Goal: Task Accomplishment & Management: Manage account settings

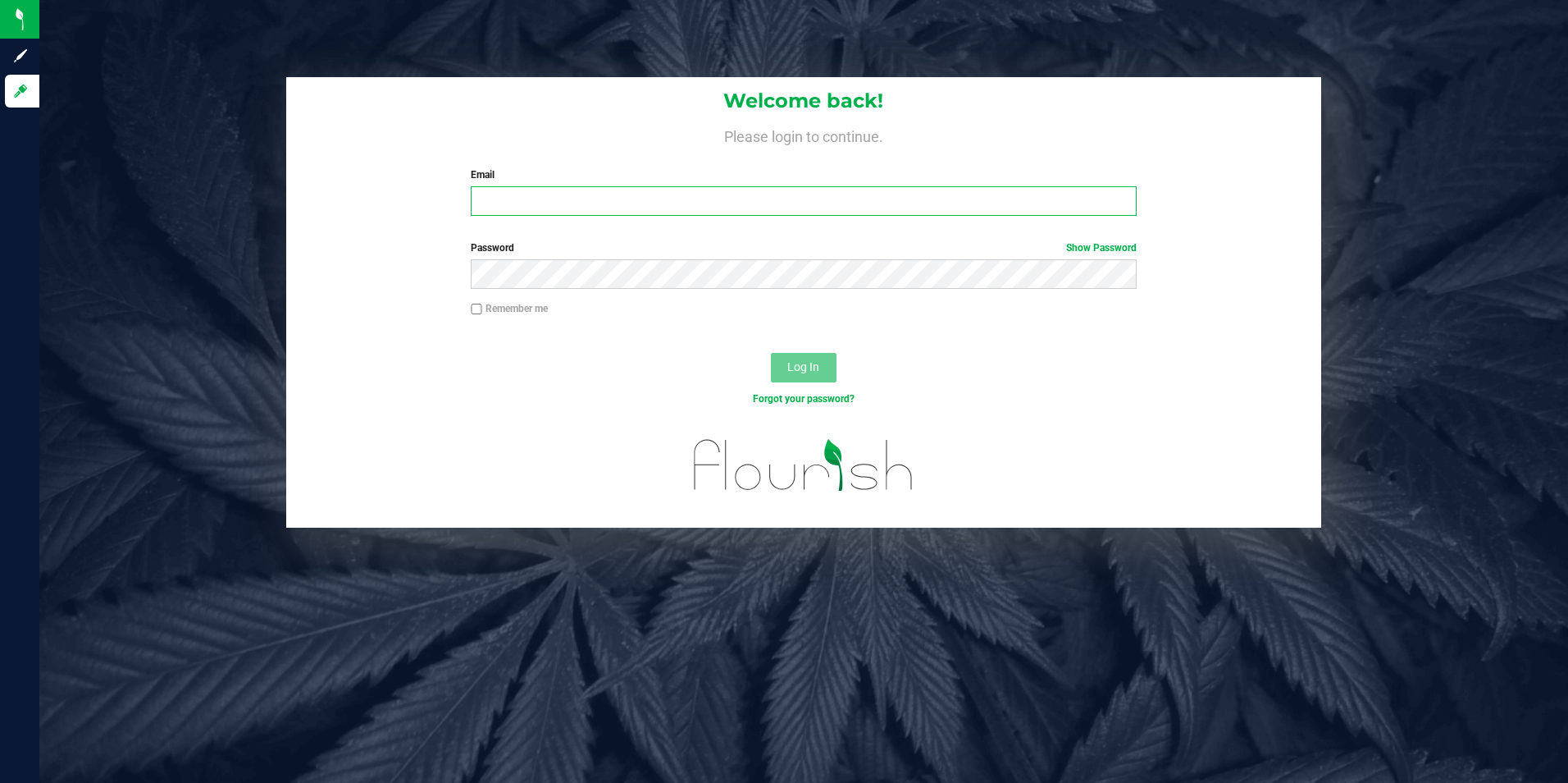
click at [595, 212] on input "Email" at bounding box center [803, 201] width 666 height 30
type input "[EMAIL_ADDRESS][DOMAIN_NAME]"
click at [771, 353] on button "Log In" at bounding box center [804, 367] width 66 height 30
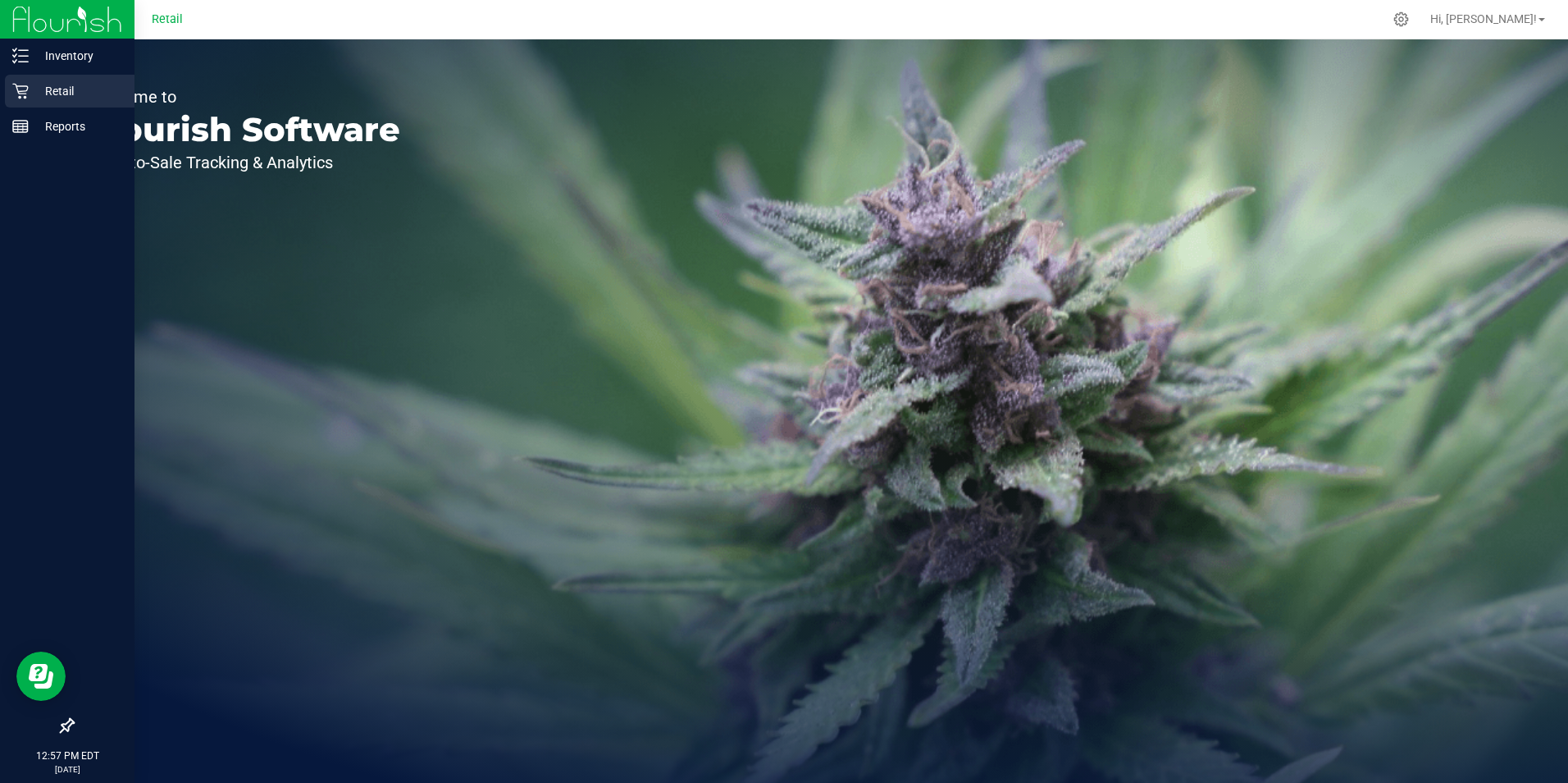
click at [36, 84] on p "Retail" at bounding box center [78, 91] width 99 height 19
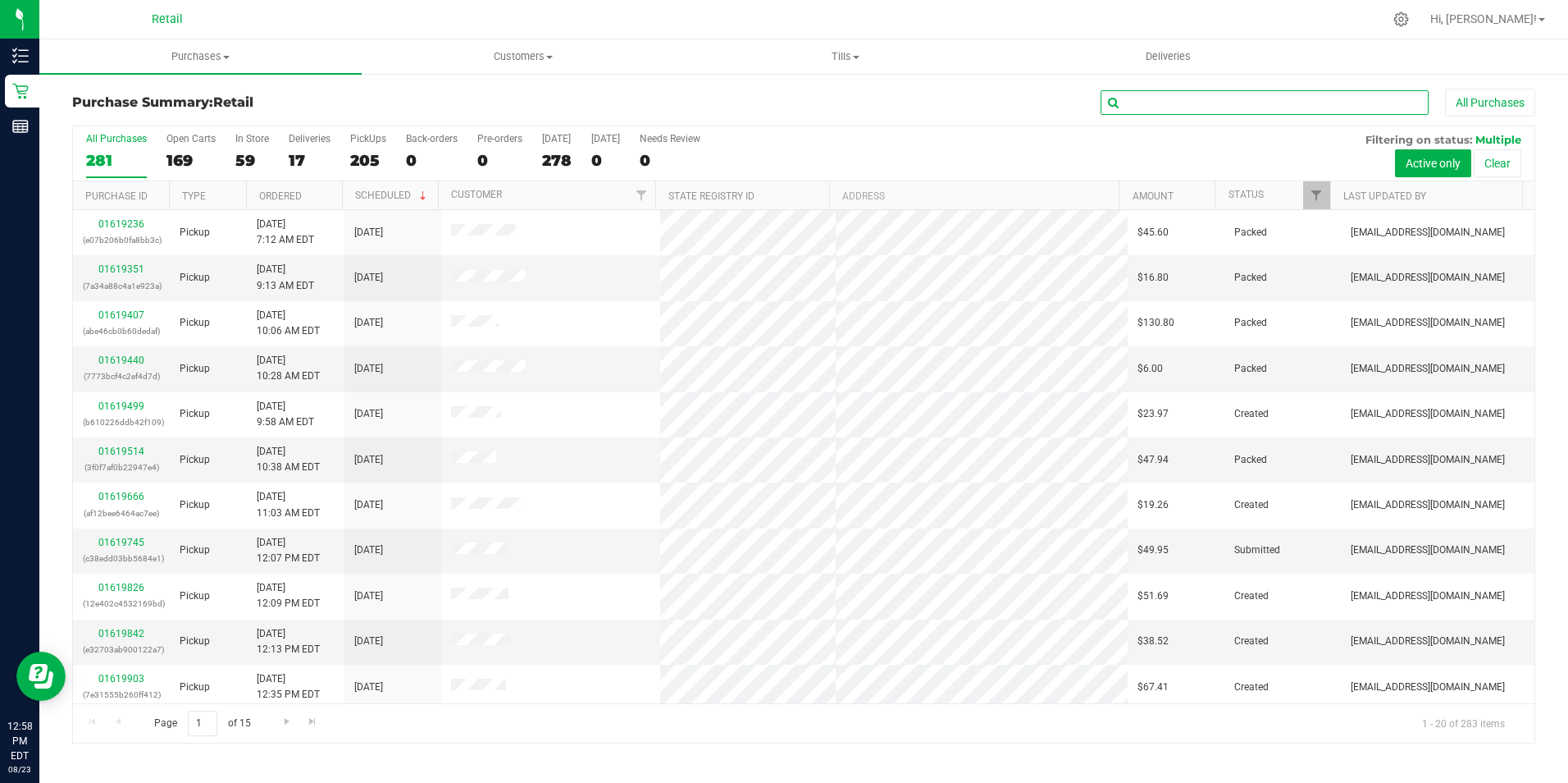
drag, startPoint x: 1234, startPoint y: 93, endPoint x: 1216, endPoint y: 101, distance: 19.7
click at [1232, 97] on input "text" at bounding box center [1264, 102] width 328 height 24
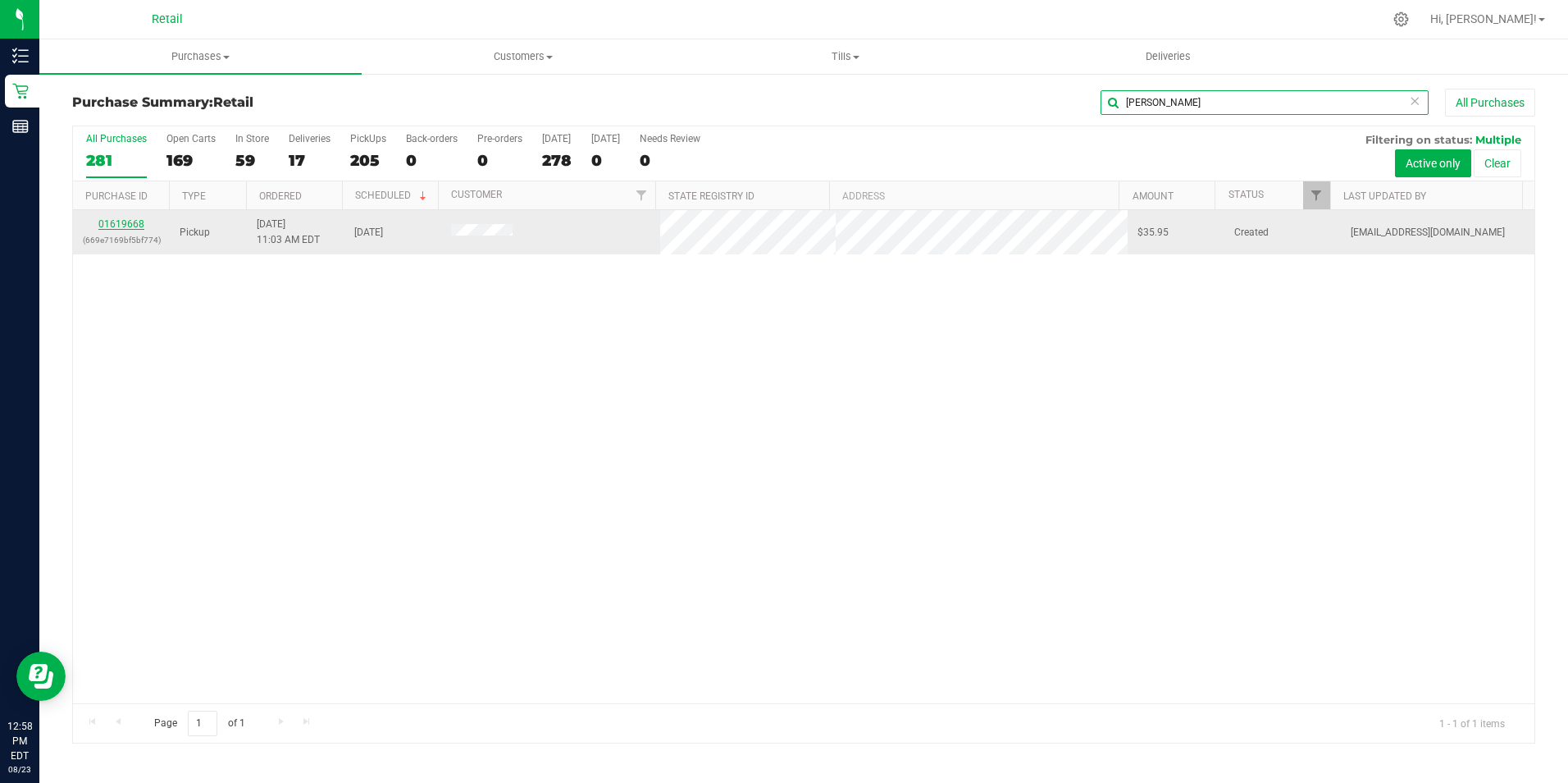
type input "blais"
click at [121, 221] on link "01619668" at bounding box center [122, 224] width 46 height 12
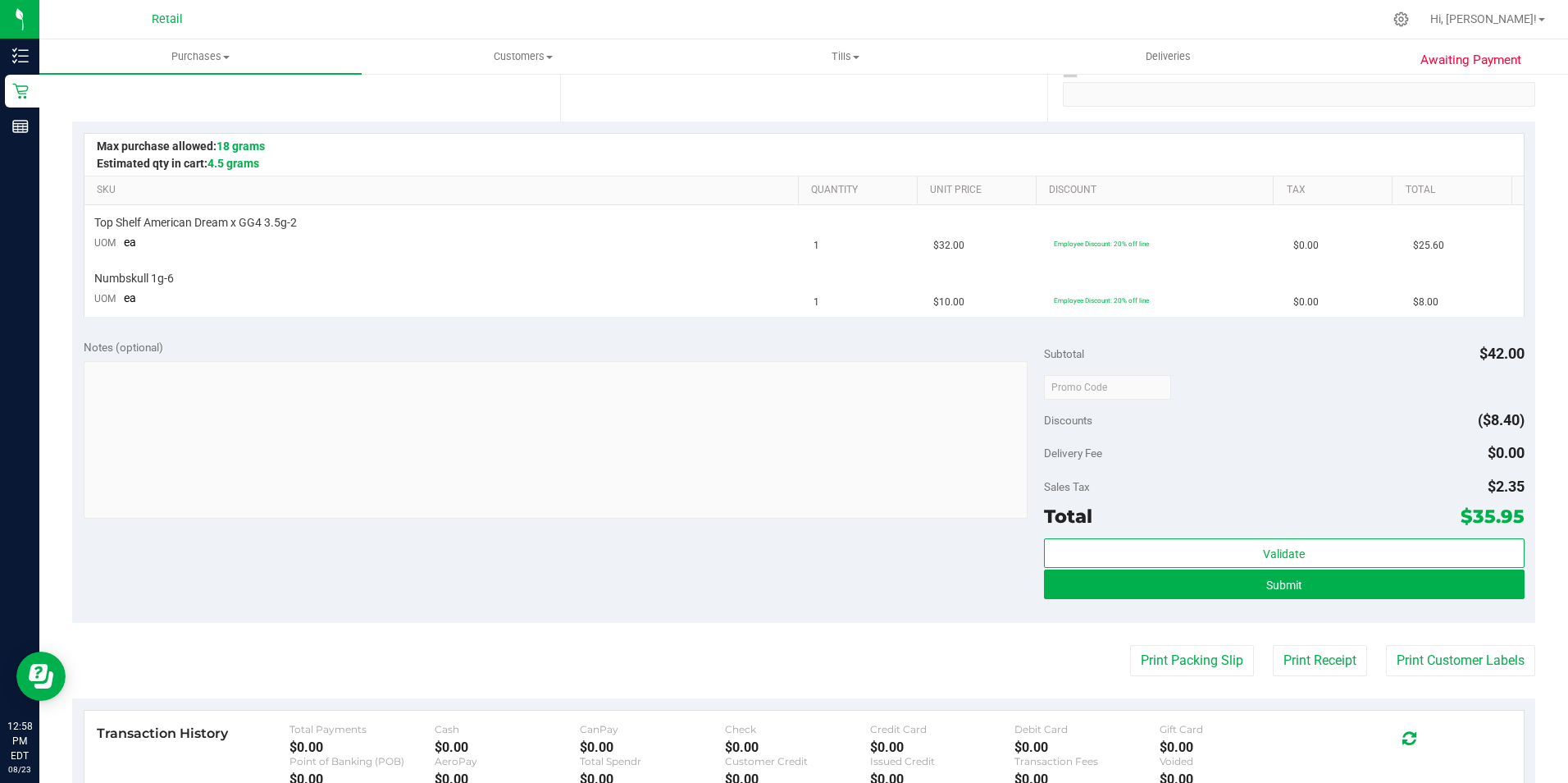
scroll to position [328, 0]
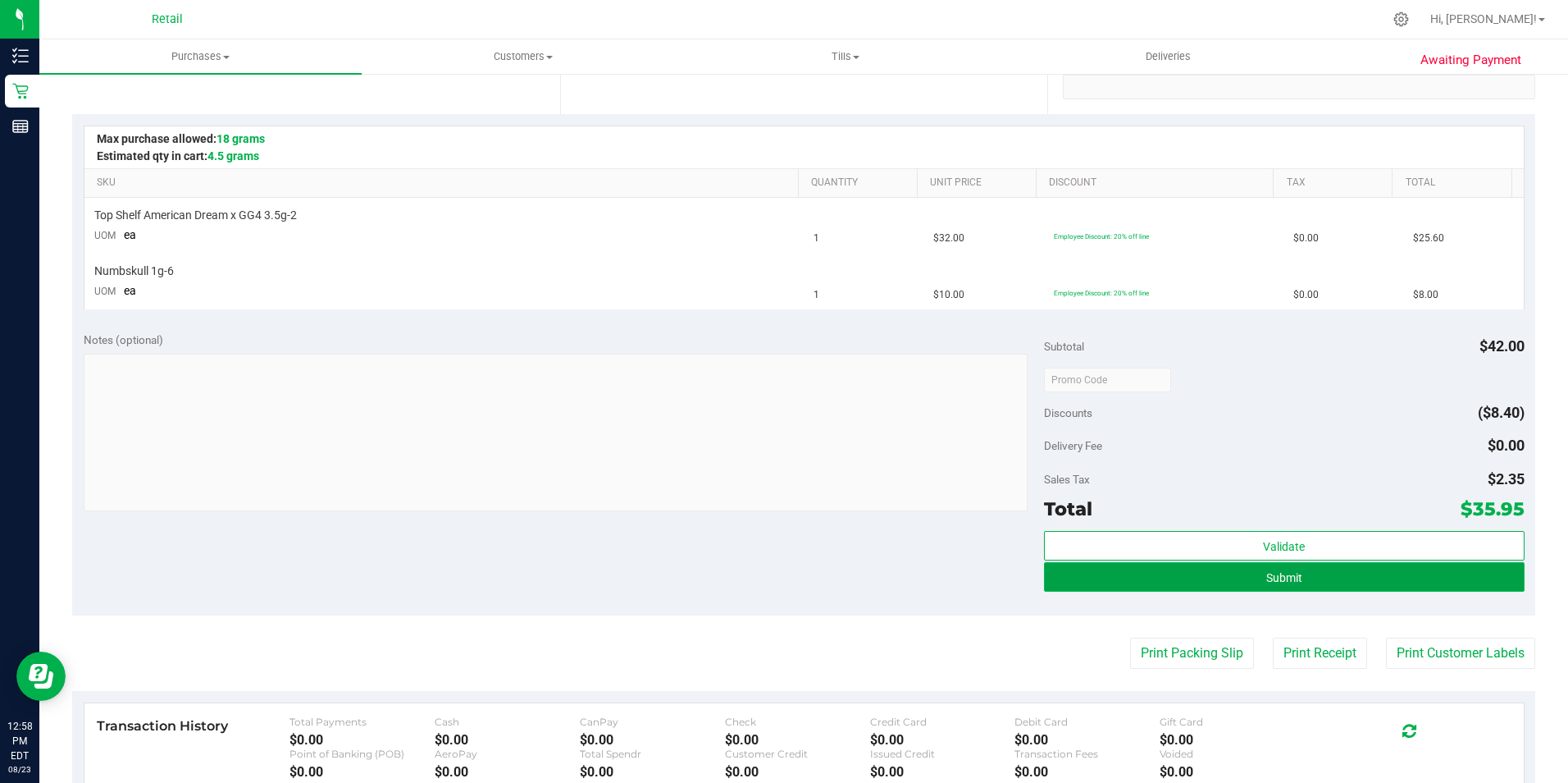
click at [1325, 562] on button "Submit" at bounding box center [1283, 576] width 480 height 30
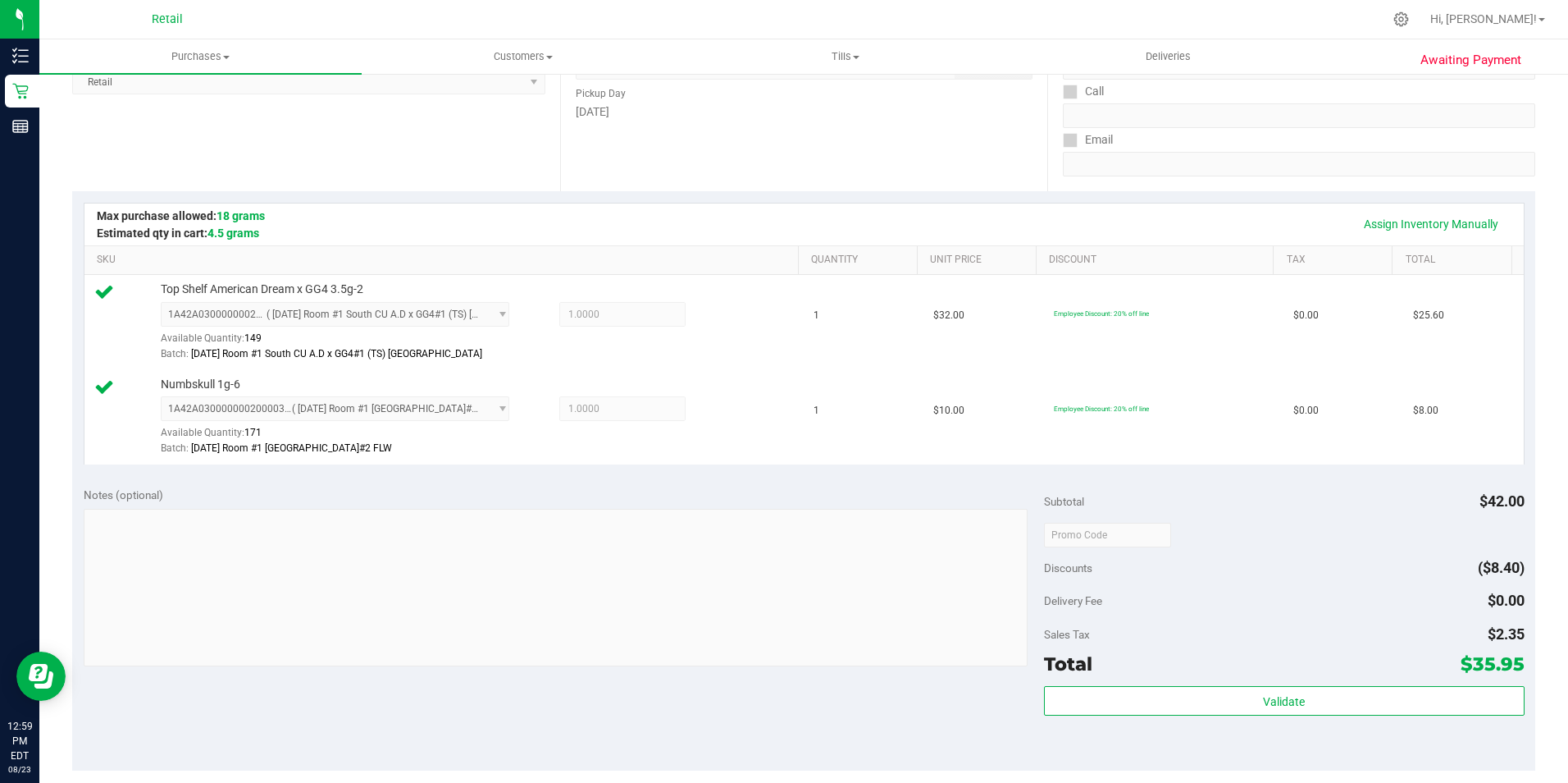
scroll to position [410, 0]
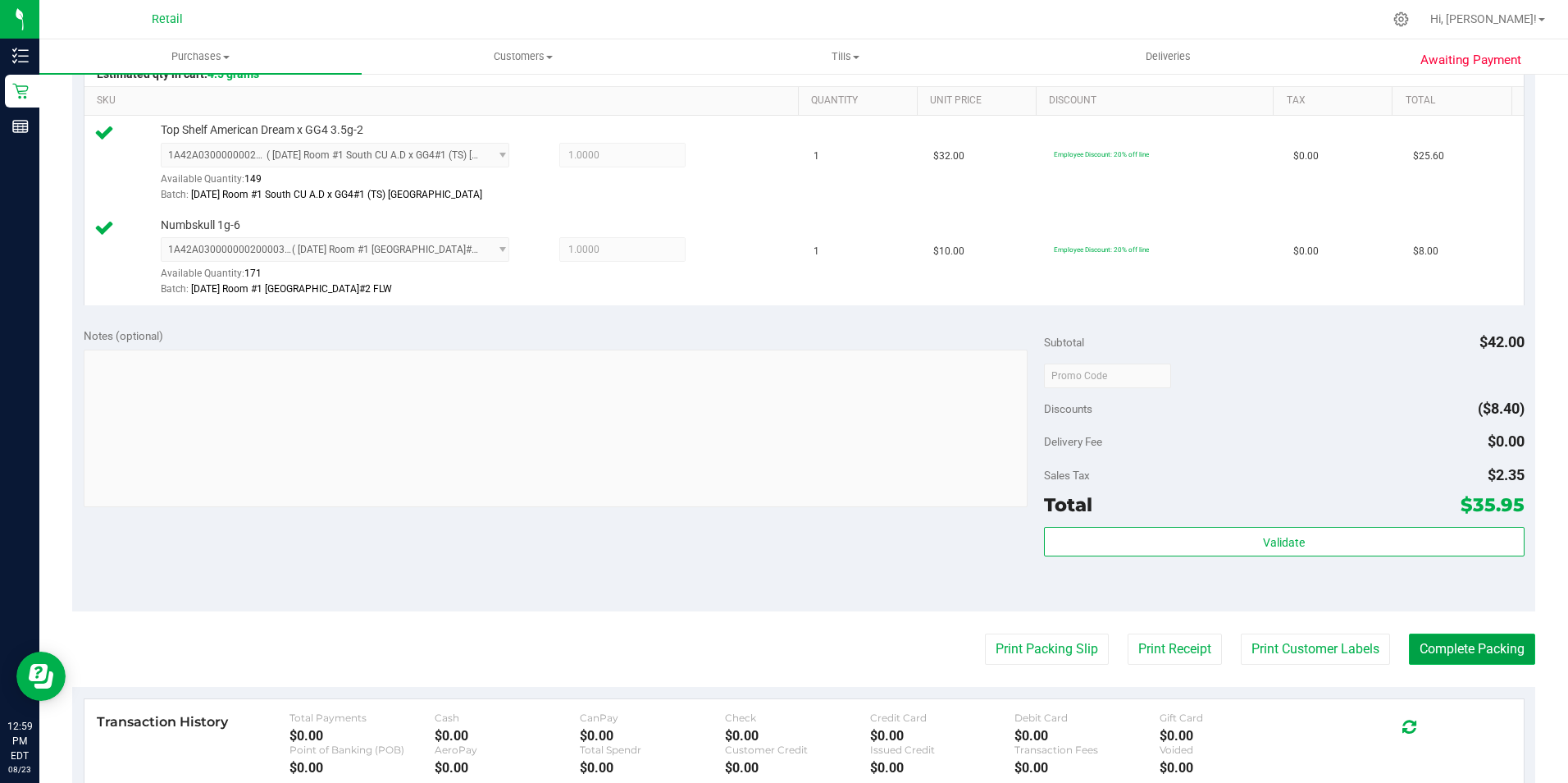
click at [1494, 652] on button "Complete Packing" at bounding box center [1471, 649] width 127 height 31
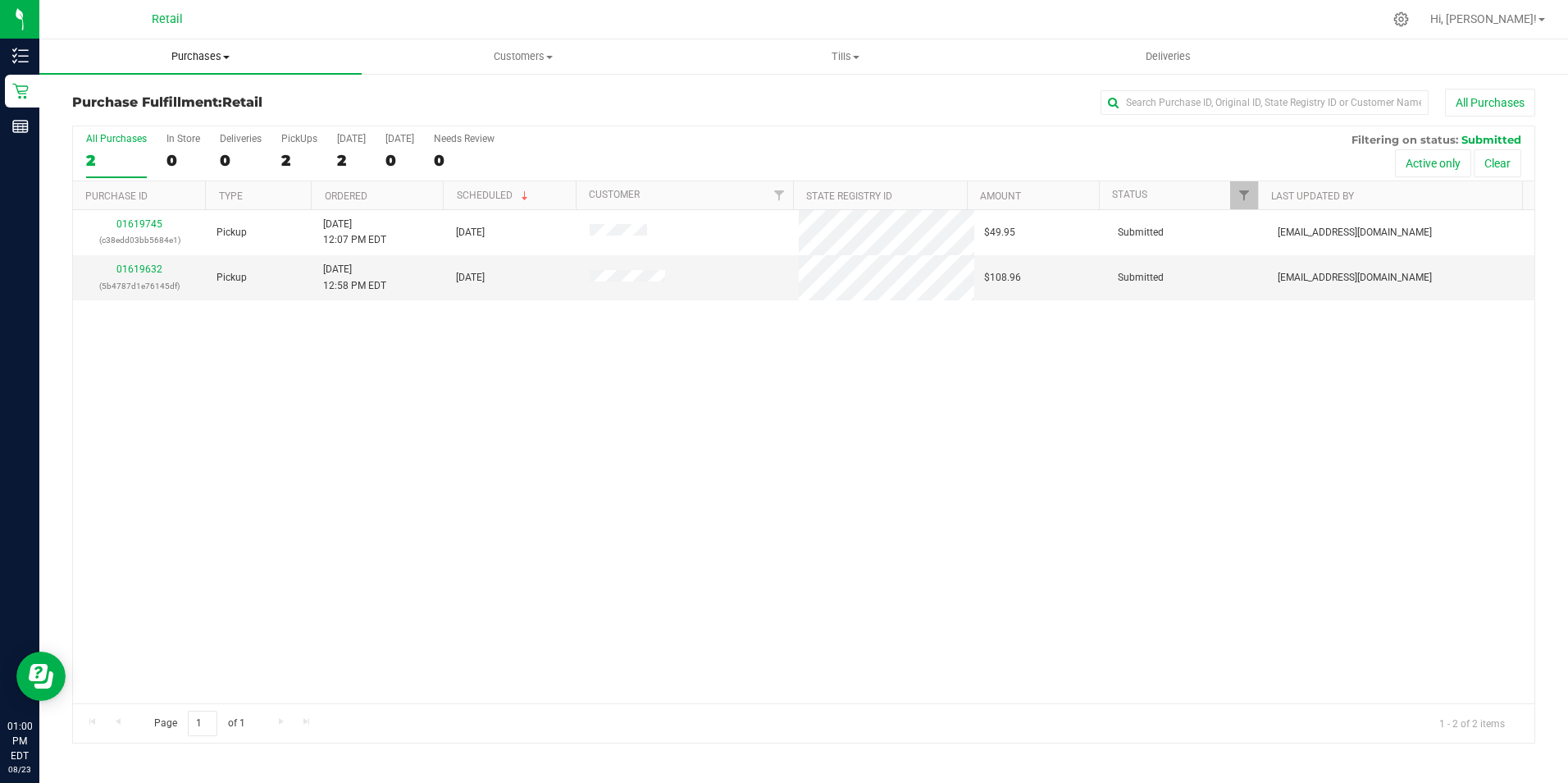
click at [210, 64] on uib-tab-heading "Purchases Summary of purchases Fulfillment All purchases" at bounding box center [201, 57] width 323 height 35
click at [151, 99] on span "Summary of purchases" at bounding box center [124, 99] width 168 height 14
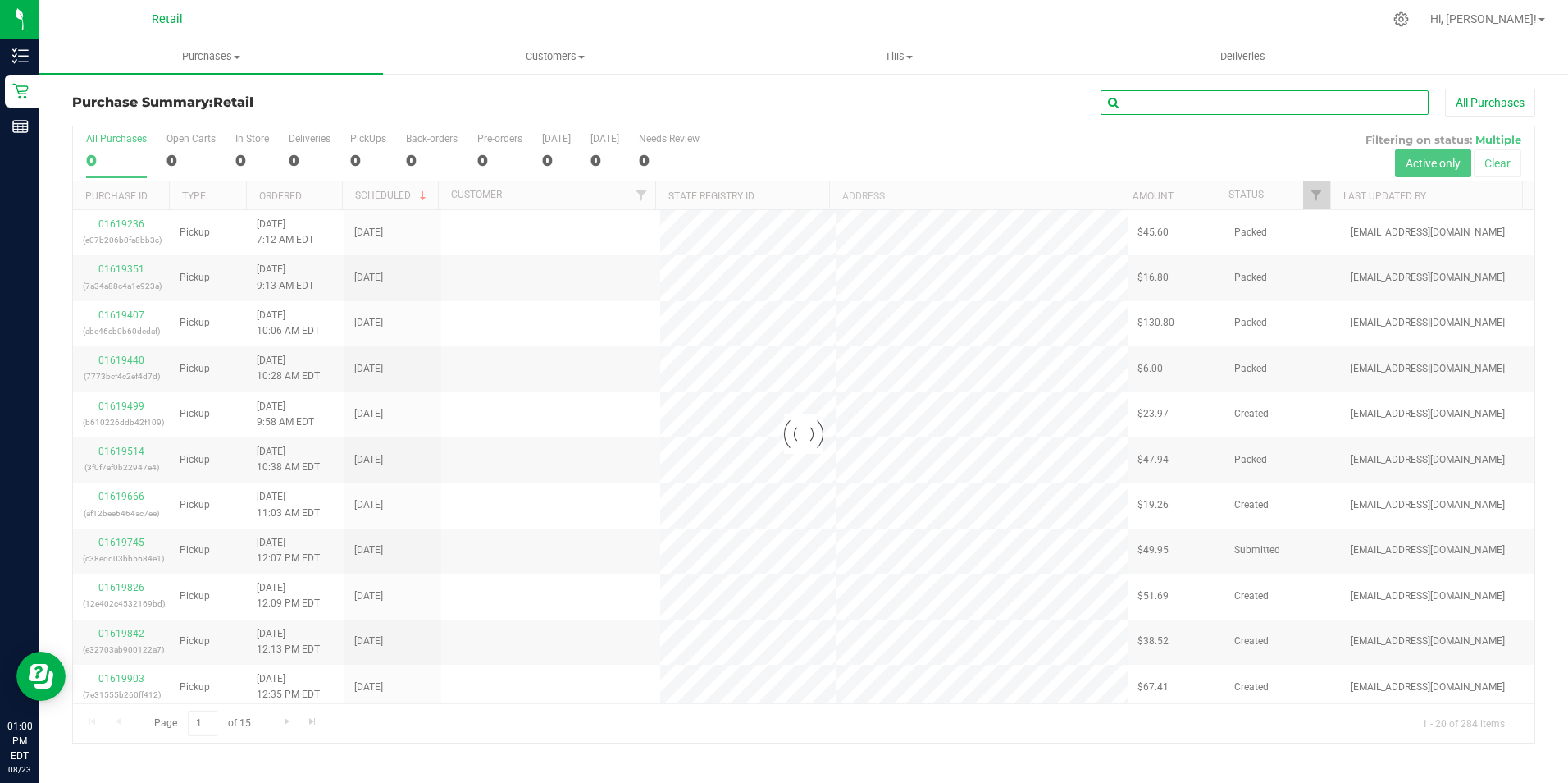
click at [1211, 104] on input "text" at bounding box center [1264, 102] width 328 height 24
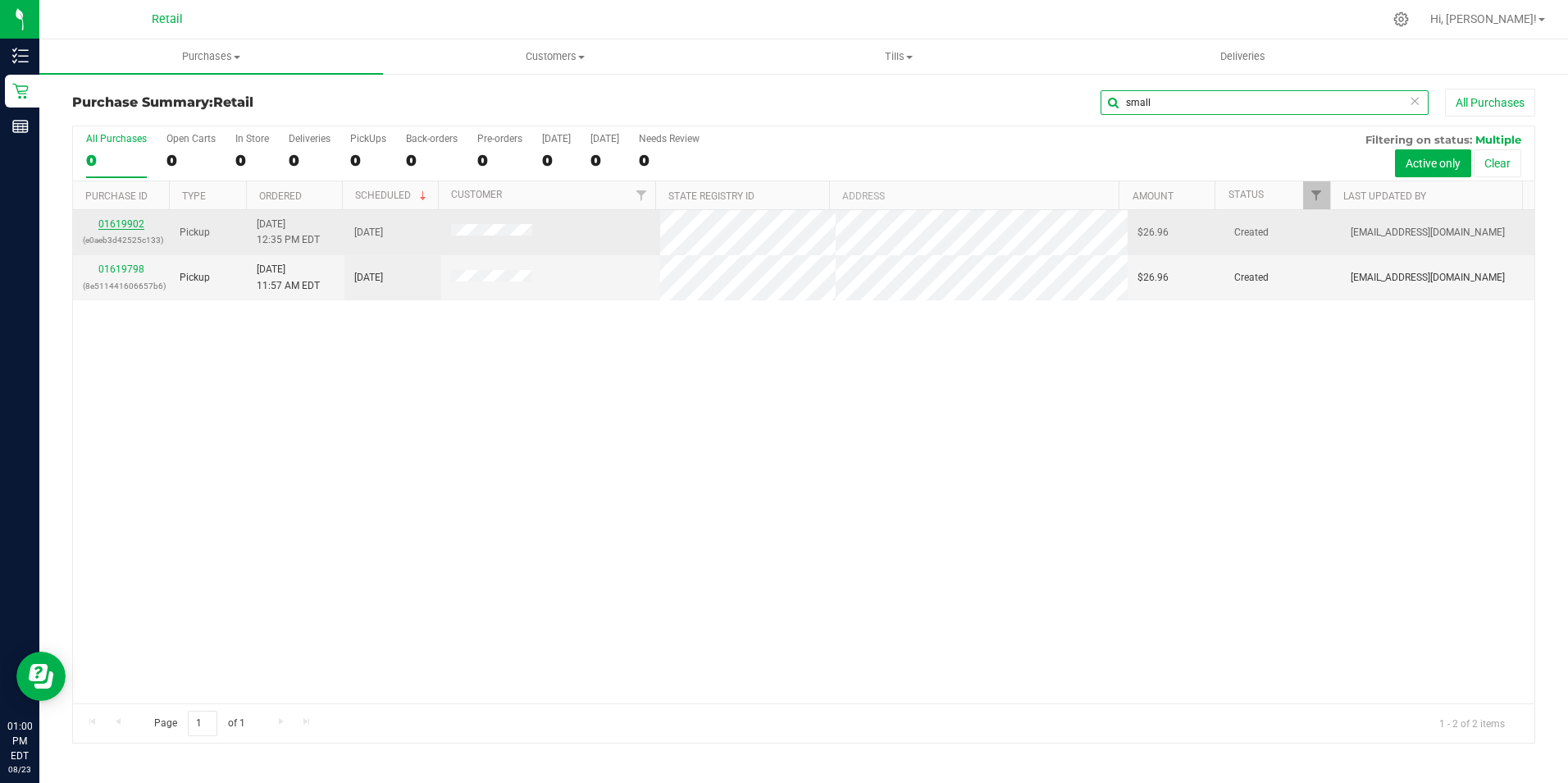
type input "small"
click at [116, 220] on link "01619902" at bounding box center [122, 224] width 46 height 12
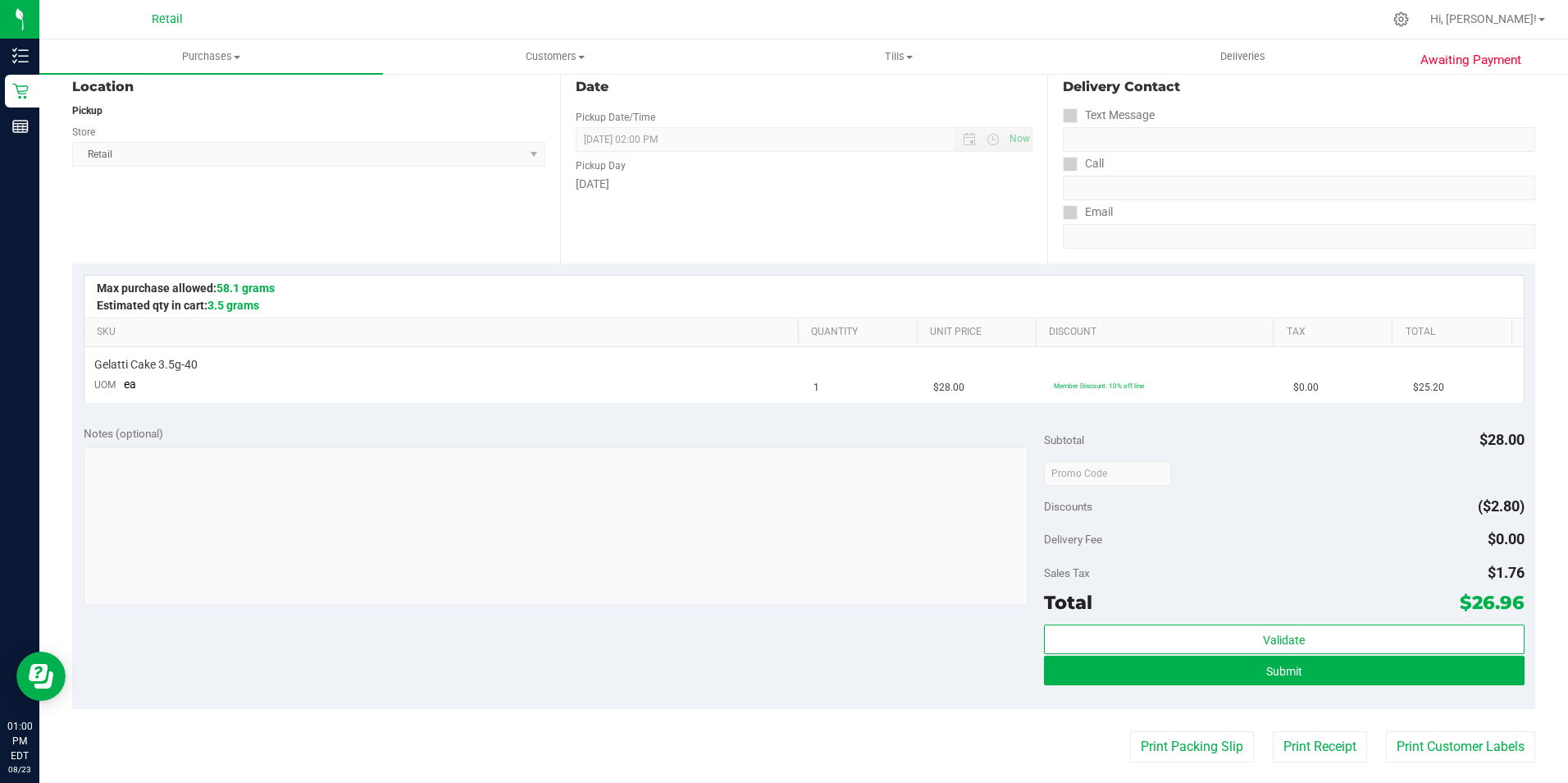
scroll to position [328, 0]
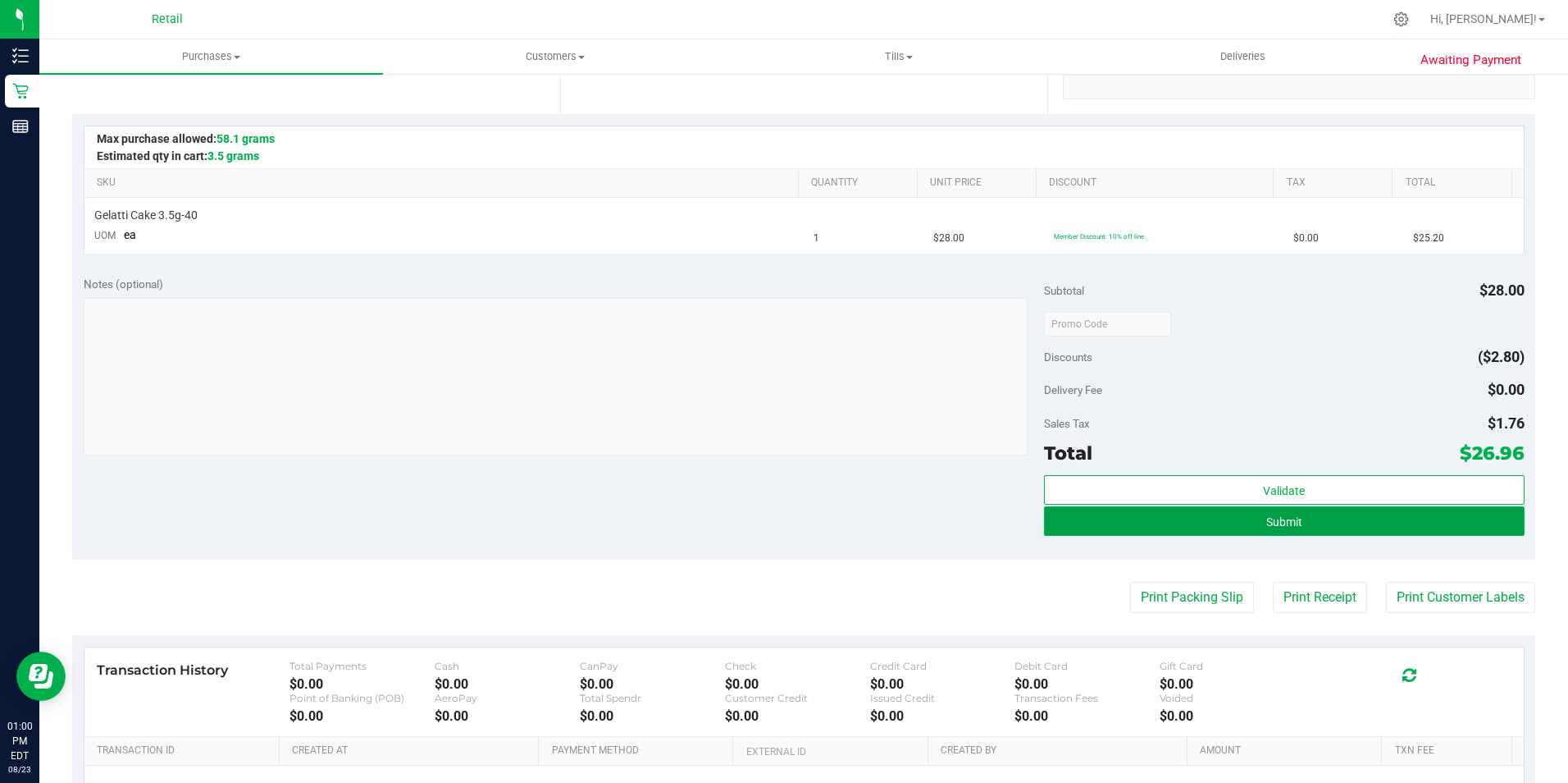
click at [1266, 519] on span "Submit" at bounding box center [1283, 522] width 36 height 14
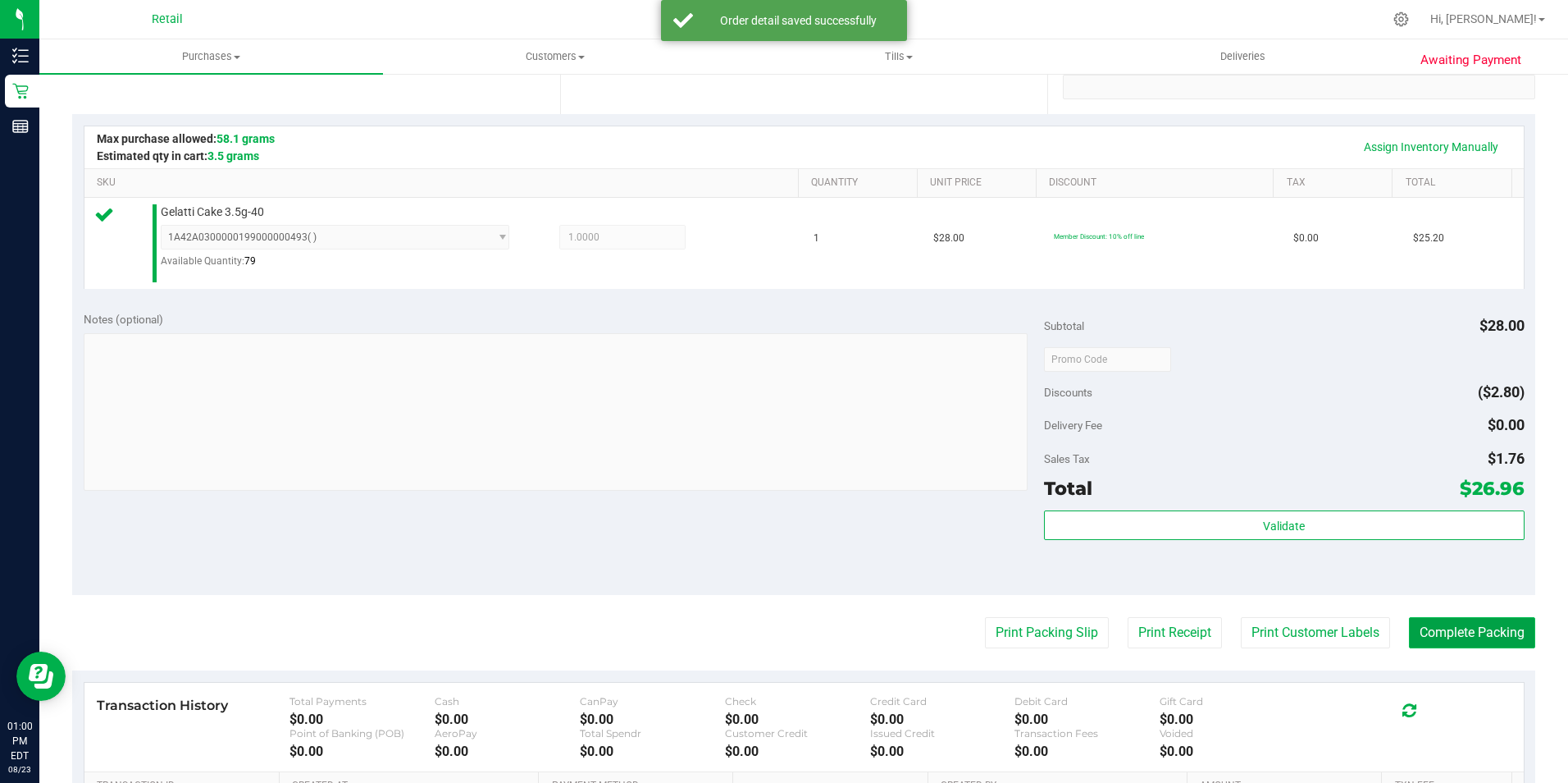
click at [1420, 636] on button "Complete Packing" at bounding box center [1471, 632] width 127 height 31
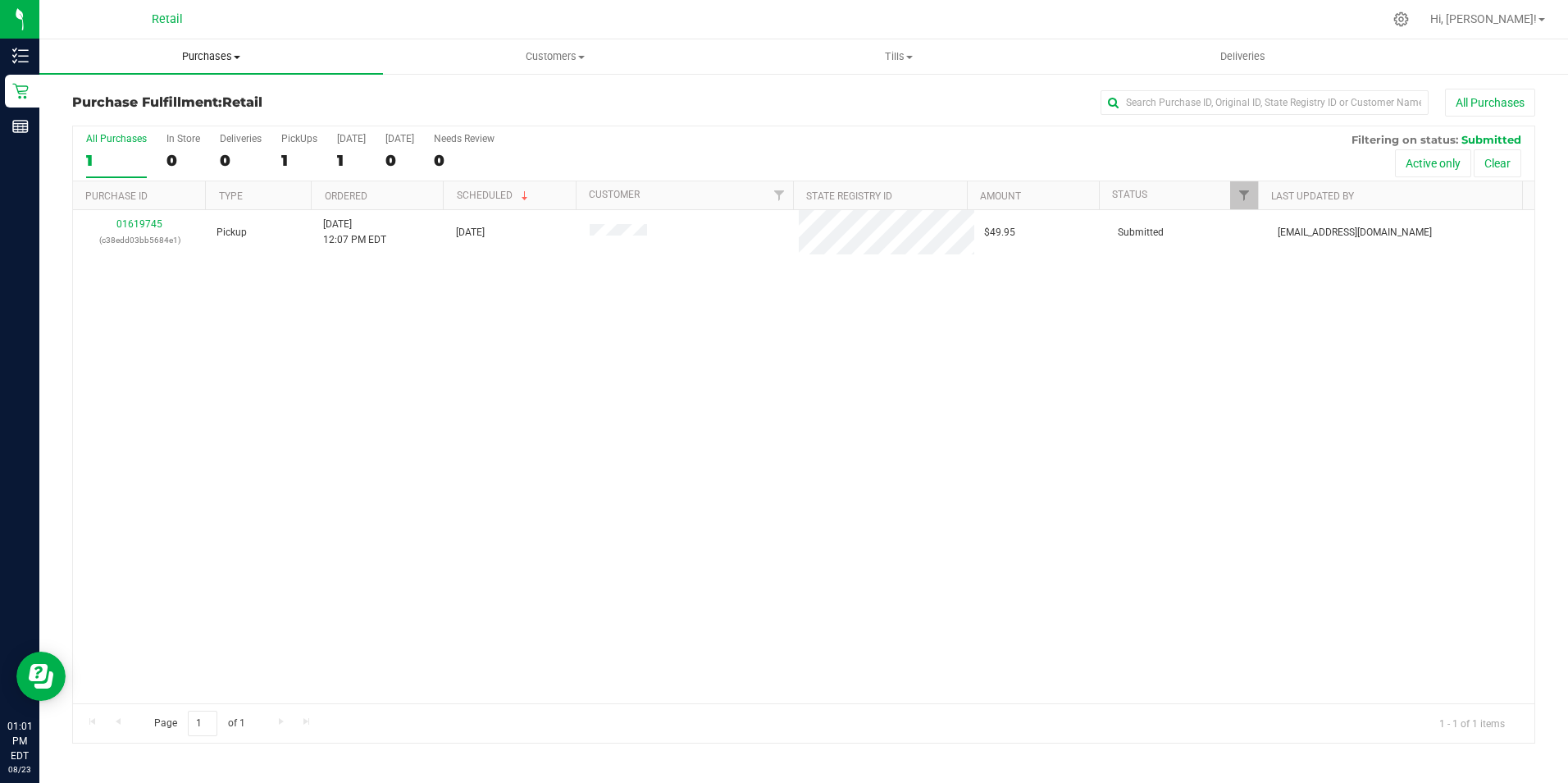
click at [226, 59] on span "Purchases" at bounding box center [212, 56] width 344 height 14
click at [182, 95] on span "Summary of purchases" at bounding box center [124, 99] width 168 height 14
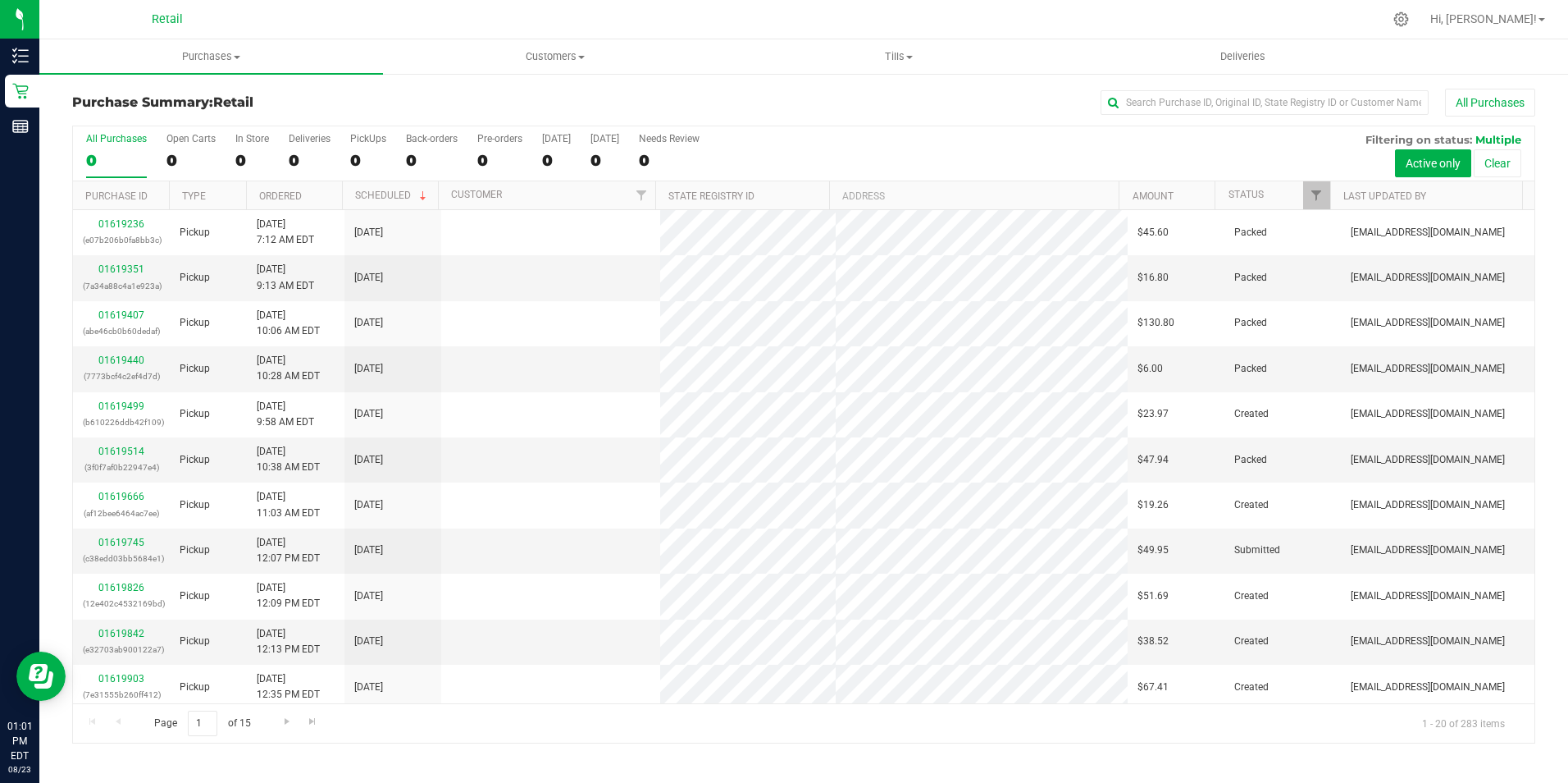
click at [922, 101] on div "All Purchases" at bounding box center [1047, 102] width 975 height 28
click at [1155, 111] on input "text" at bounding box center [1264, 102] width 328 height 24
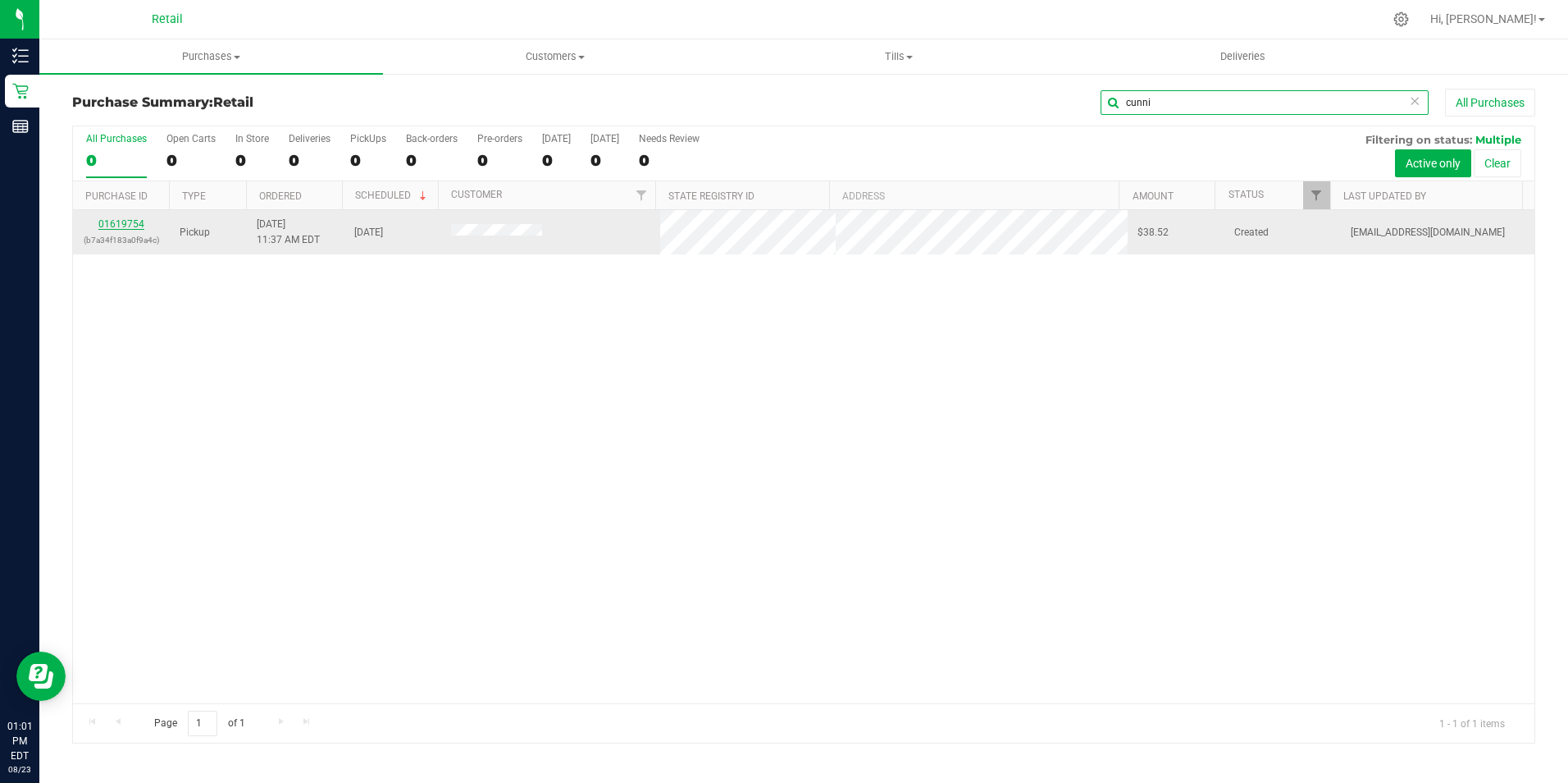
type input "cunni"
click at [139, 221] on link "01619754" at bounding box center [122, 224] width 46 height 12
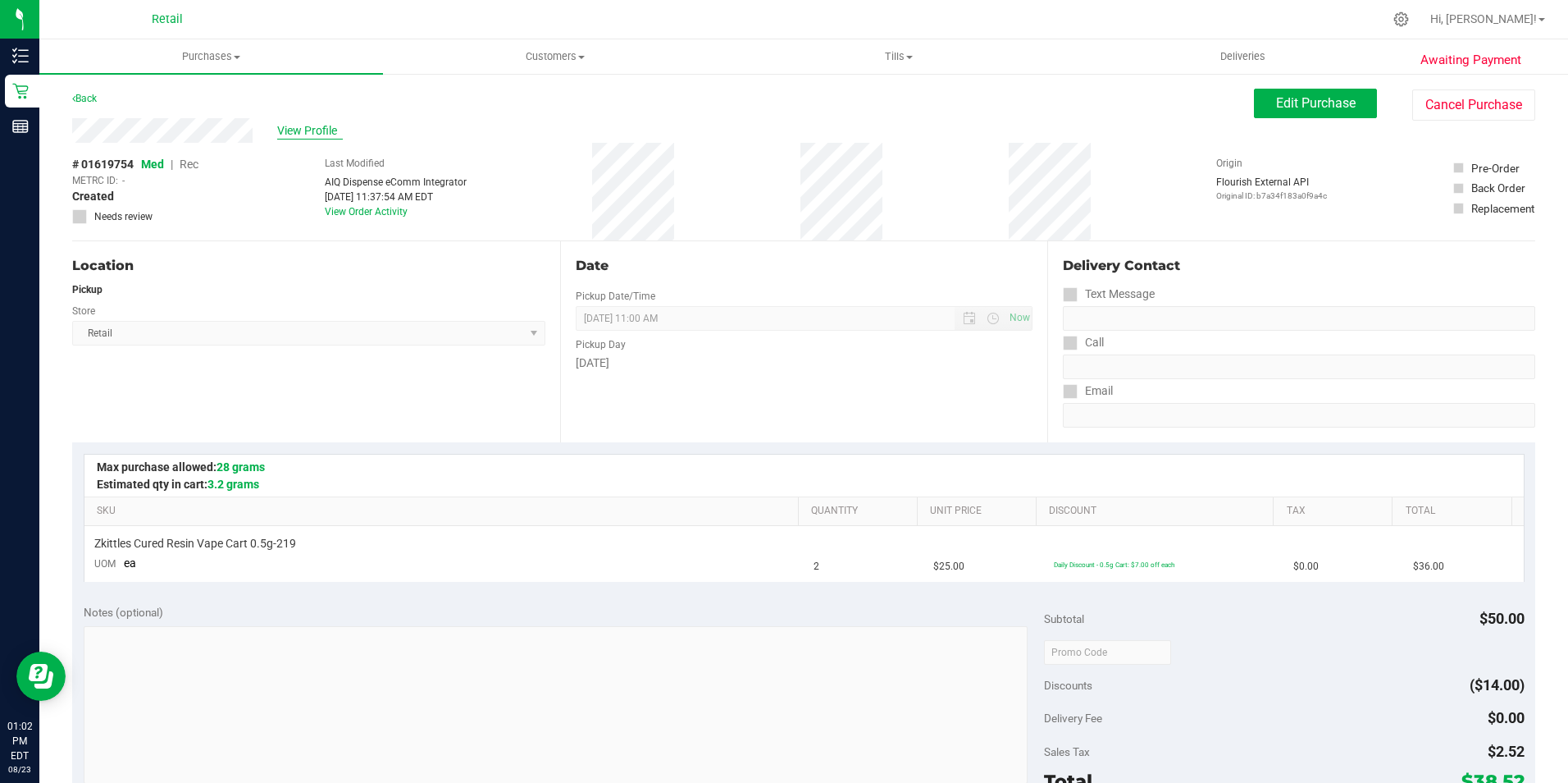
click at [325, 131] on span "View Profile" at bounding box center [310, 130] width 66 height 17
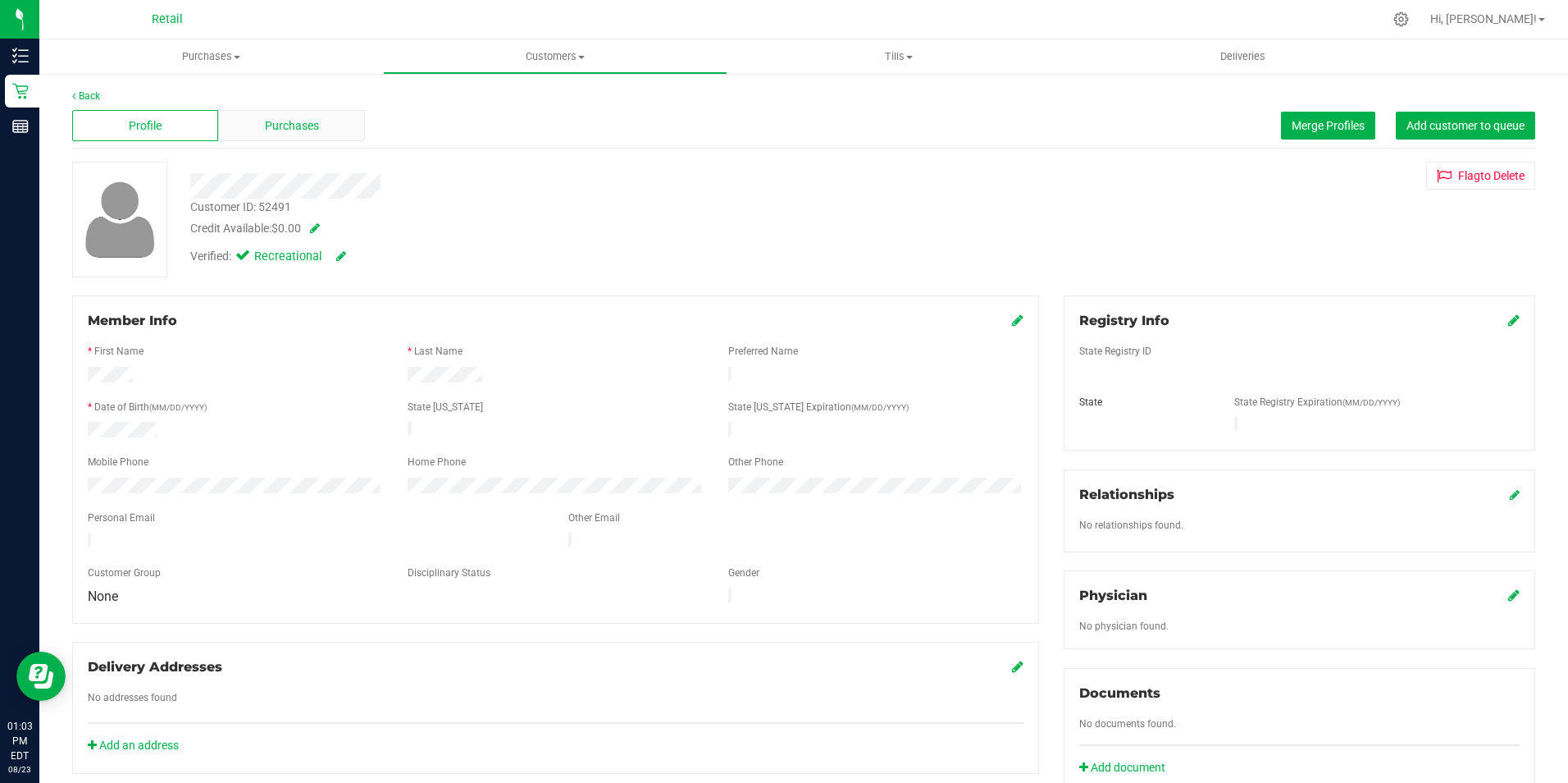
click at [270, 118] on span "Purchases" at bounding box center [292, 126] width 54 height 17
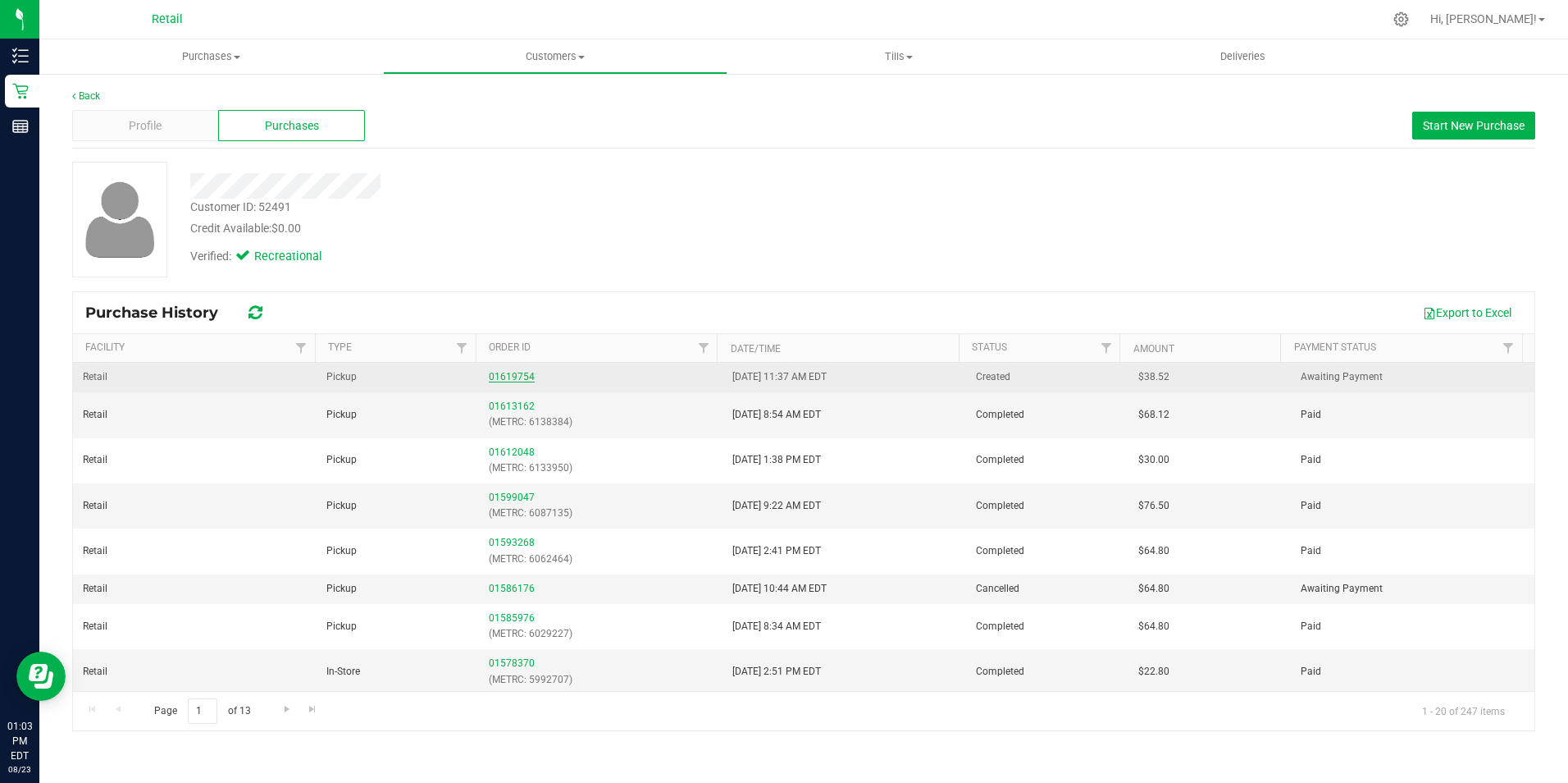
click at [512, 372] on link "01619754" at bounding box center [512, 377] width 46 height 12
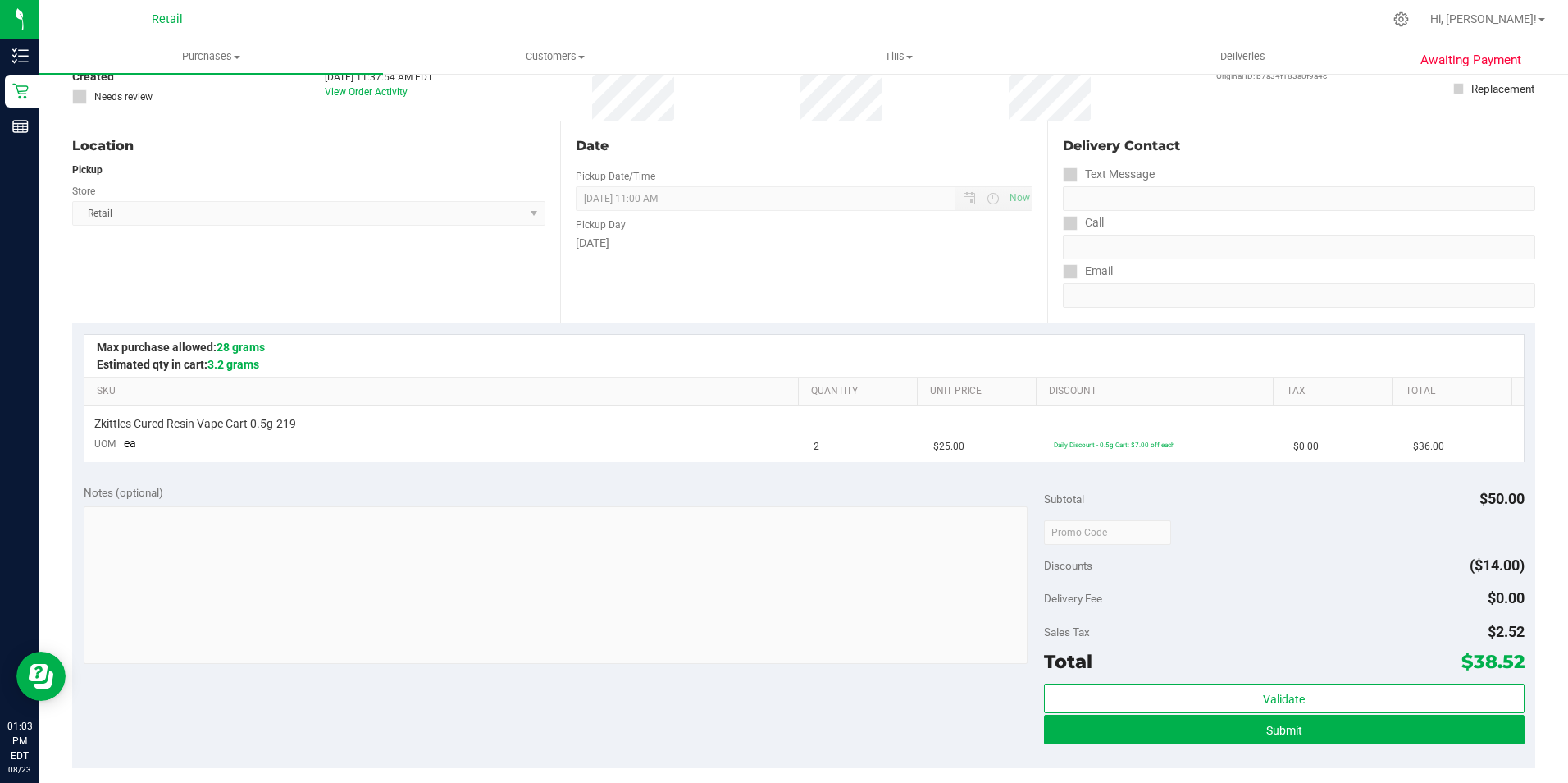
scroll to position [246, 0]
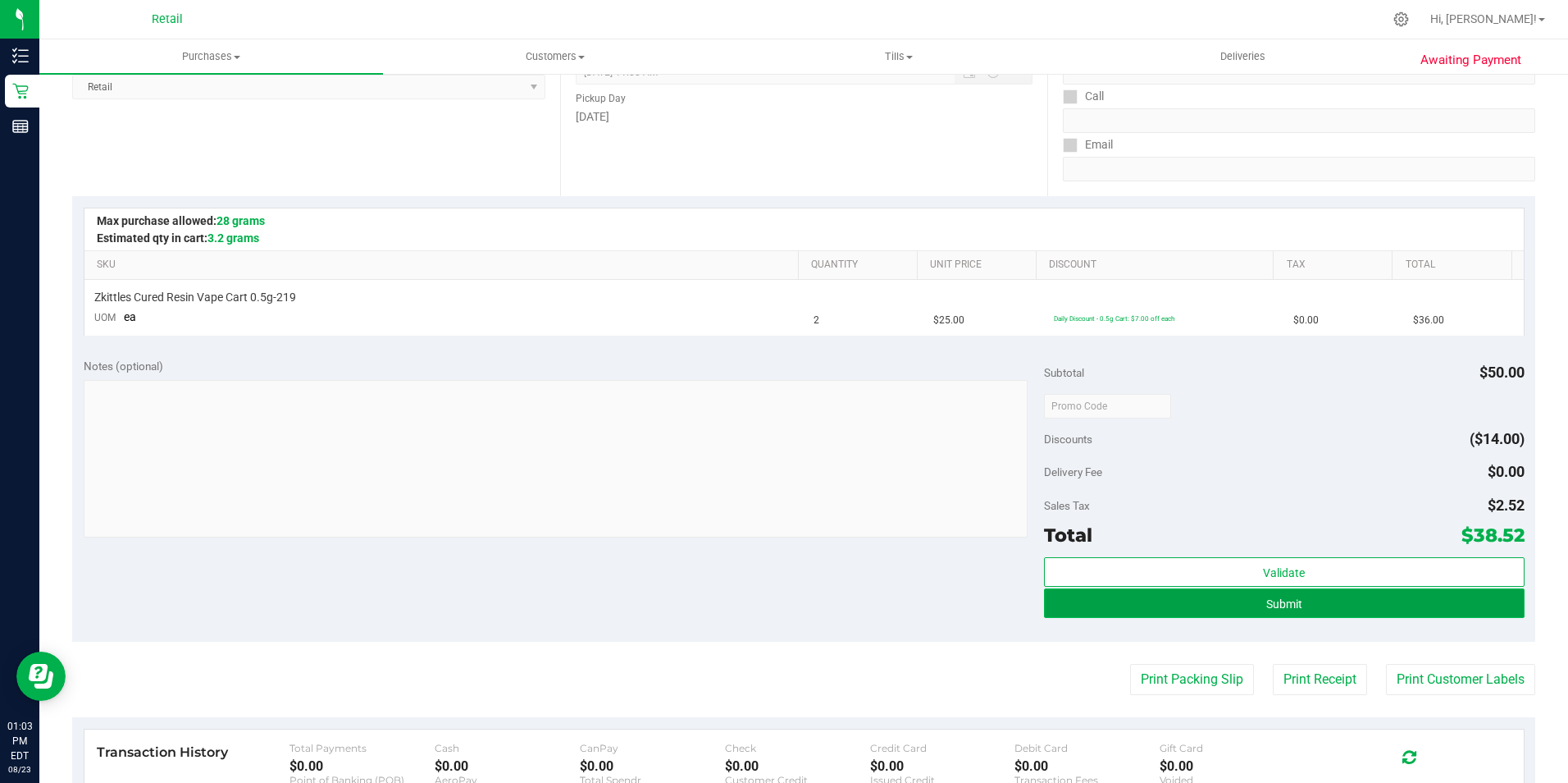
click at [1345, 608] on button "Submit" at bounding box center [1283, 603] width 480 height 30
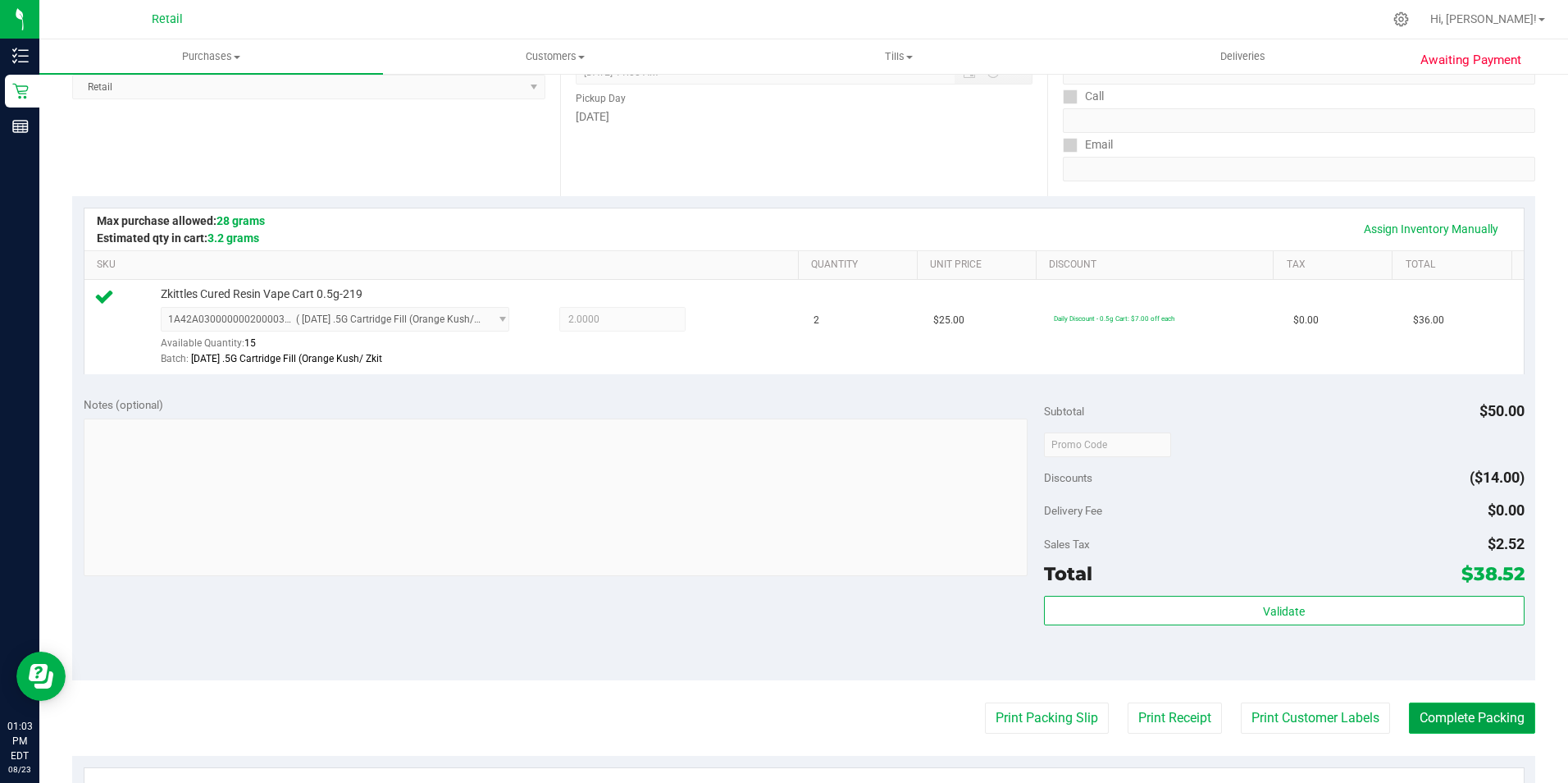
click at [1455, 718] on button "Complete Packing" at bounding box center [1471, 718] width 127 height 31
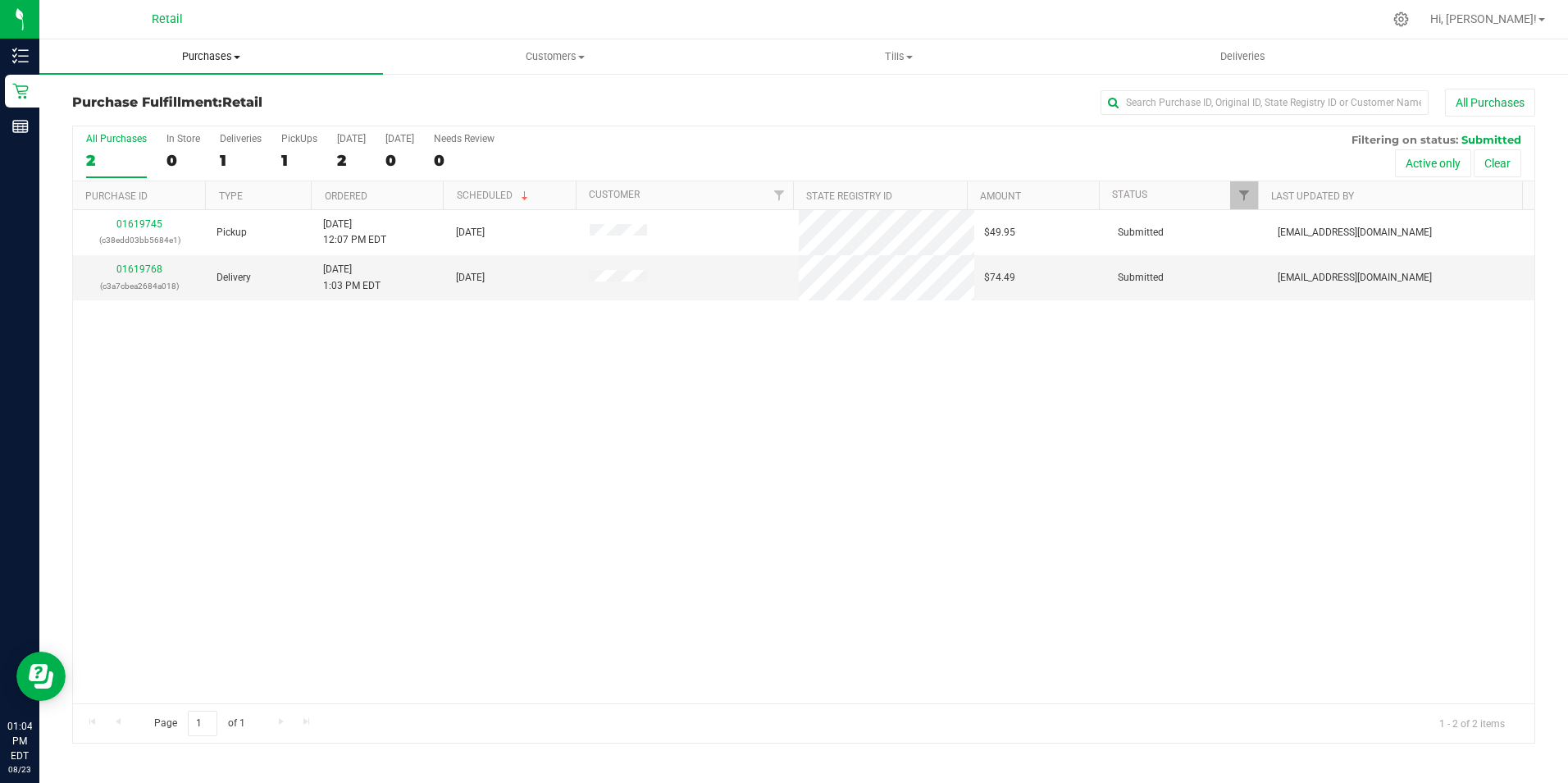
drag, startPoint x: 237, startPoint y: 68, endPoint x: 229, endPoint y: 66, distance: 8.2
click at [237, 68] on uib-tab-heading "Purchases Summary of purchases Fulfillment All purchases" at bounding box center [212, 57] width 344 height 35
click at [165, 90] on li "Summary of purchases" at bounding box center [212, 100] width 344 height 19
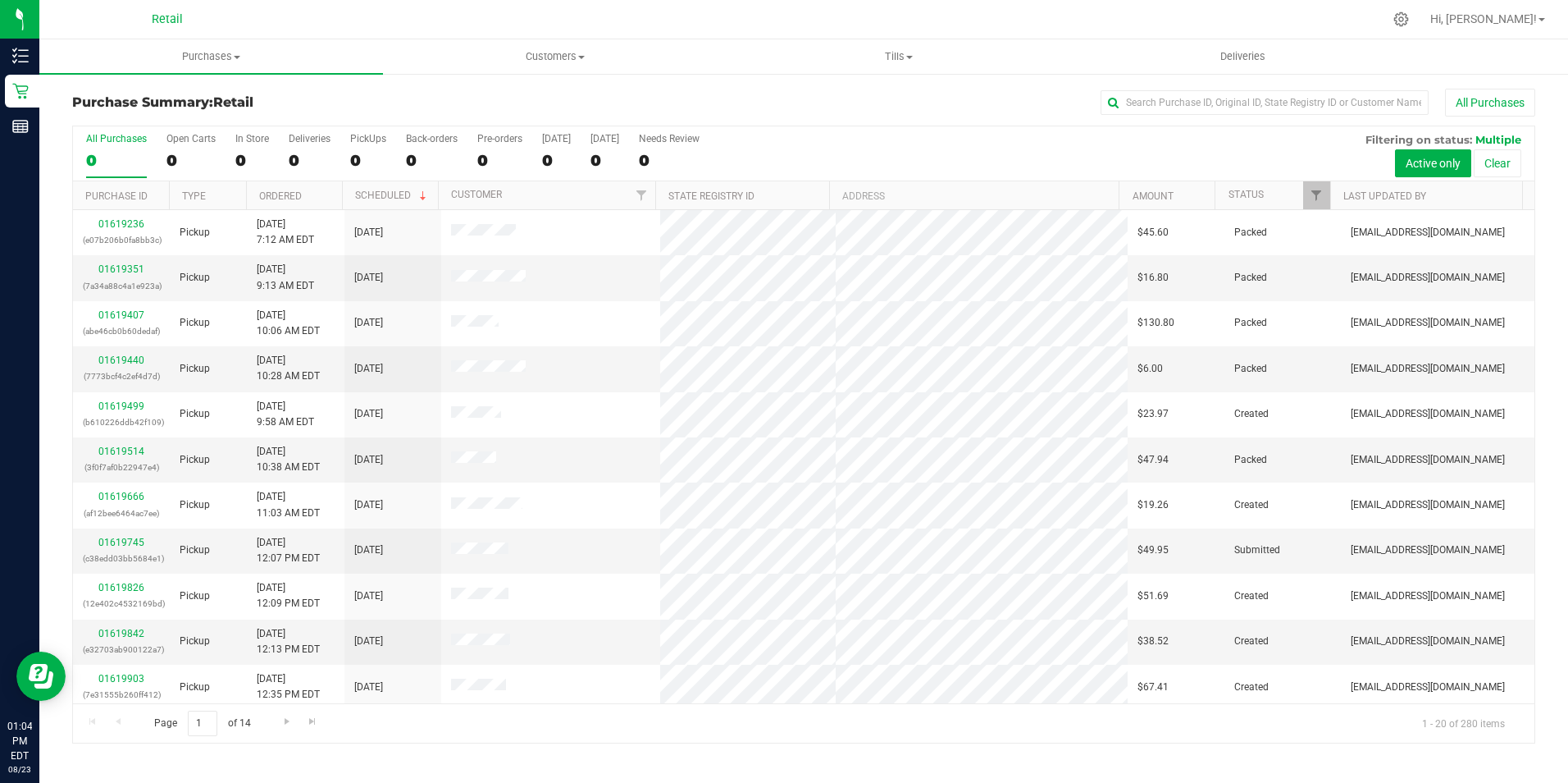
click at [1171, 116] on div "All Purchases" at bounding box center [1047, 102] width 975 height 28
click at [1158, 112] on input "text" at bounding box center [1264, 102] width 328 height 24
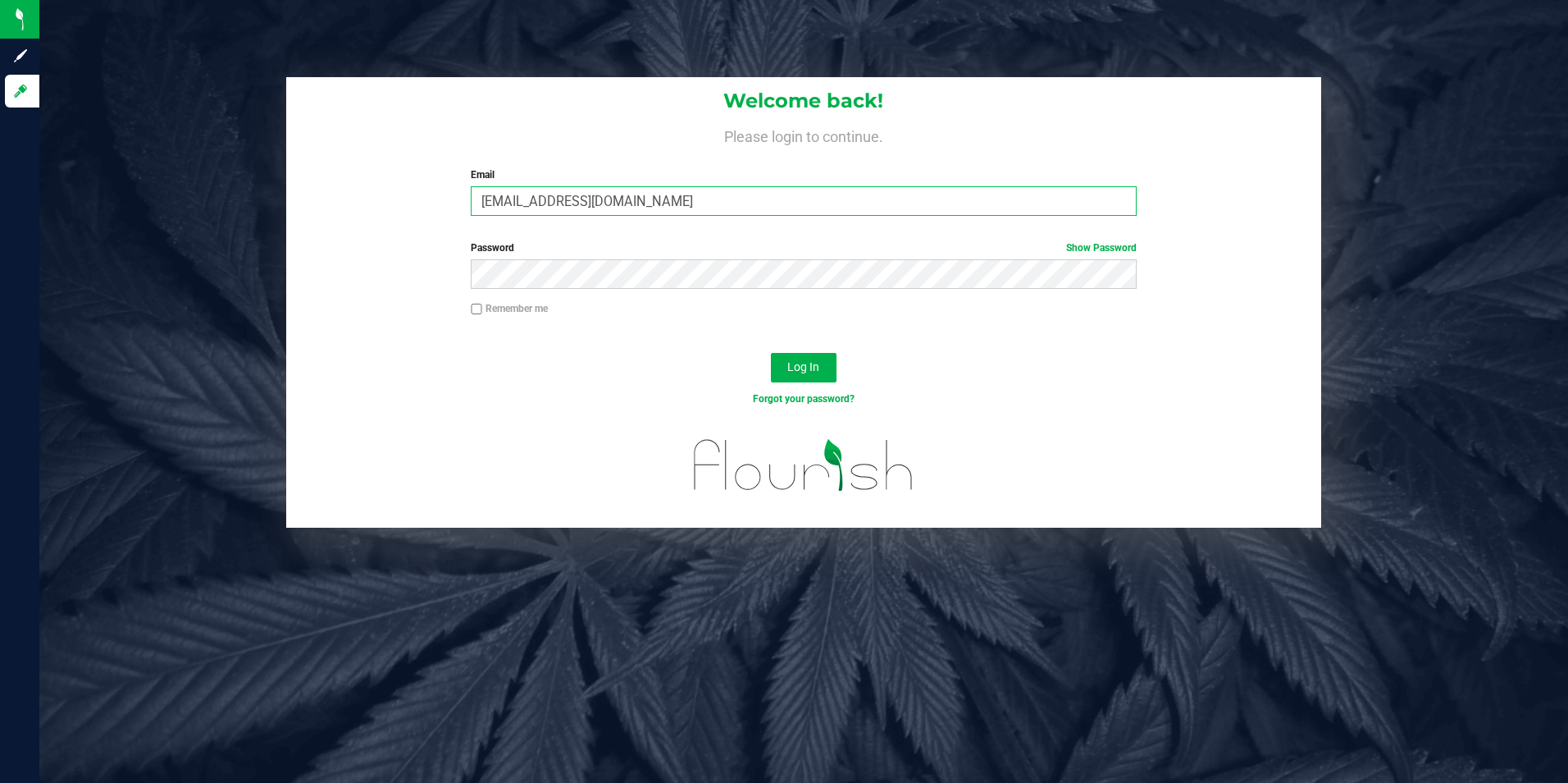
drag, startPoint x: 688, startPoint y: 207, endPoint x: 118, endPoint y: 191, distance: 570.2
click at [118, 191] on div "Welcome back! Please login to continue. Email [EMAIL_ADDRESS][DOMAIN_NAME] Requ…" at bounding box center [804, 303] width 1554 height 450
type input "[EMAIL_ADDRESS][DOMAIN_NAME]"
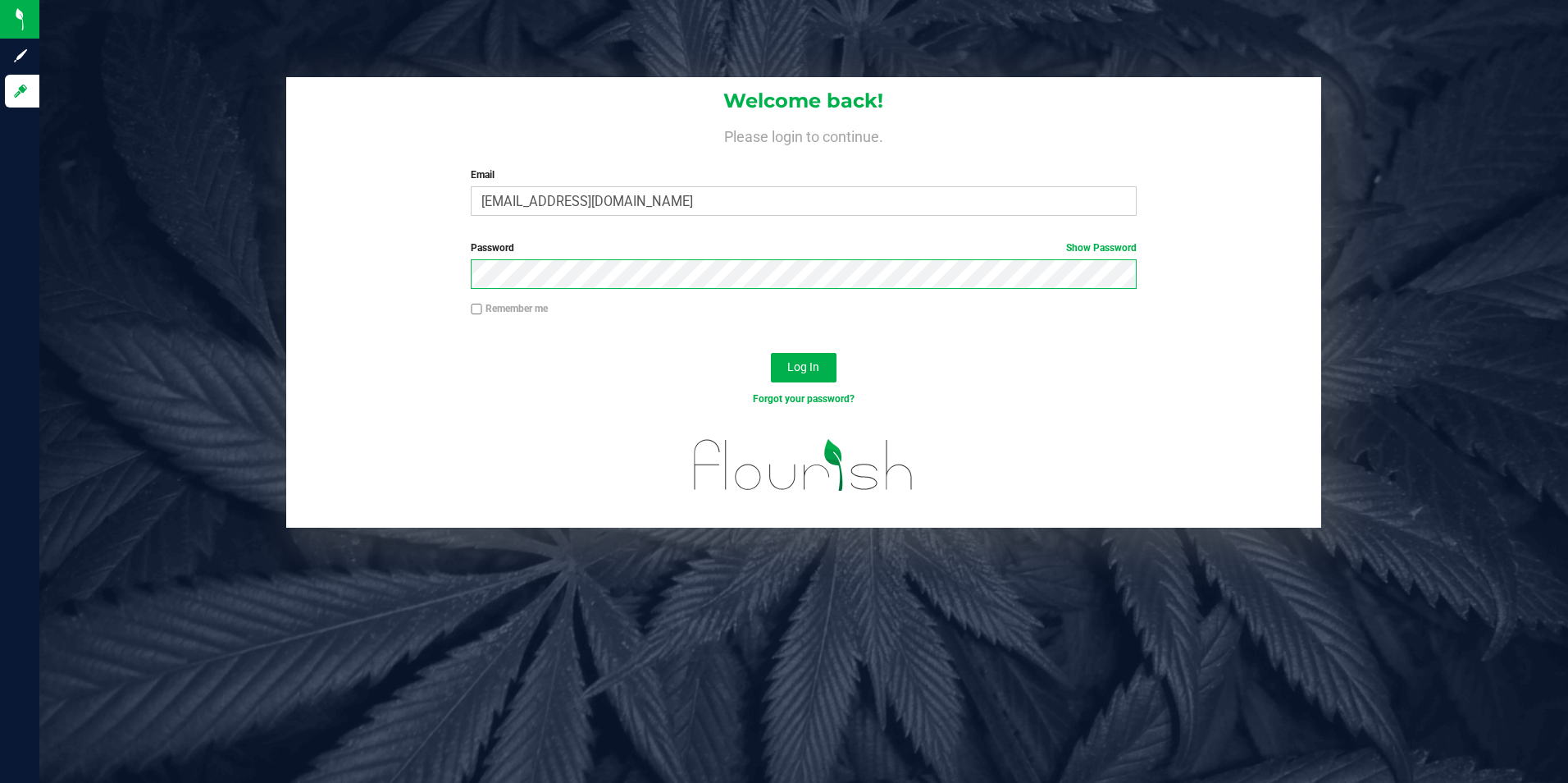
click at [771, 353] on button "Log In" at bounding box center [804, 367] width 66 height 30
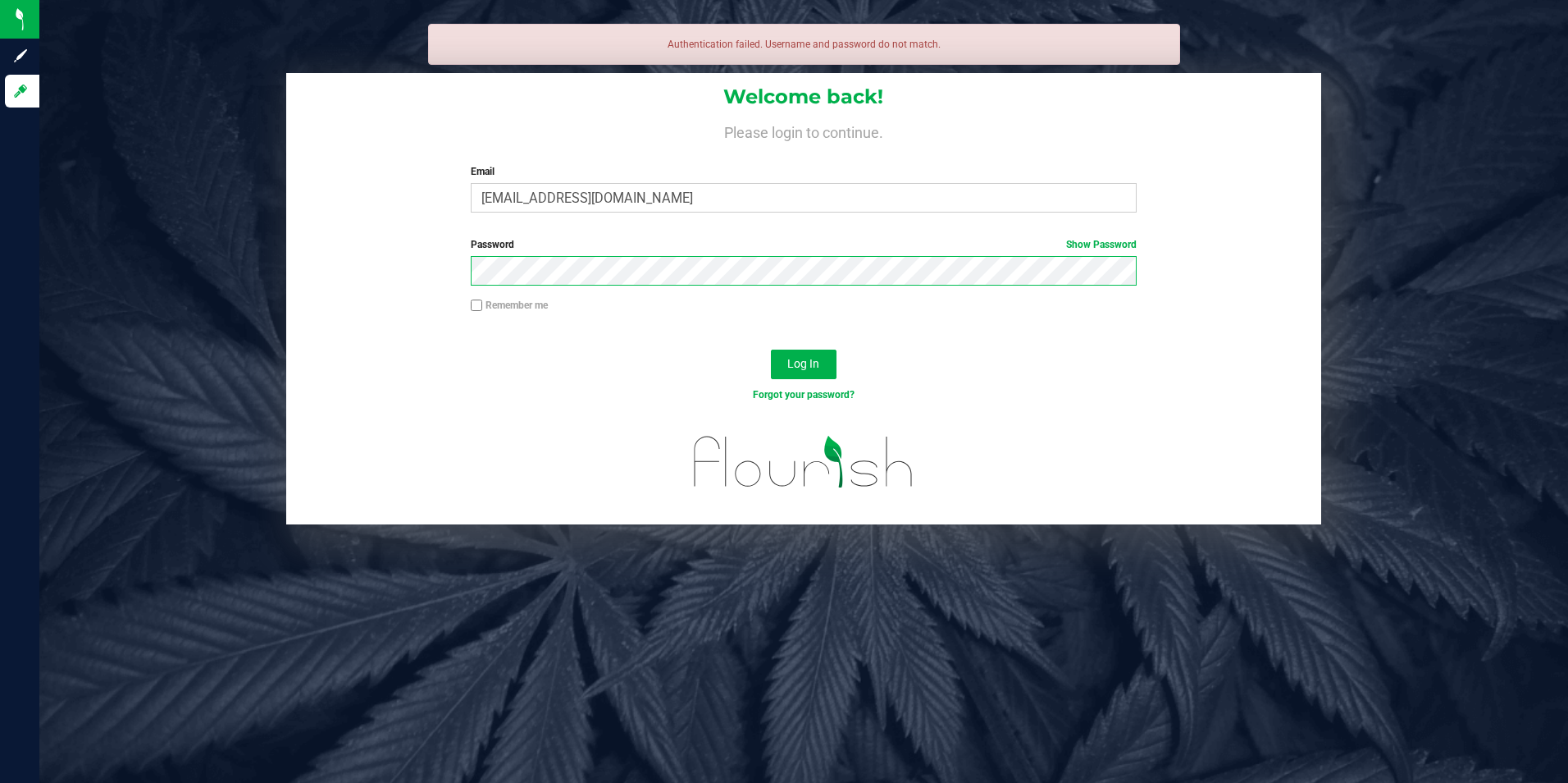
click at [771, 350] on button "Log In" at bounding box center [804, 364] width 66 height 30
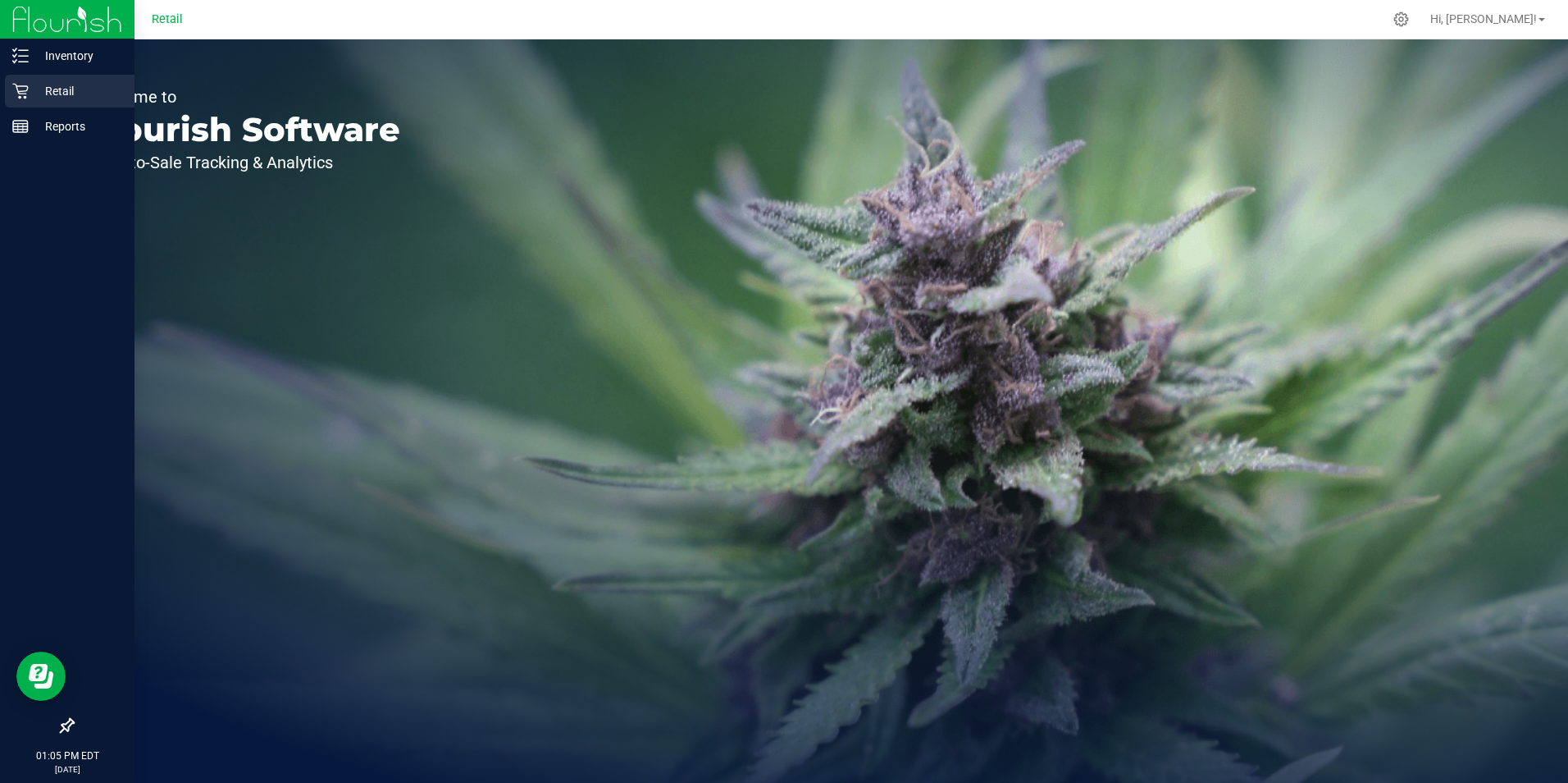
click at [11, 87] on div "Retail" at bounding box center [70, 91] width 129 height 33
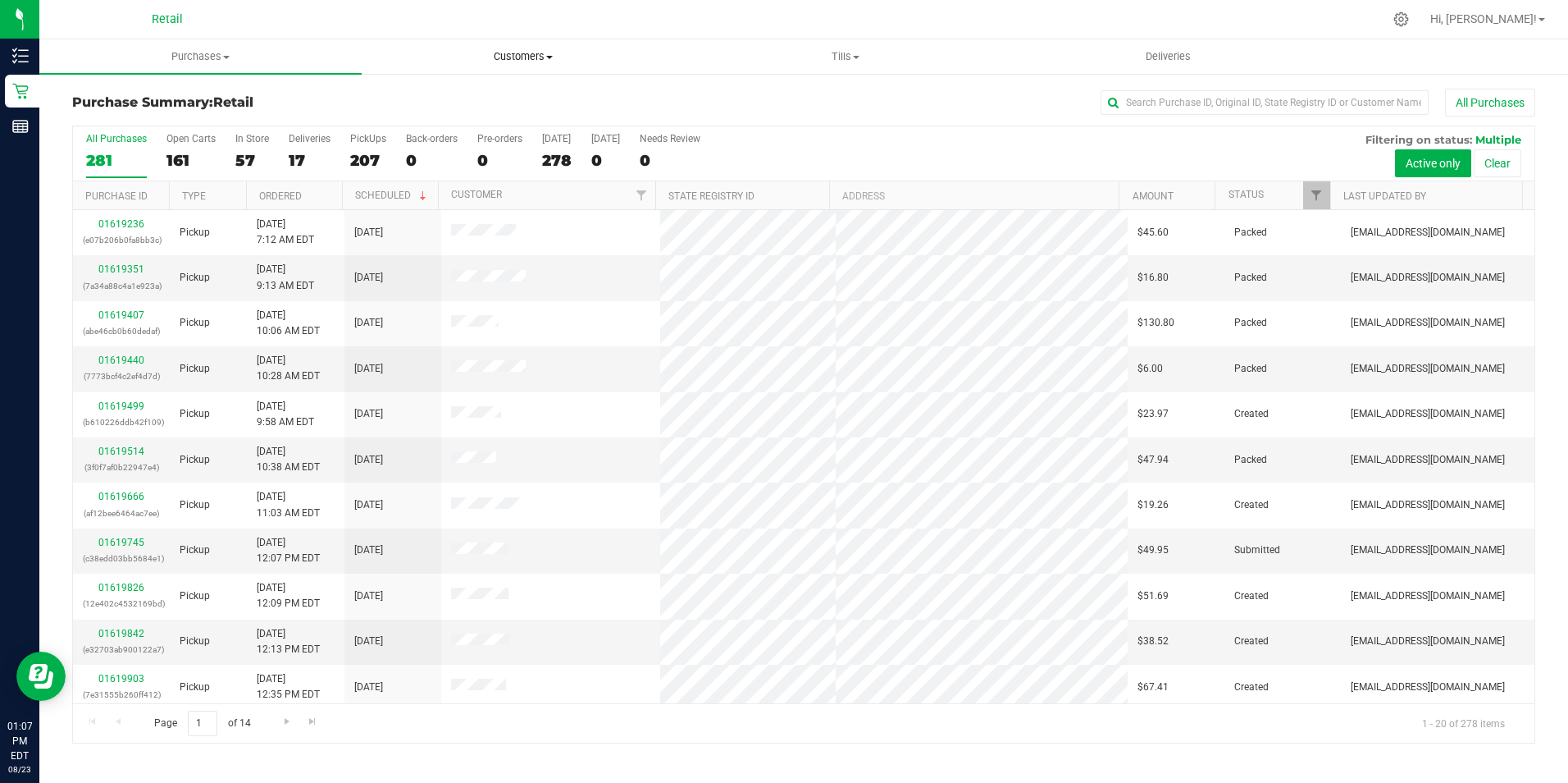
click at [502, 49] on span "Customers" at bounding box center [523, 56] width 321 height 14
click at [442, 102] on span "All customers" at bounding box center [420, 99] width 118 height 14
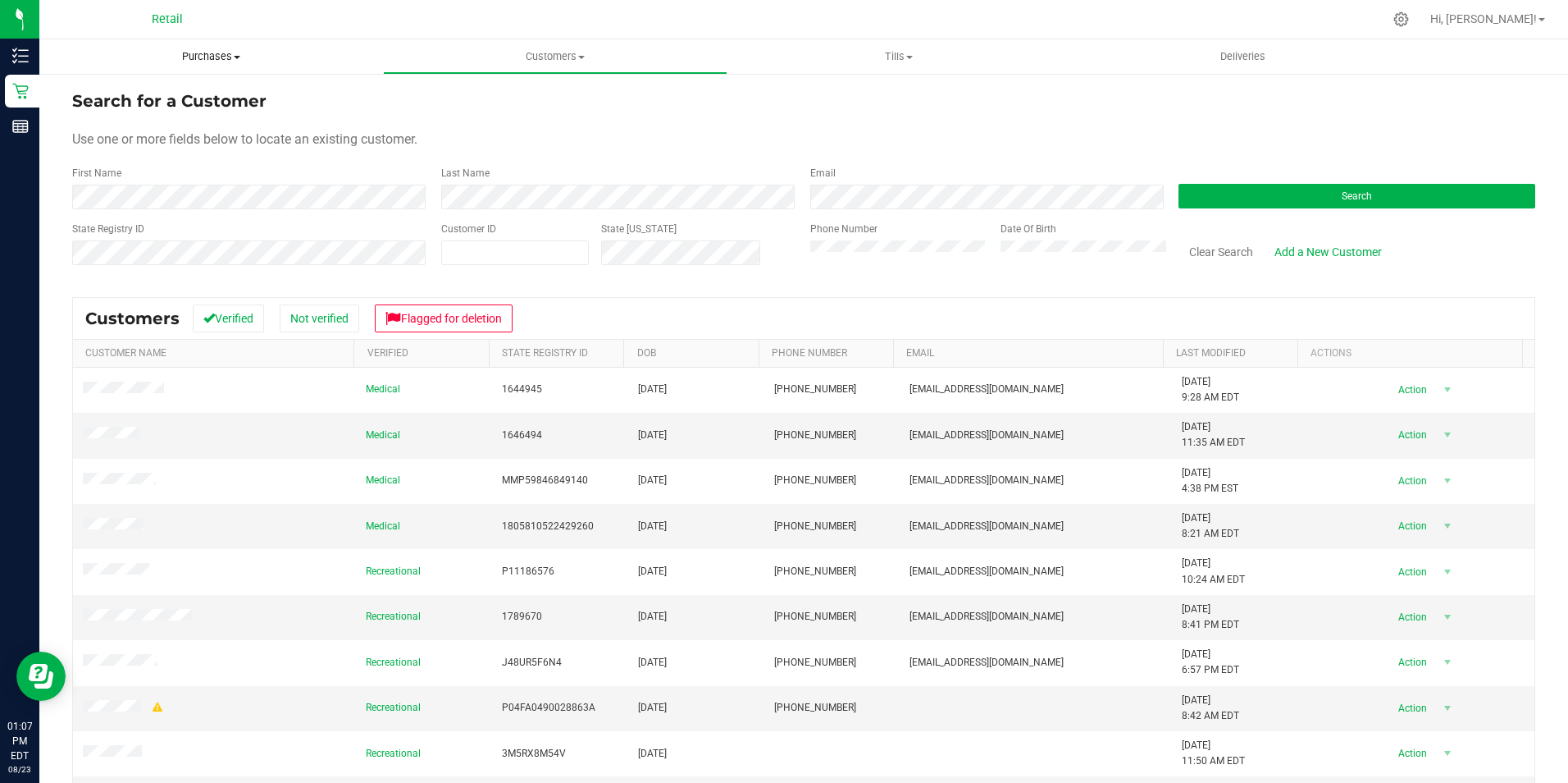
click at [177, 52] on span "Purchases" at bounding box center [212, 56] width 344 height 14
click at [153, 100] on span "Summary of purchases" at bounding box center [124, 99] width 168 height 14
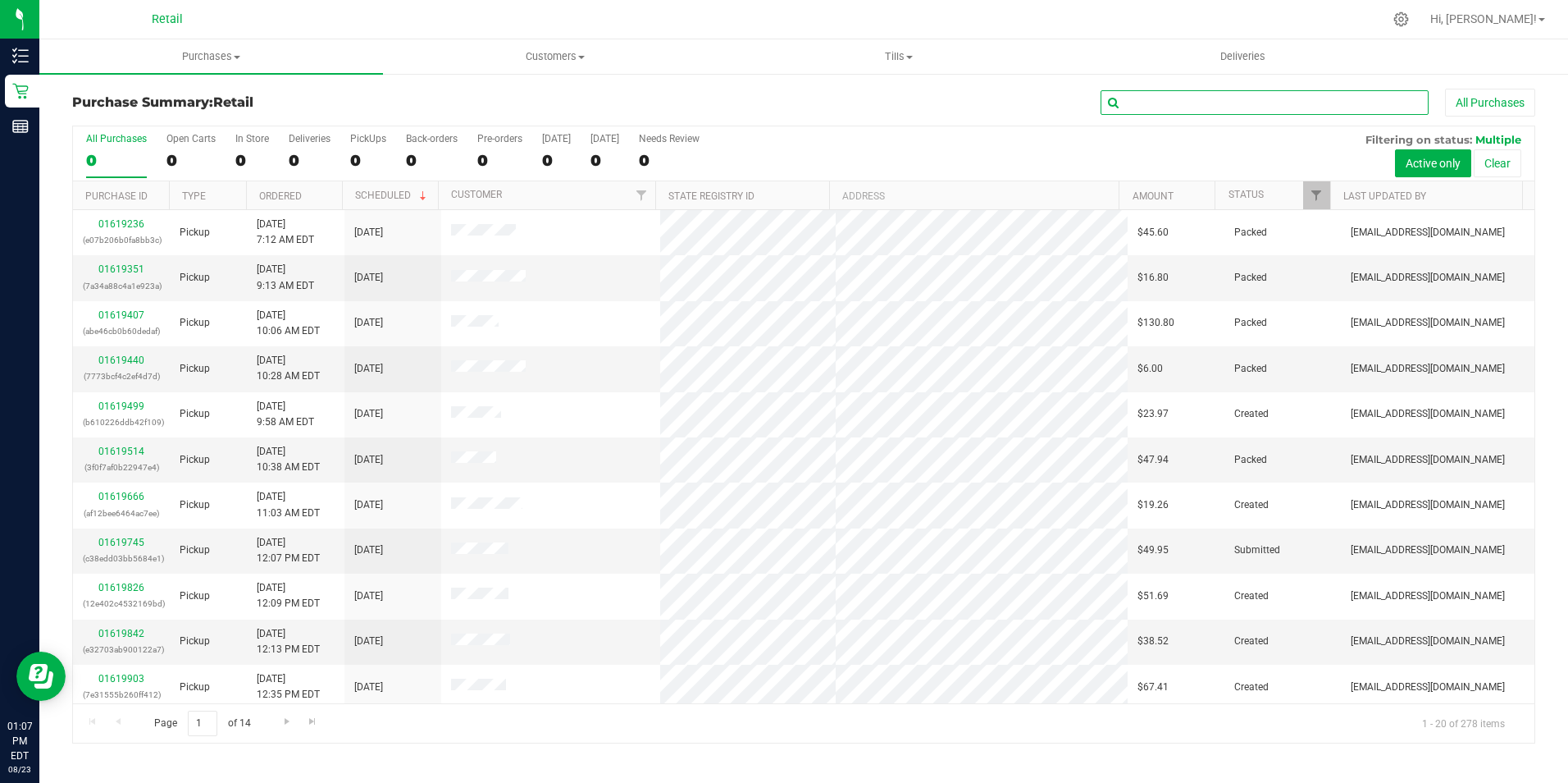
click at [1248, 96] on input "text" at bounding box center [1264, 102] width 328 height 24
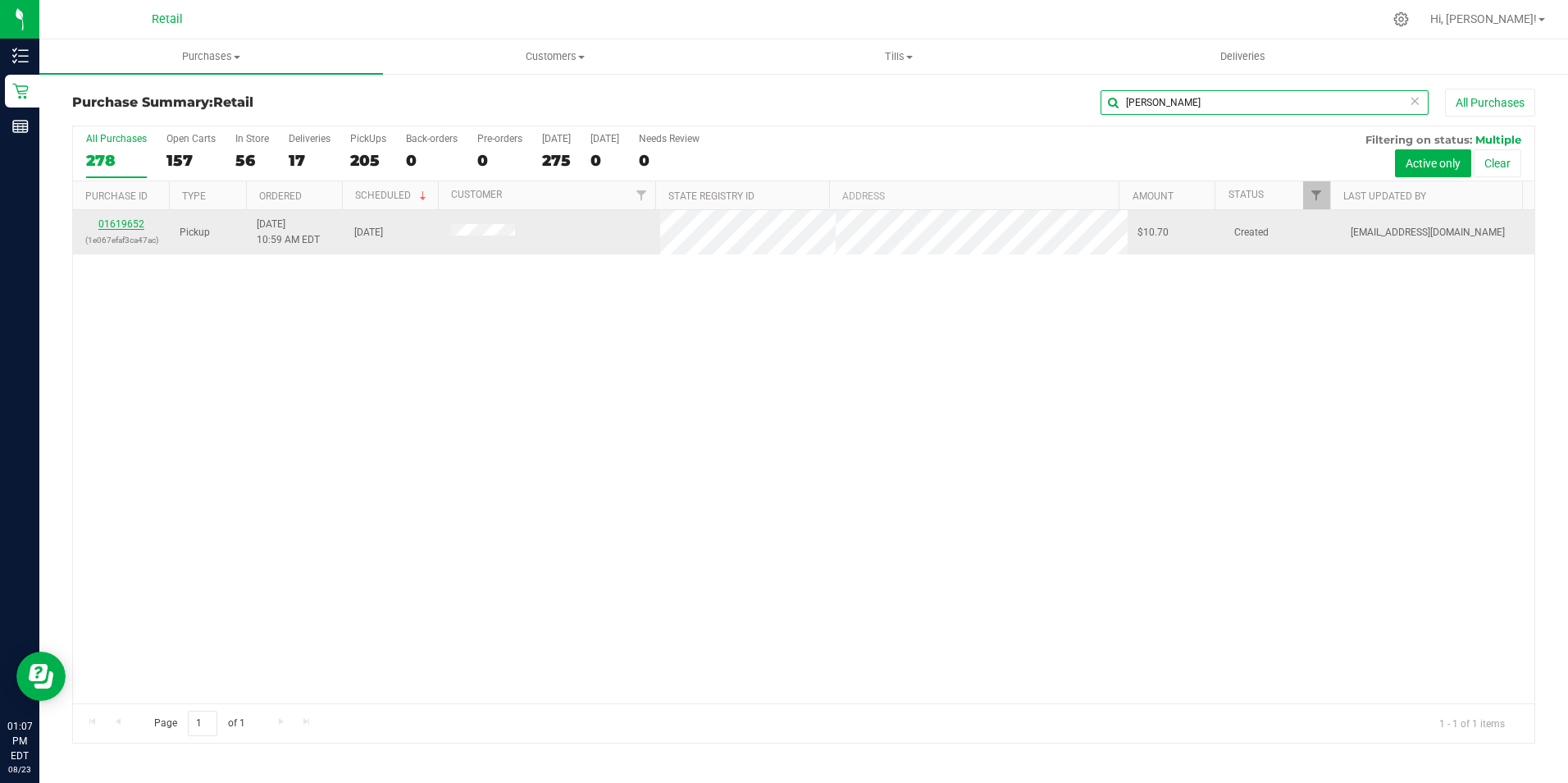
type input "[PERSON_NAME]"
click at [126, 223] on link "01619652" at bounding box center [122, 224] width 46 height 12
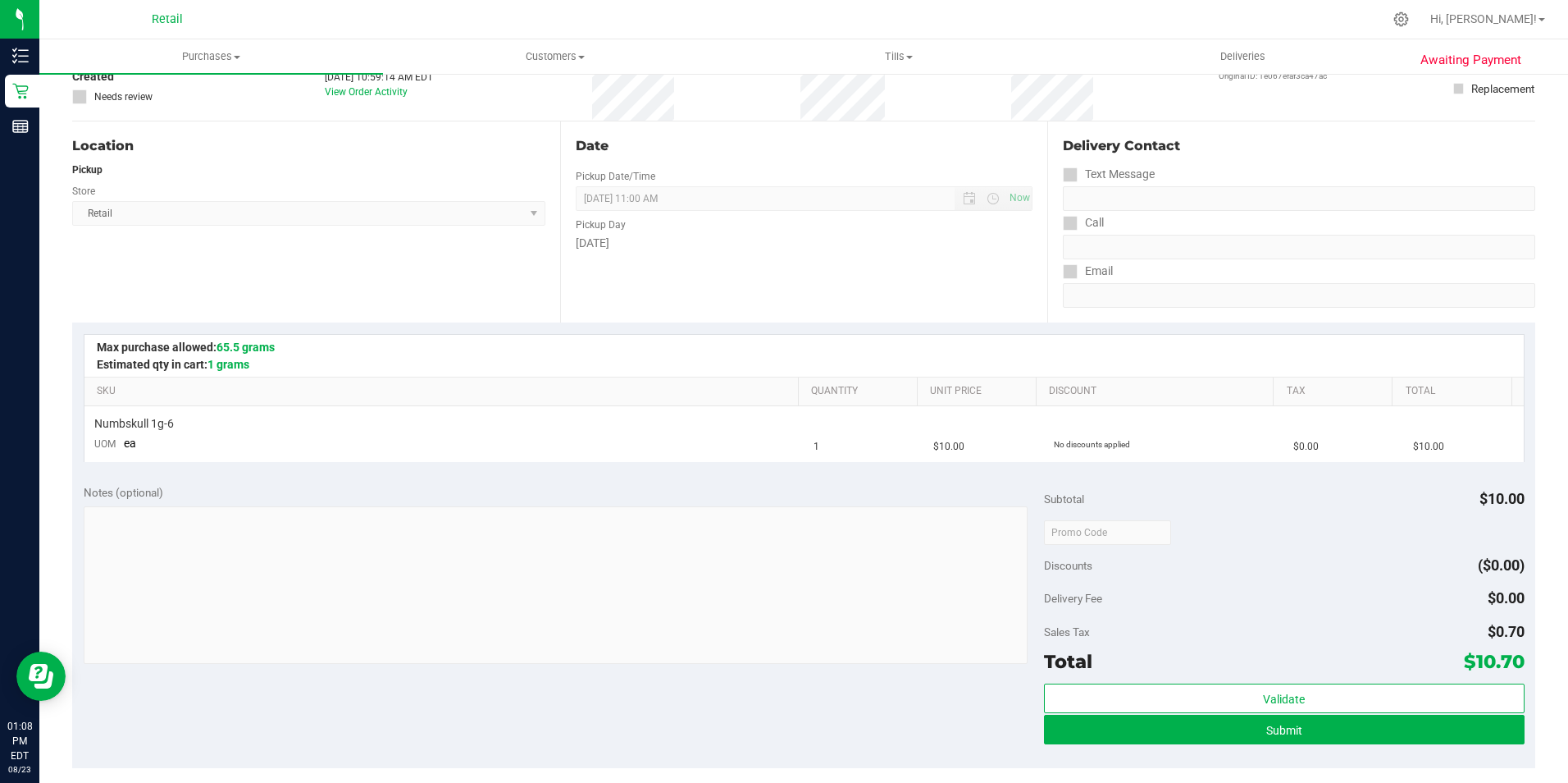
scroll to position [246, 0]
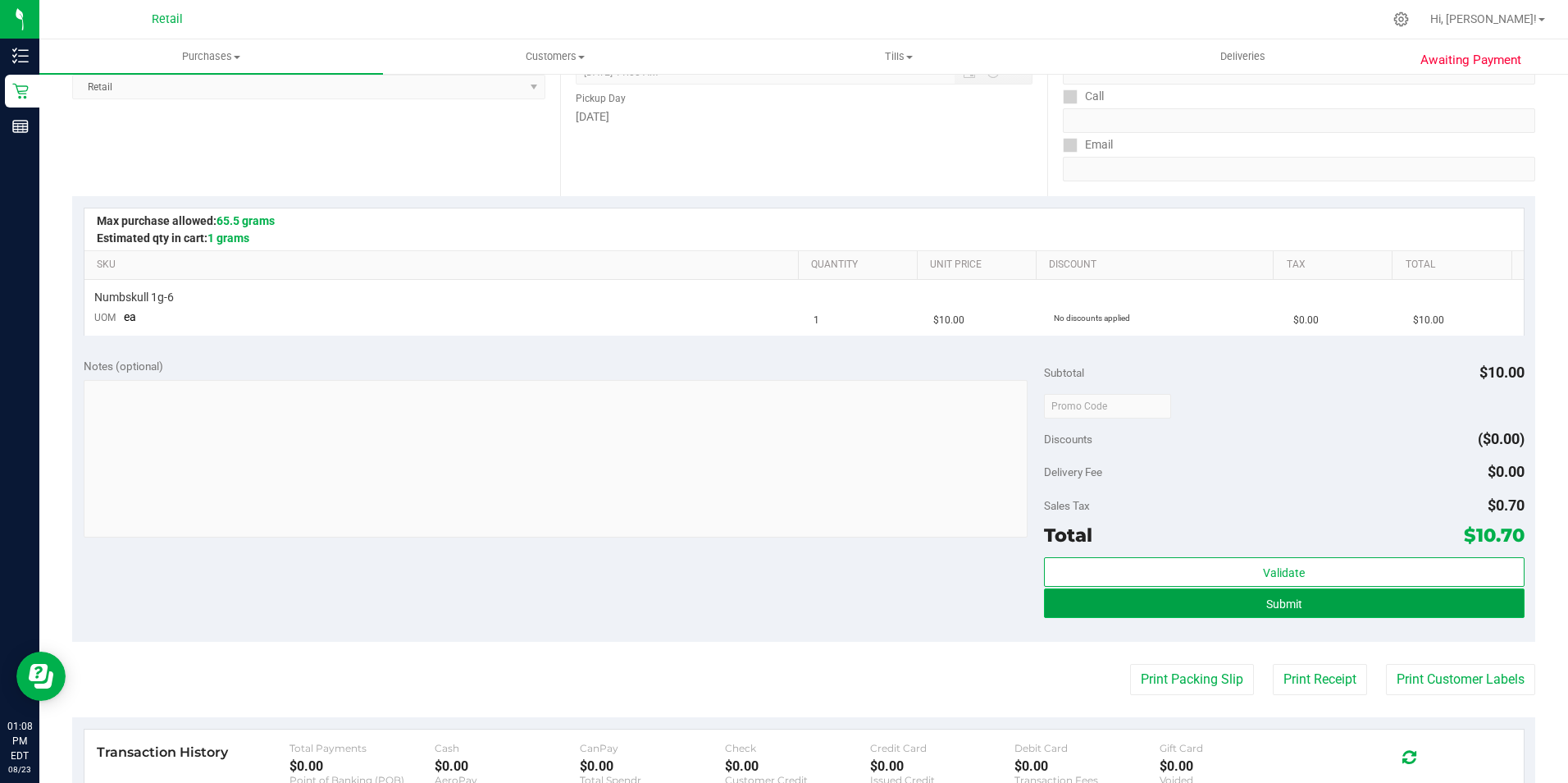
click at [1220, 589] on button "Submit" at bounding box center [1283, 603] width 480 height 30
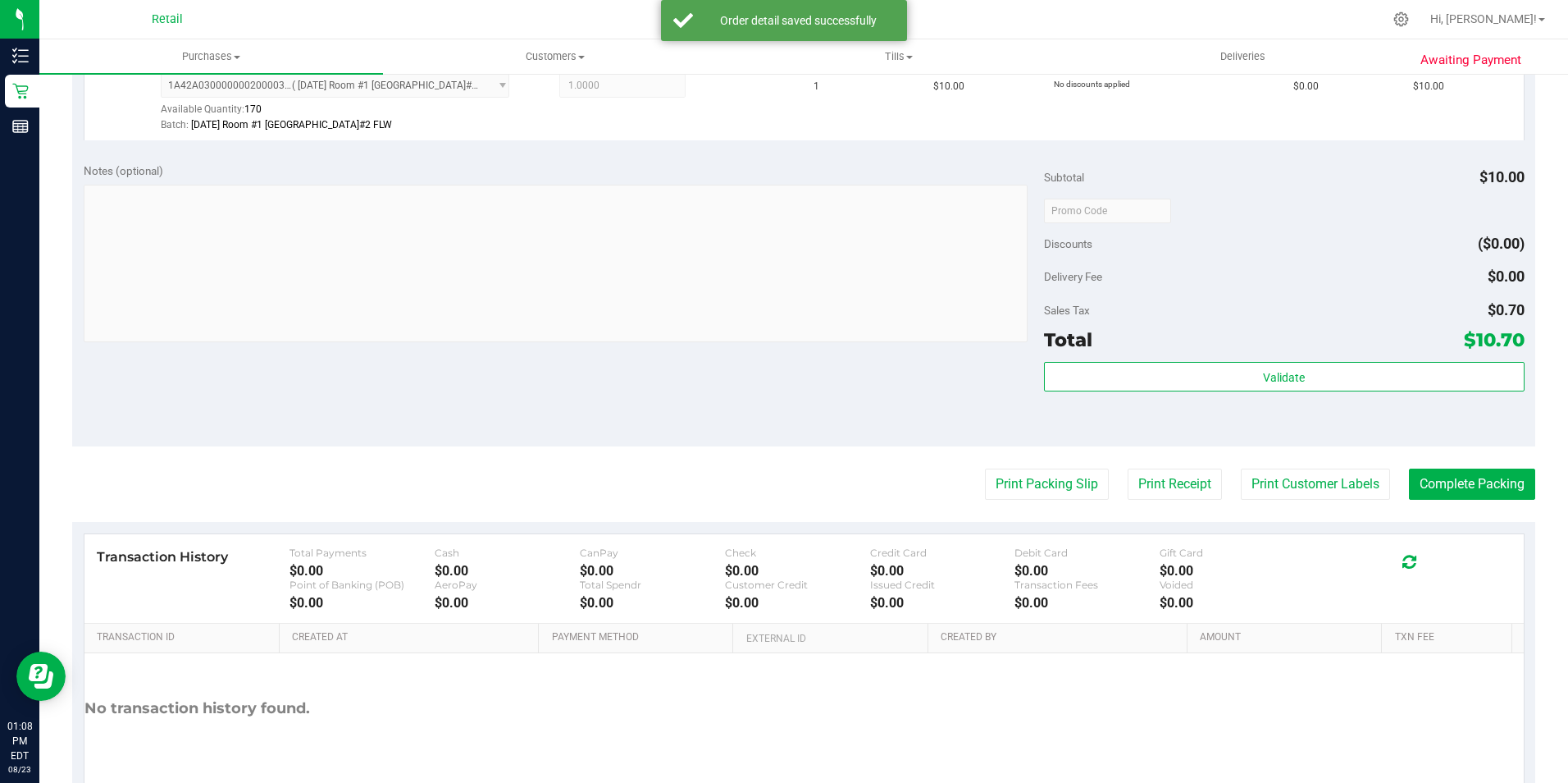
scroll to position [559, 0]
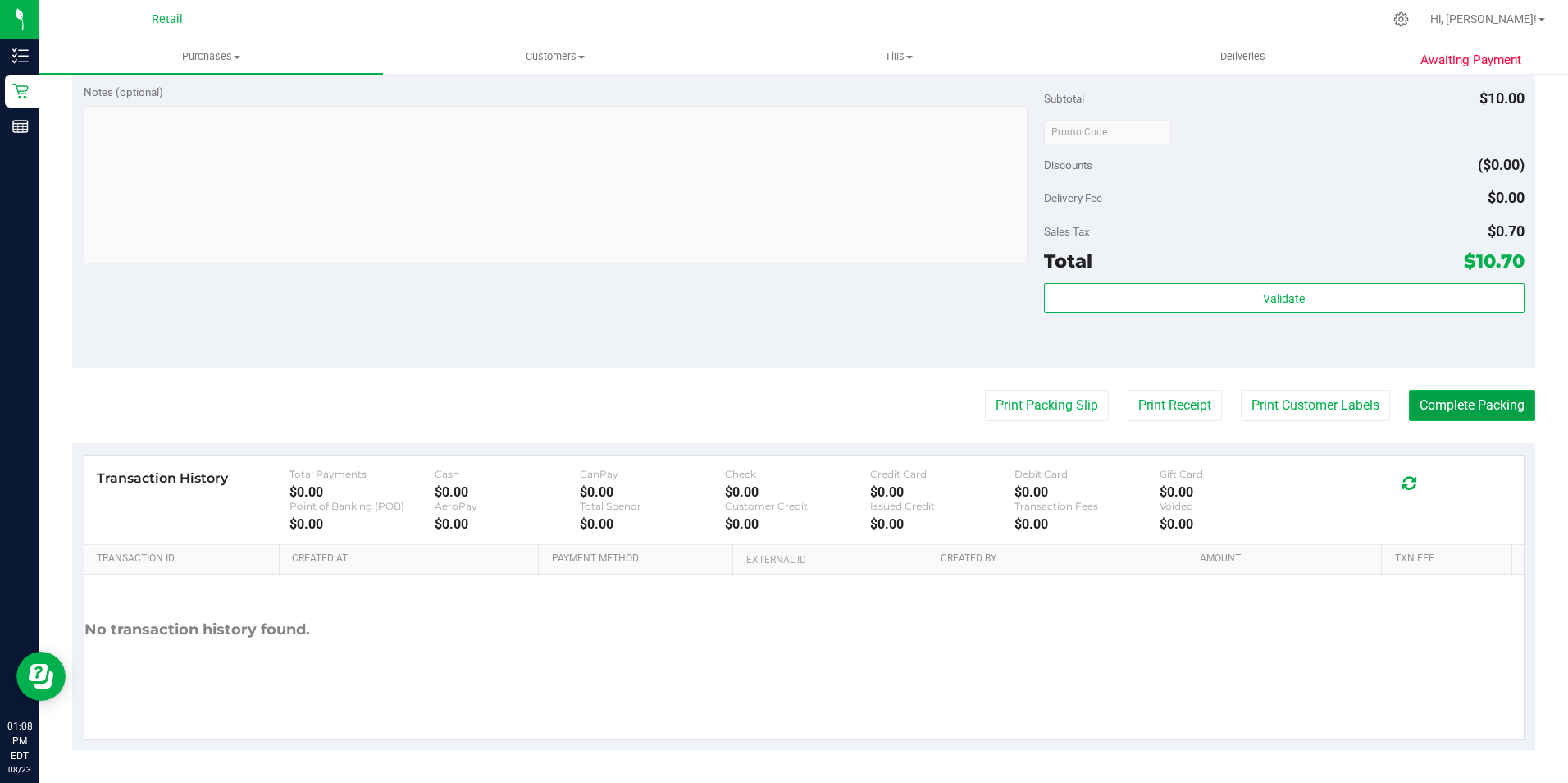
click at [1458, 399] on button "Complete Packing" at bounding box center [1471, 405] width 127 height 31
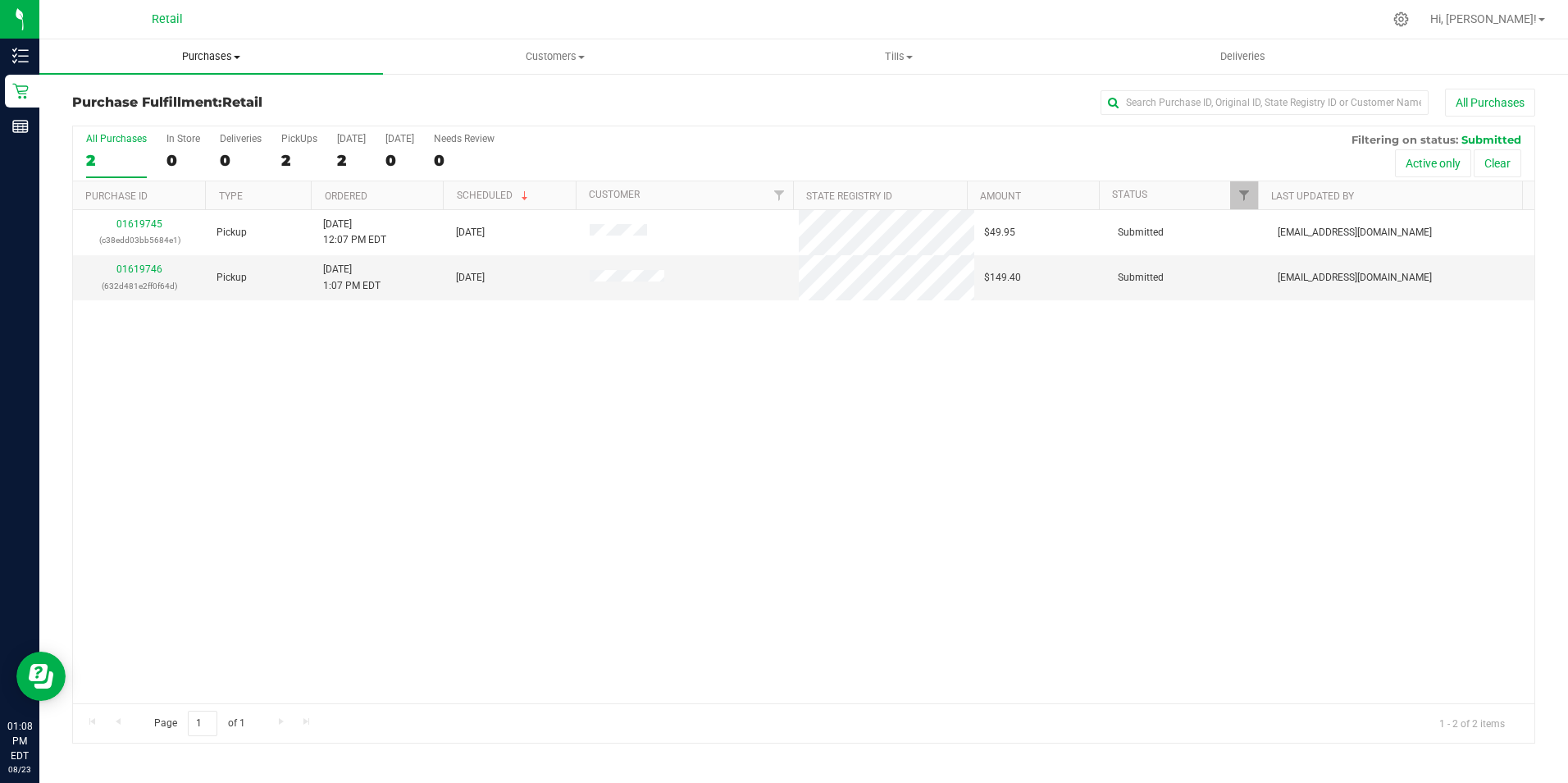
click at [194, 59] on span "Purchases" at bounding box center [212, 56] width 344 height 14
click at [141, 93] on span "Summary of purchases" at bounding box center [124, 99] width 168 height 14
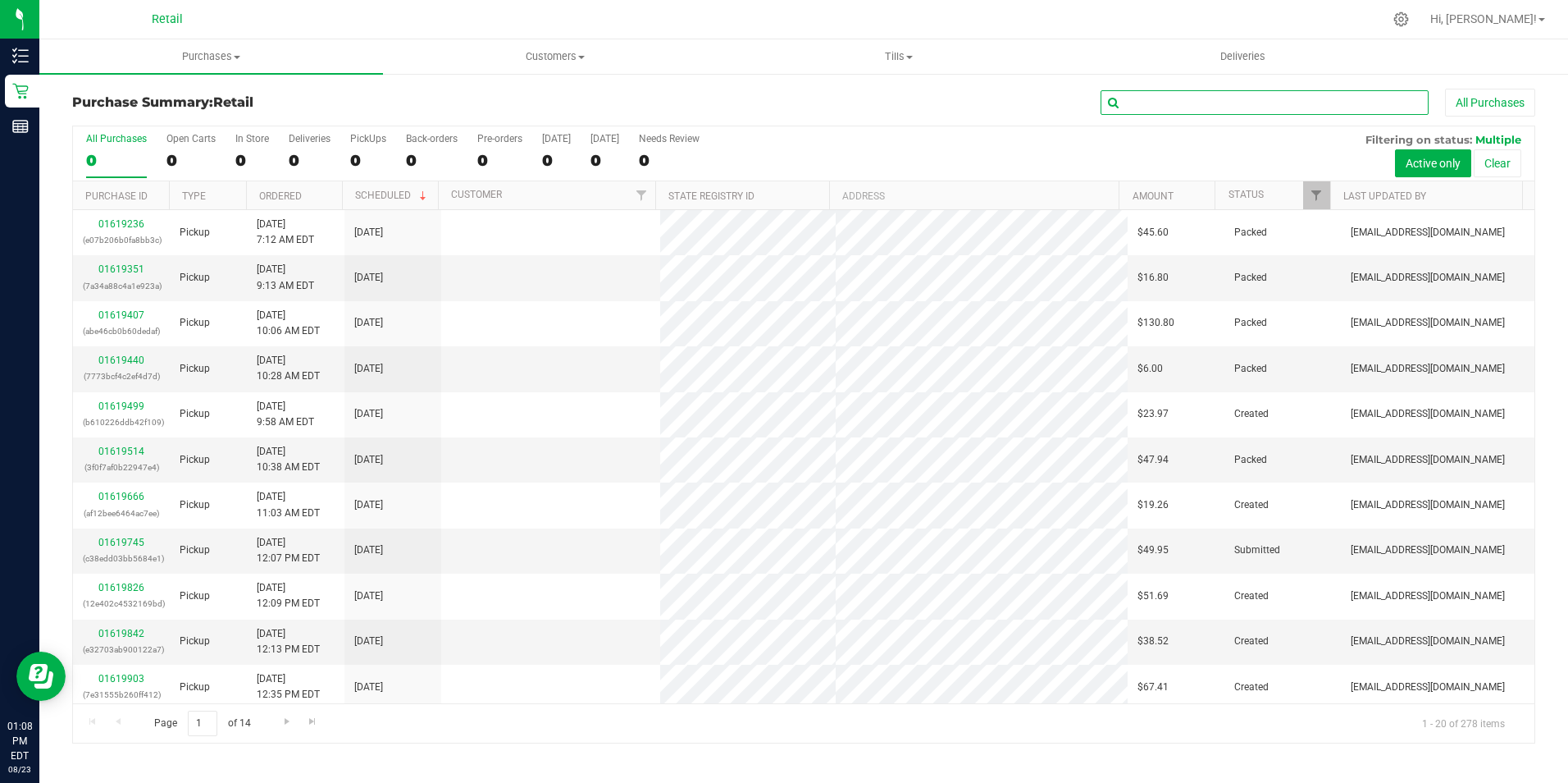
click at [1212, 91] on input "text" at bounding box center [1264, 102] width 328 height 24
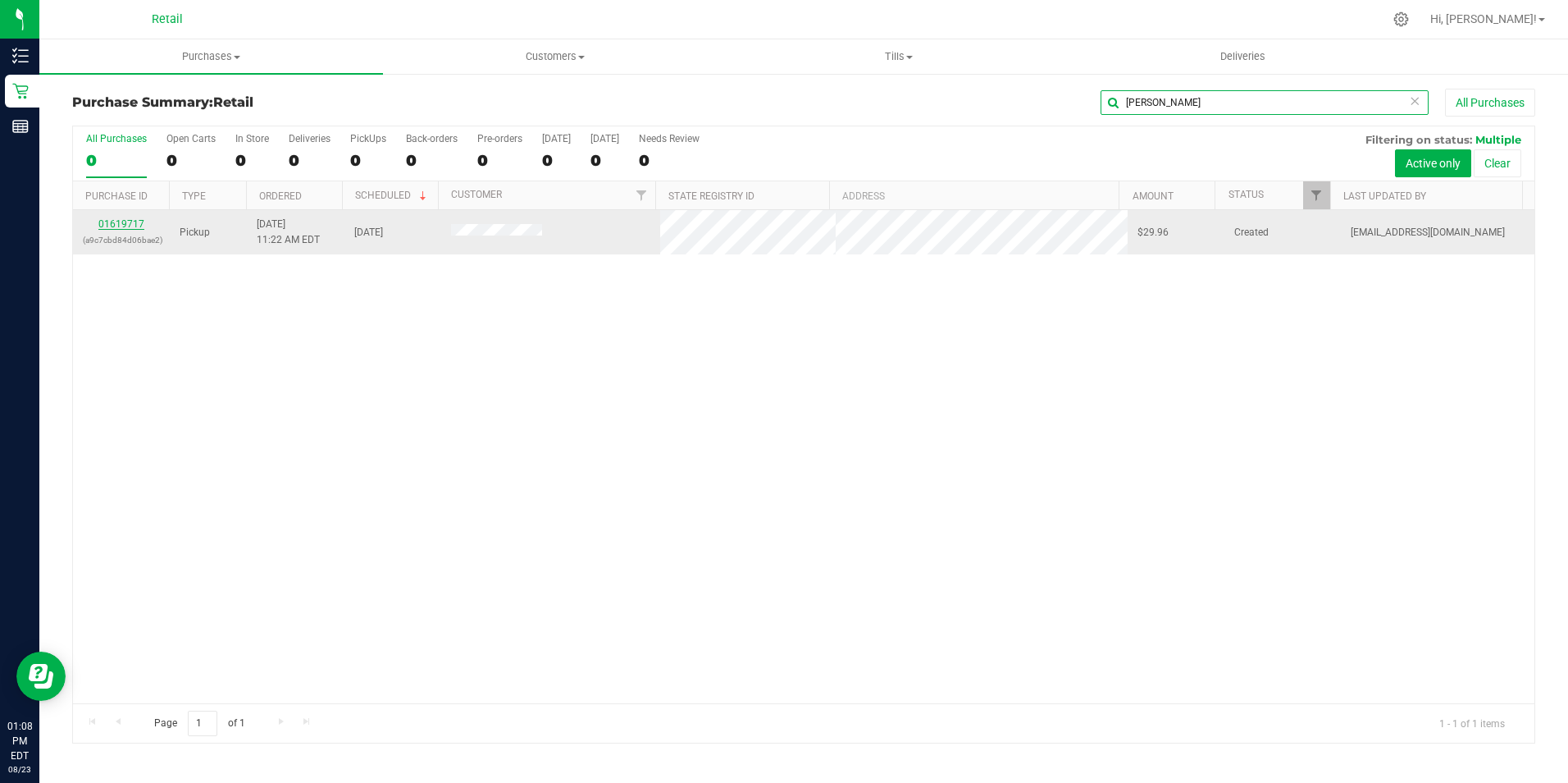
type input "[PERSON_NAME]"
click at [134, 220] on link "01619717" at bounding box center [122, 224] width 46 height 12
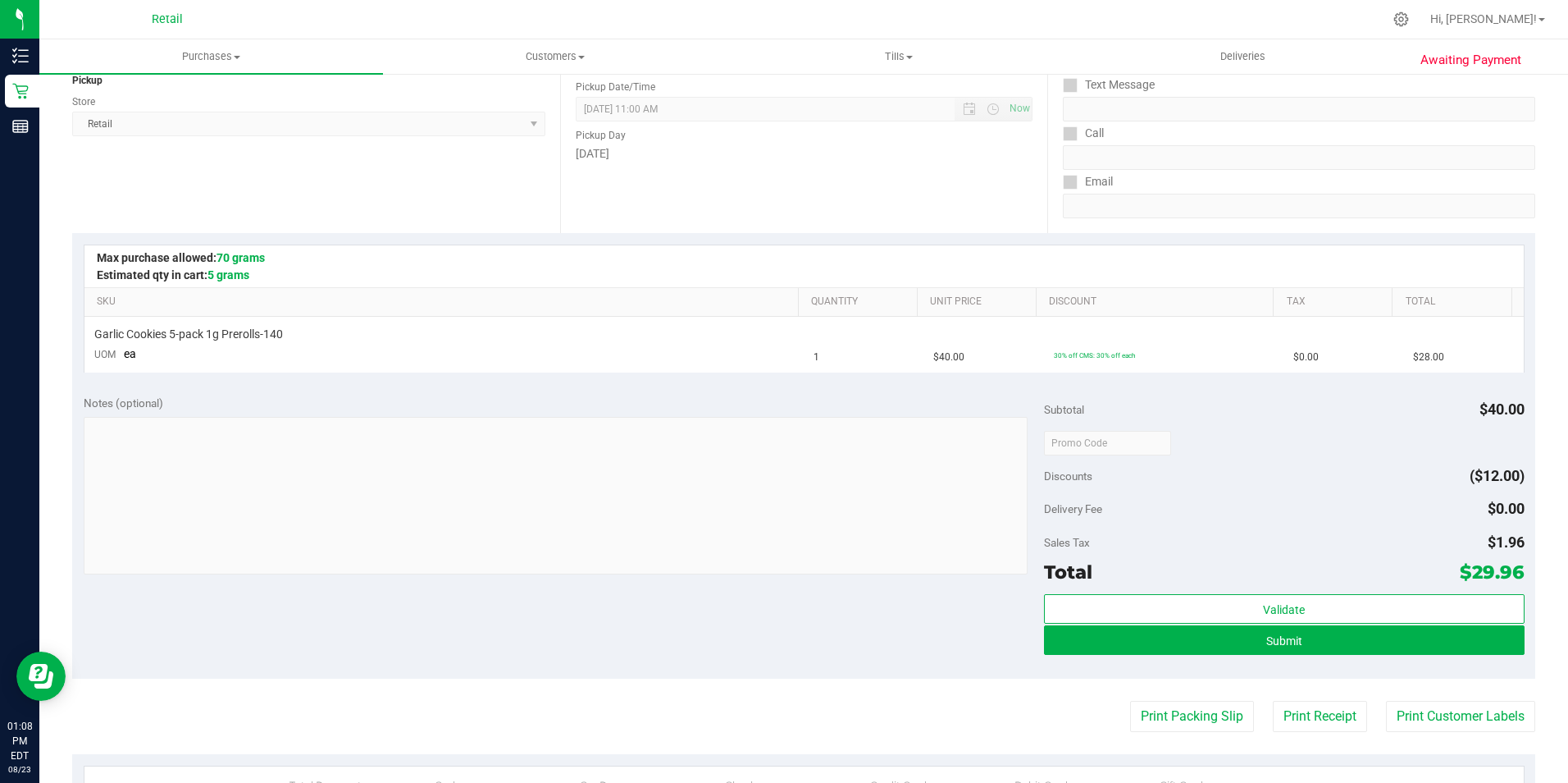
scroll to position [328, 0]
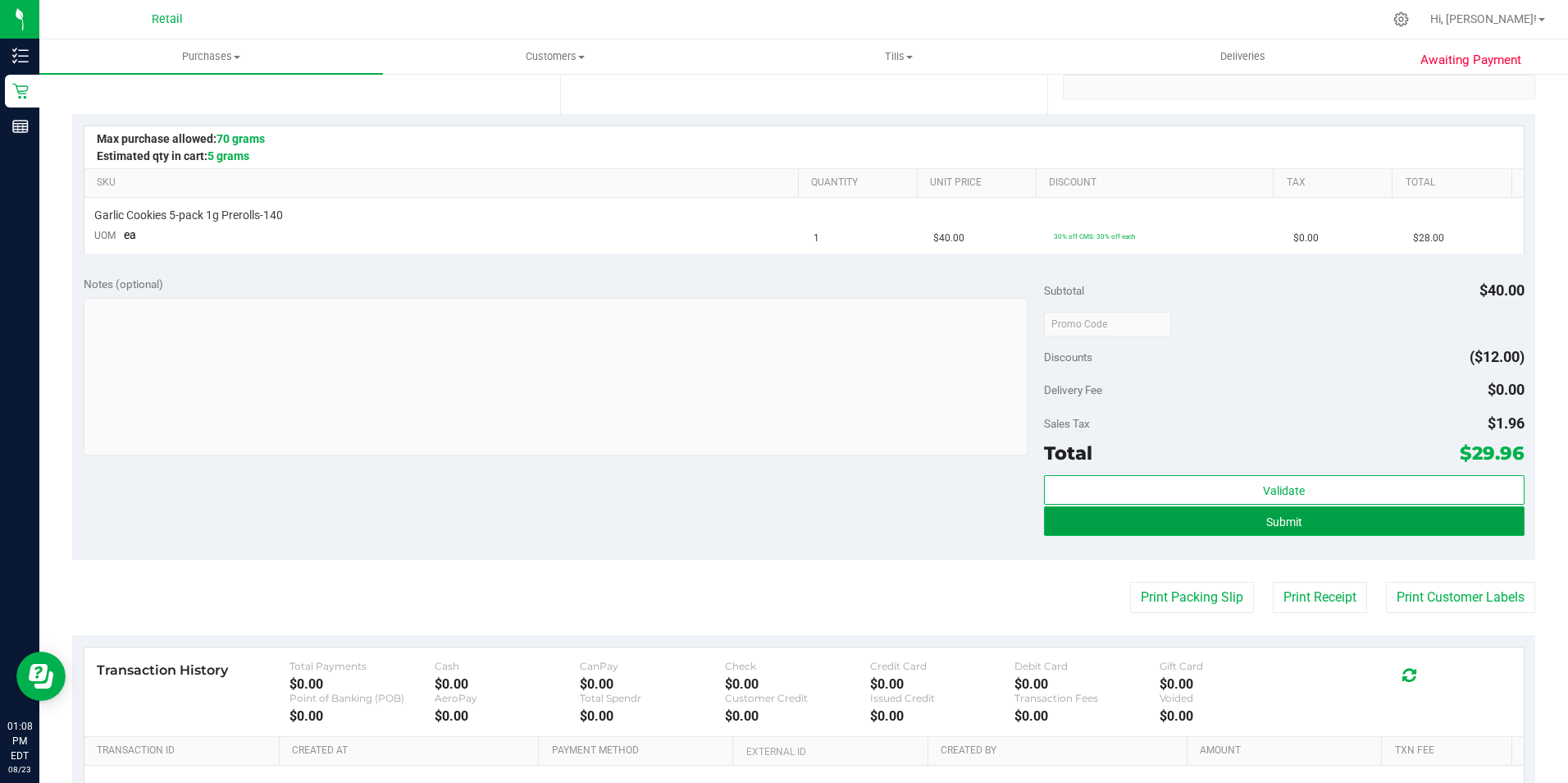
click at [1180, 512] on button "Submit" at bounding box center [1283, 521] width 480 height 30
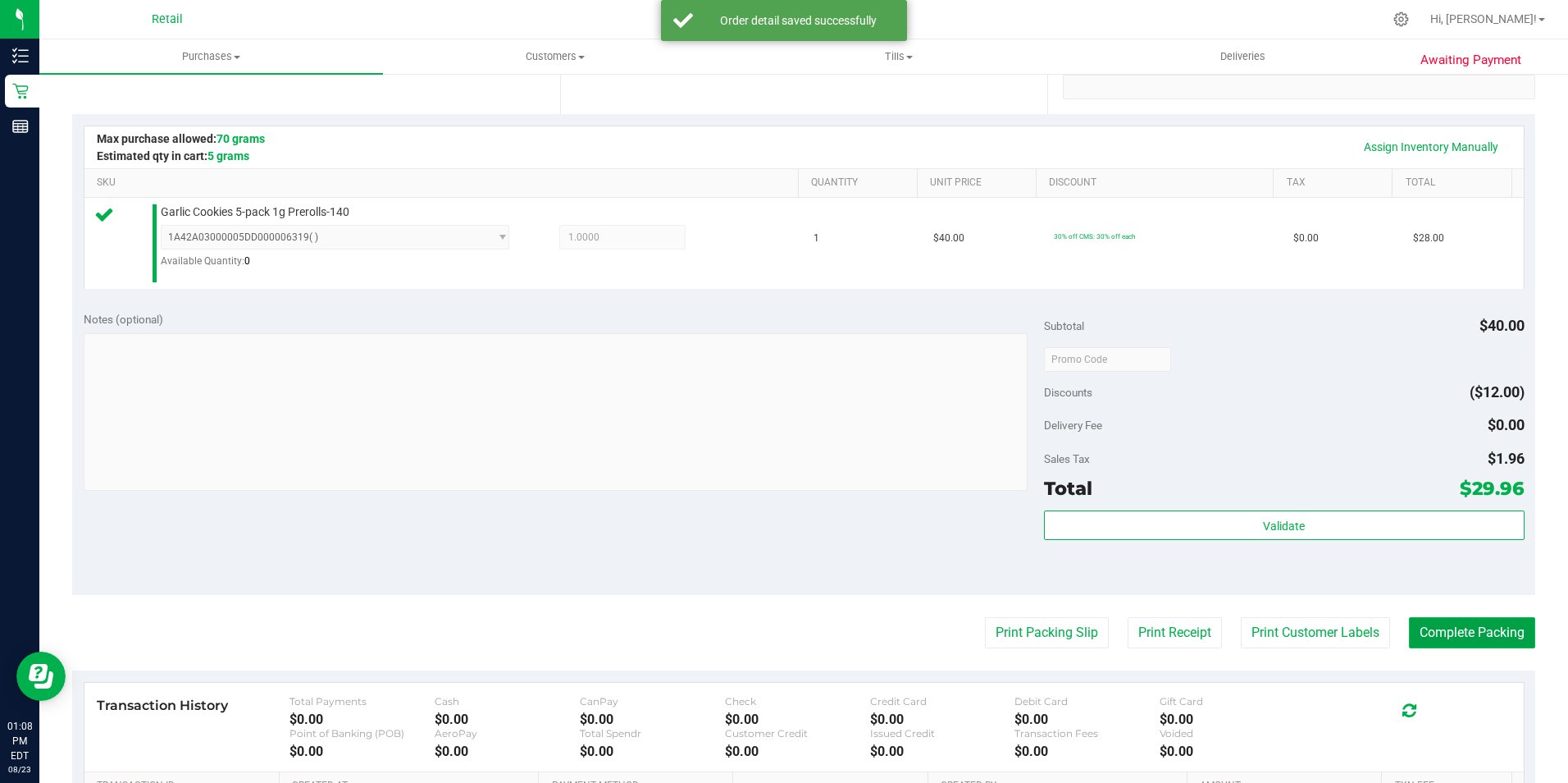
click at [1482, 638] on button "Complete Packing" at bounding box center [1471, 632] width 127 height 31
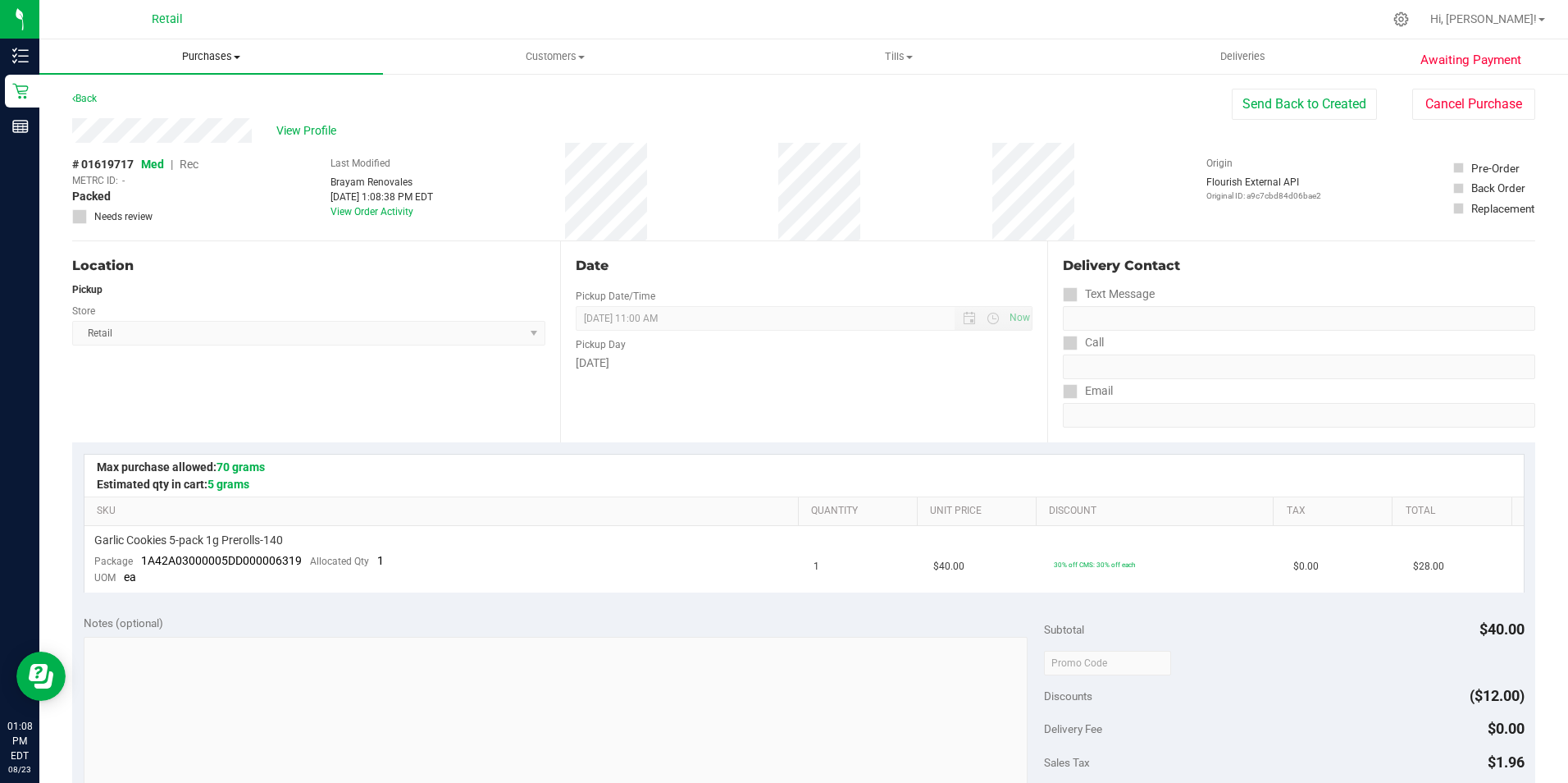
click at [243, 55] on span "Purchases" at bounding box center [212, 56] width 344 height 14
click at [126, 98] on span "Summary of purchases" at bounding box center [124, 99] width 168 height 14
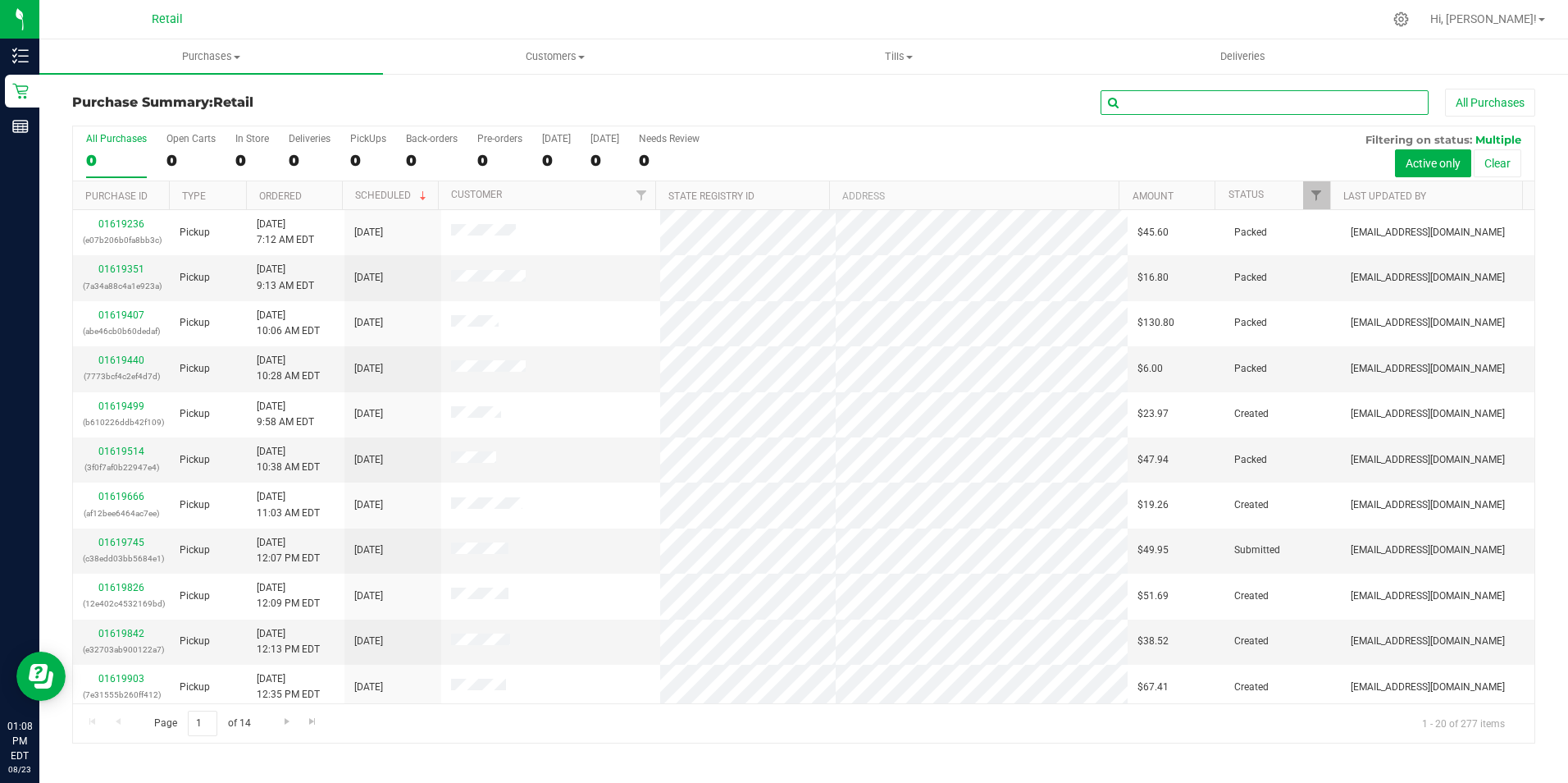
click at [1309, 111] on input "text" at bounding box center [1264, 102] width 328 height 24
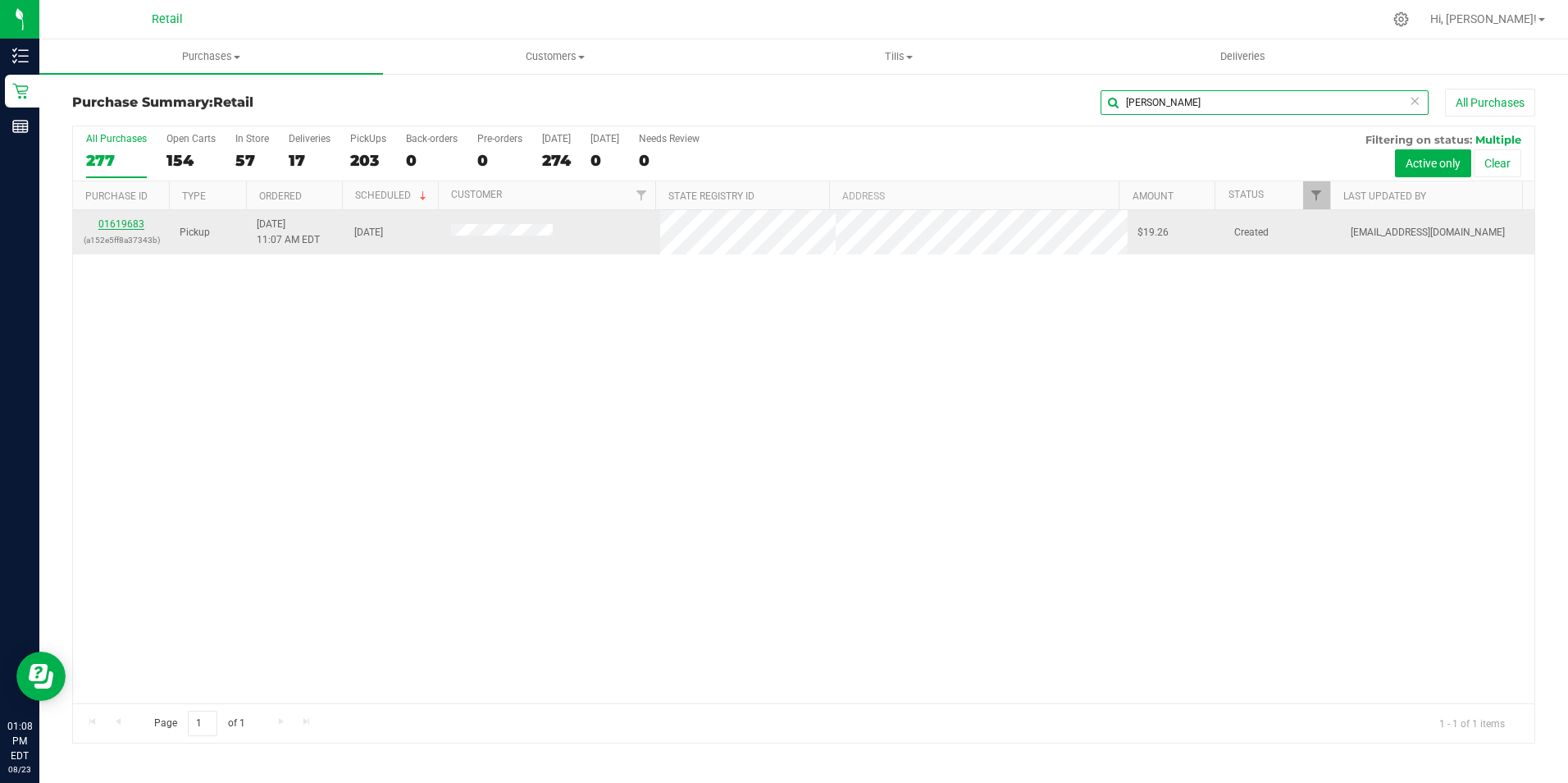
type input "[PERSON_NAME]"
click at [140, 220] on link "01619683" at bounding box center [122, 224] width 46 height 12
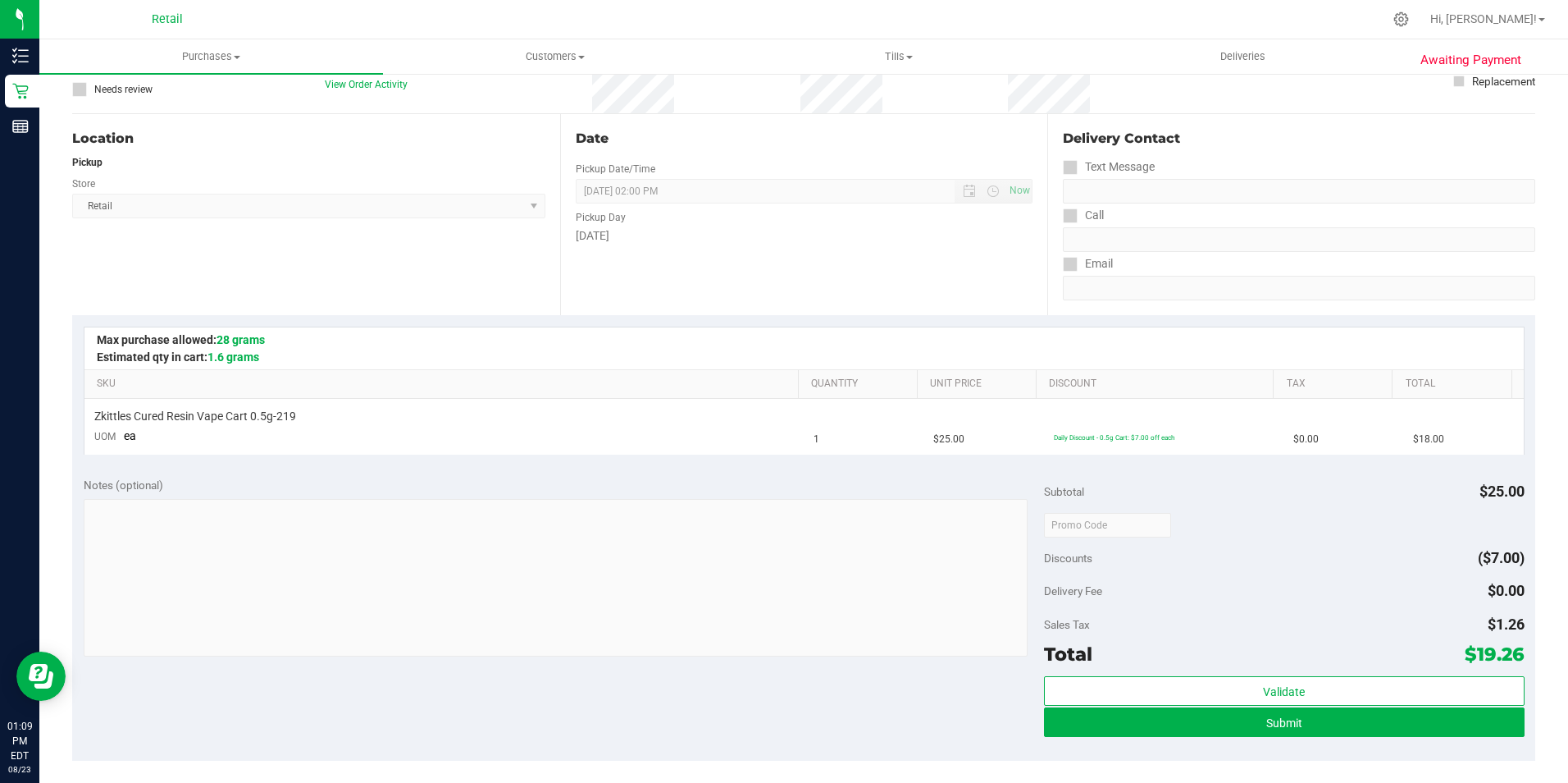
scroll to position [246, 0]
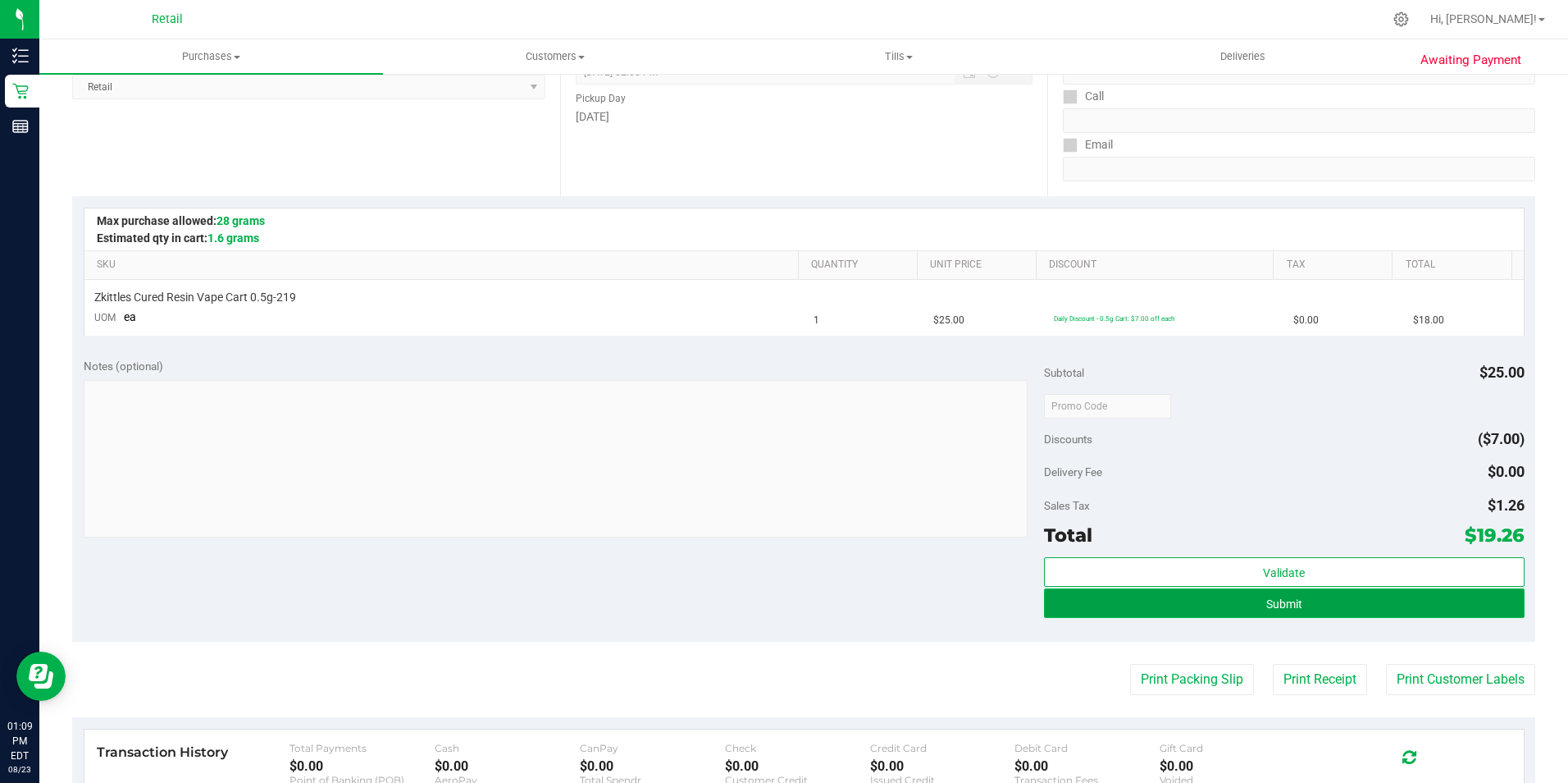
click at [1273, 610] on button "Submit" at bounding box center [1283, 603] width 480 height 30
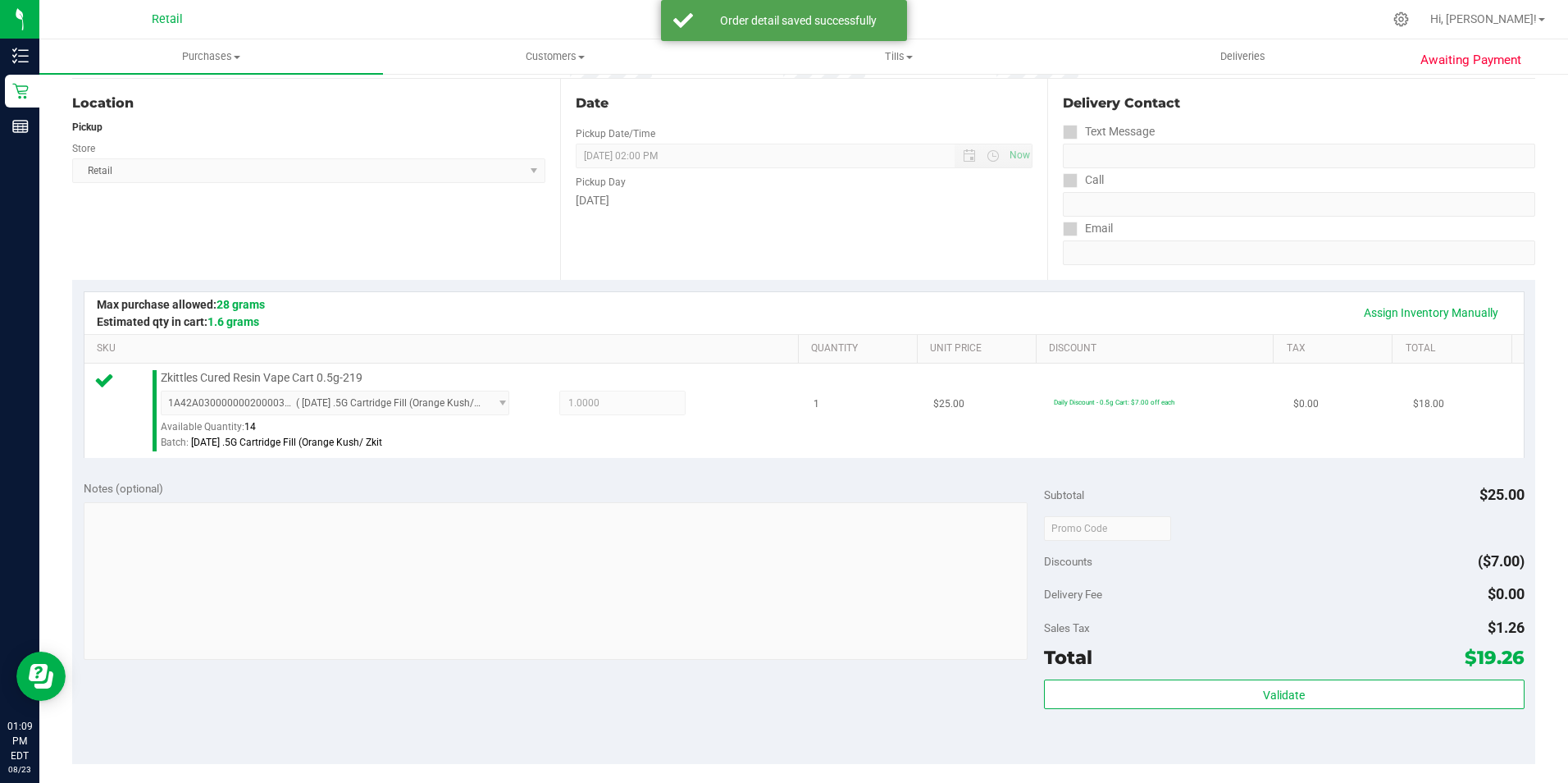
scroll to position [328, 0]
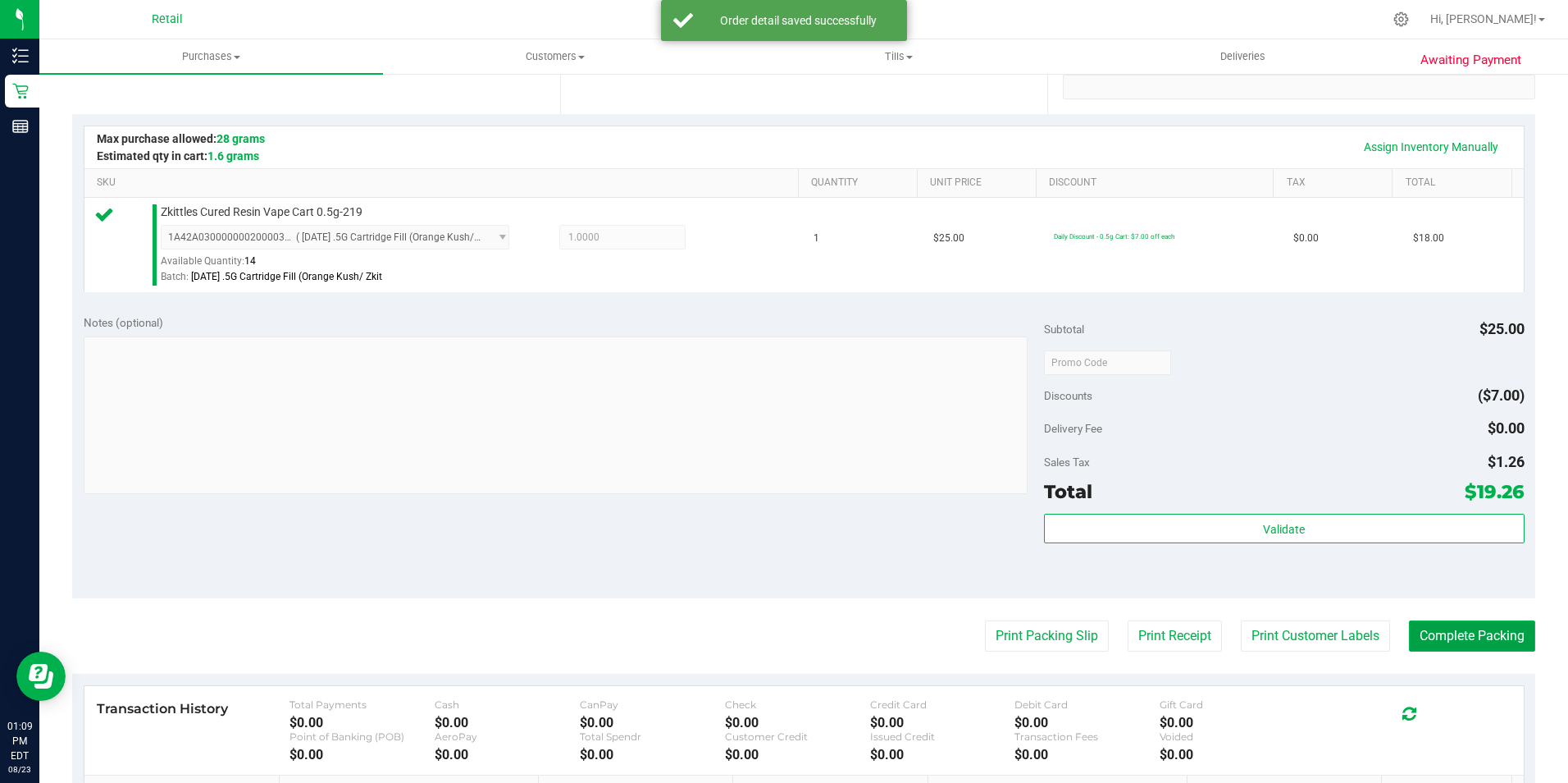
click at [1447, 623] on button "Complete Packing" at bounding box center [1471, 636] width 127 height 31
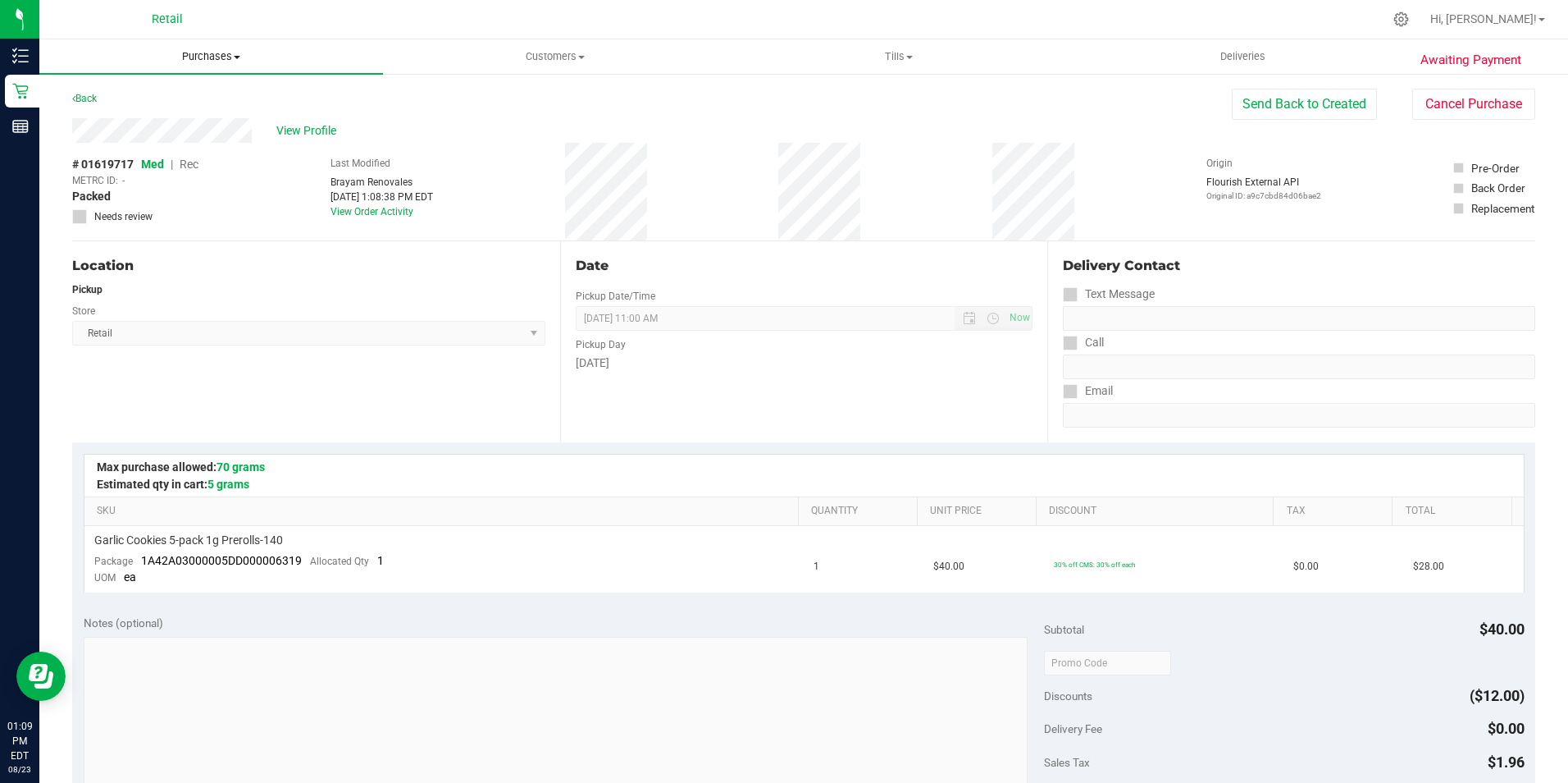
click at [192, 56] on span "Purchases" at bounding box center [212, 56] width 344 height 14
click at [153, 100] on span "Summary of purchases" at bounding box center [124, 99] width 168 height 14
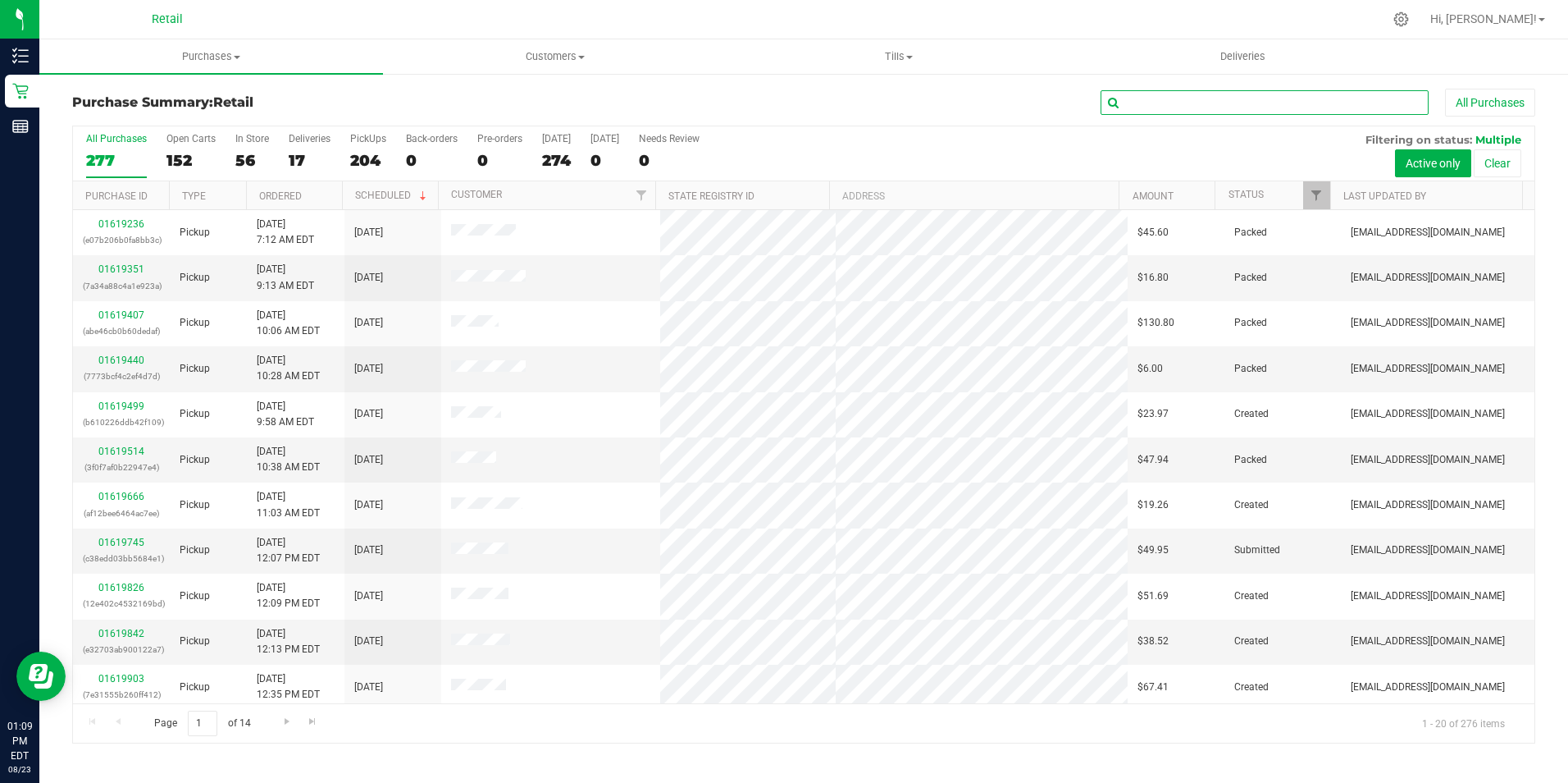
click at [1173, 106] on input "text" at bounding box center [1264, 102] width 328 height 24
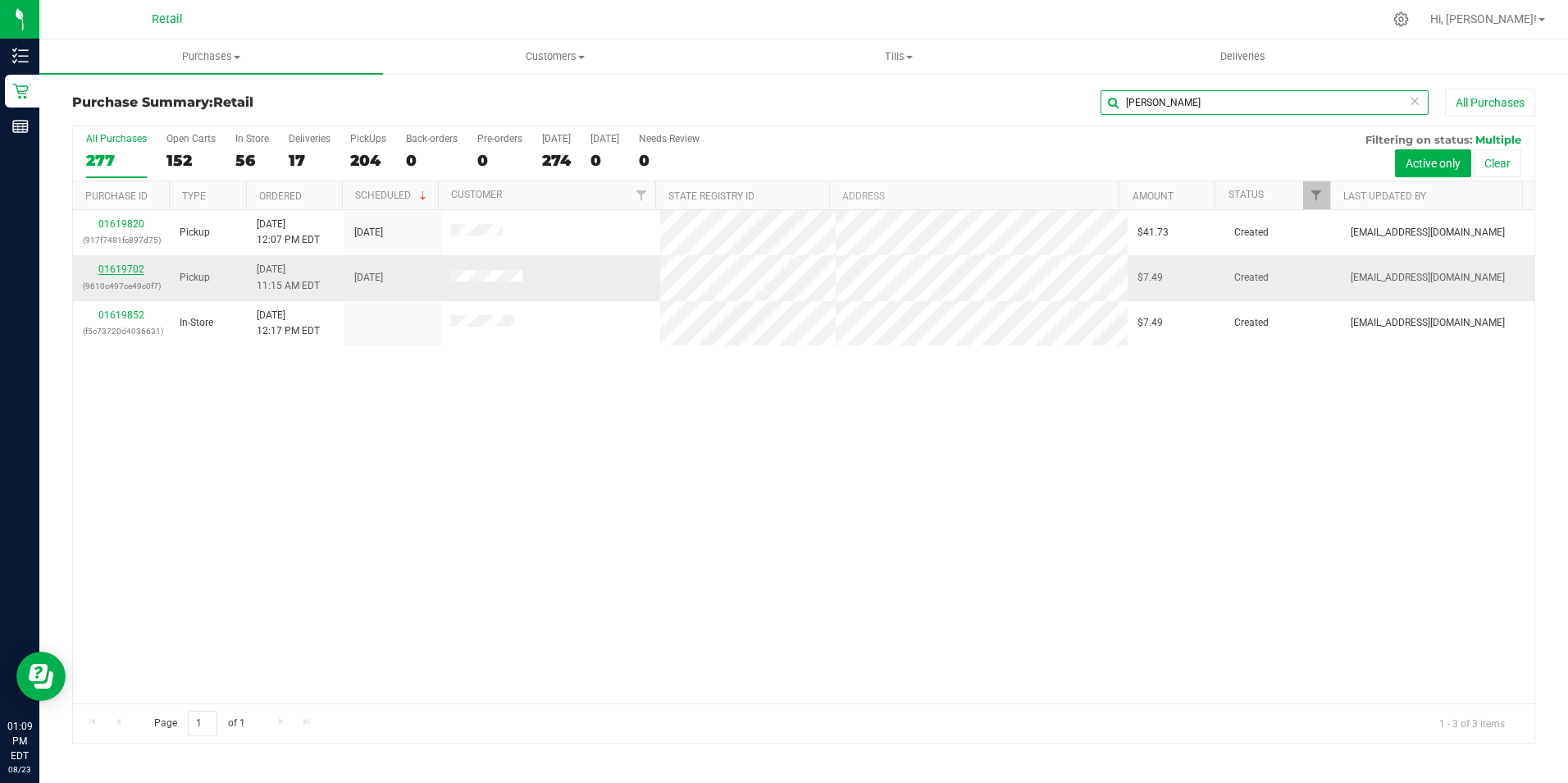
type input "[PERSON_NAME]"
click at [132, 272] on link "01619702" at bounding box center [122, 269] width 46 height 12
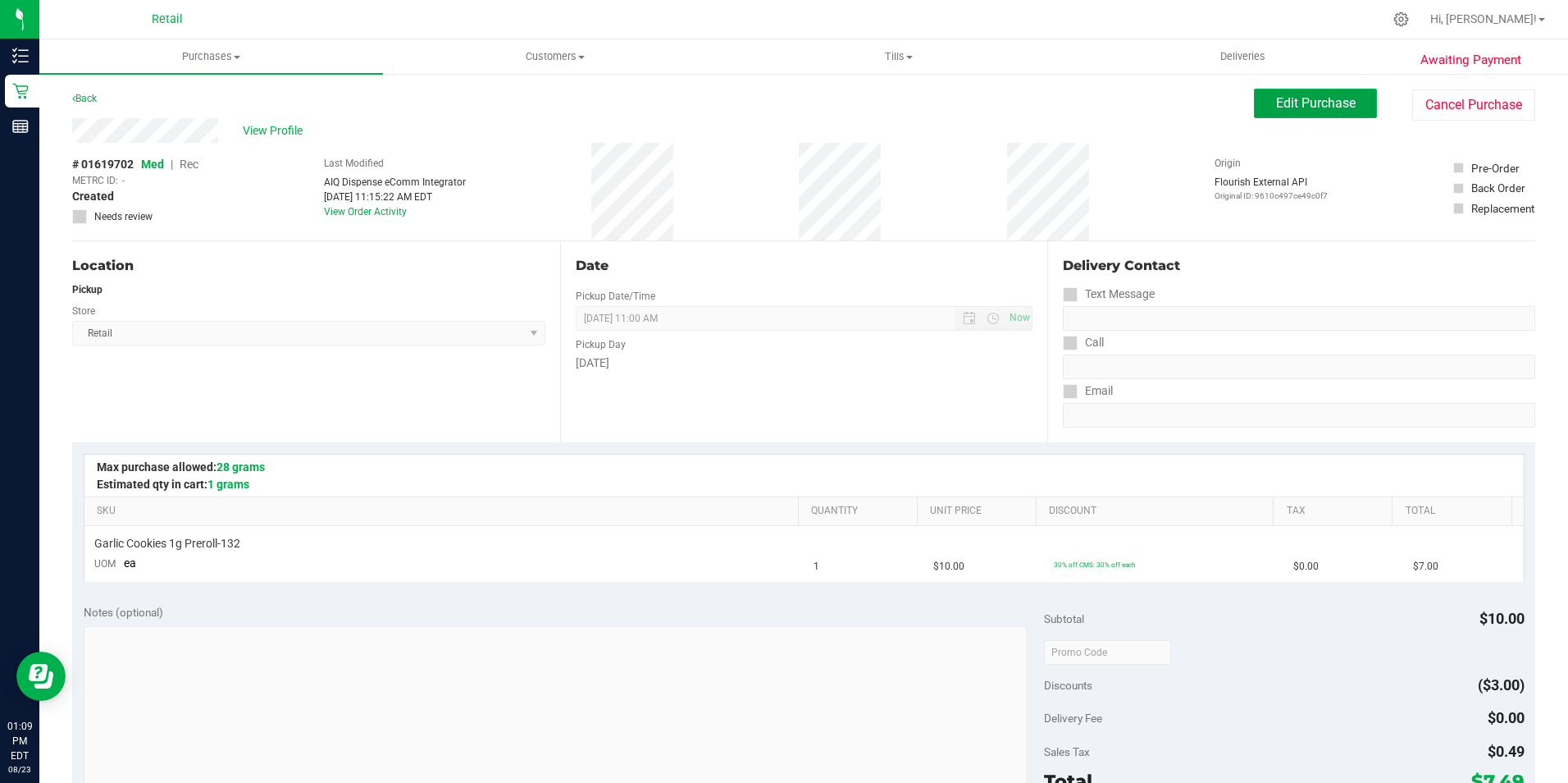
click at [1363, 105] on button "Edit Purchase" at bounding box center [1315, 103] width 123 height 30
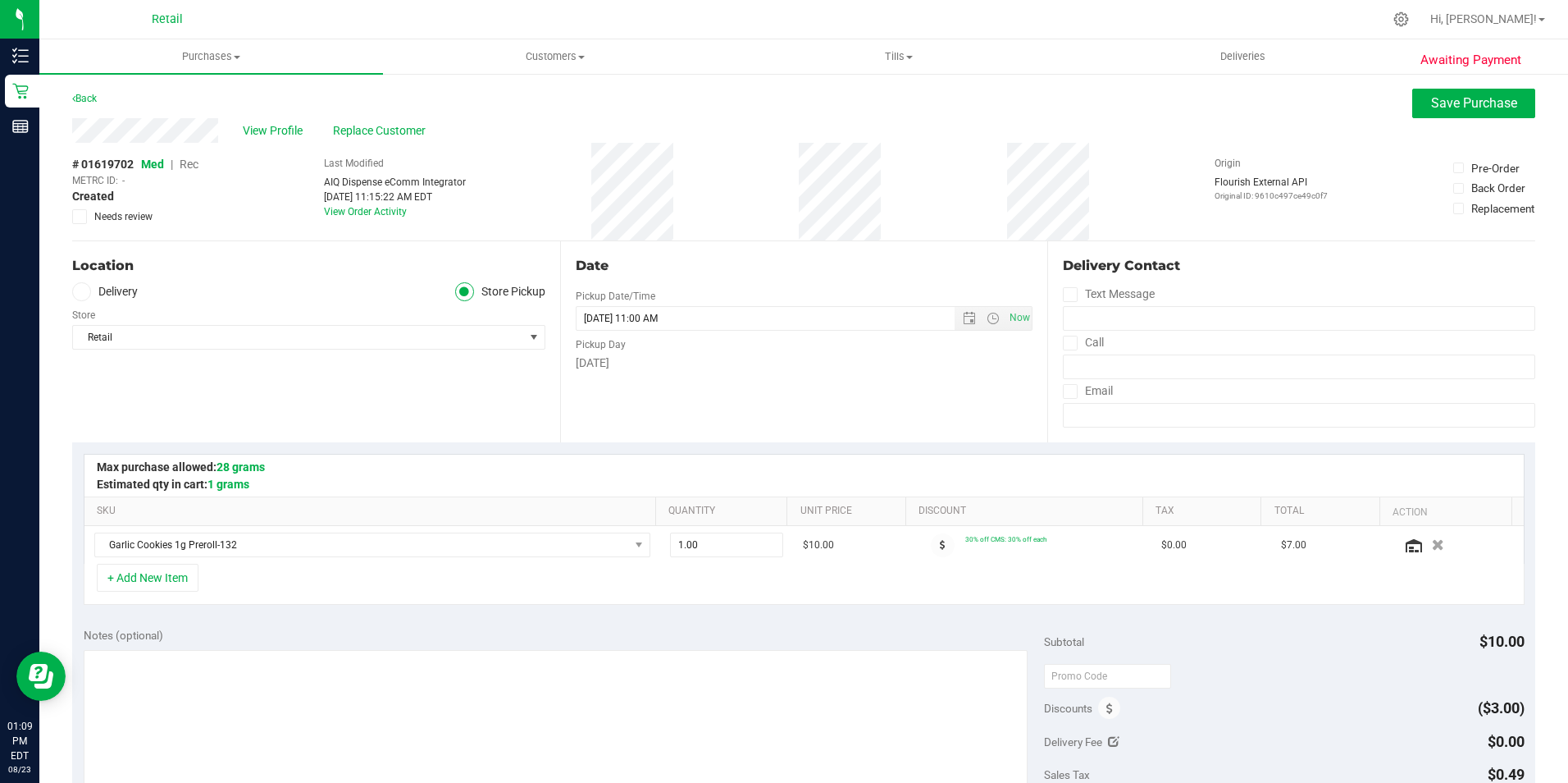
click at [192, 160] on span "Rec" at bounding box center [189, 164] width 19 height 14
click at [1431, 93] on button "Save Purchase" at bounding box center [1473, 103] width 123 height 30
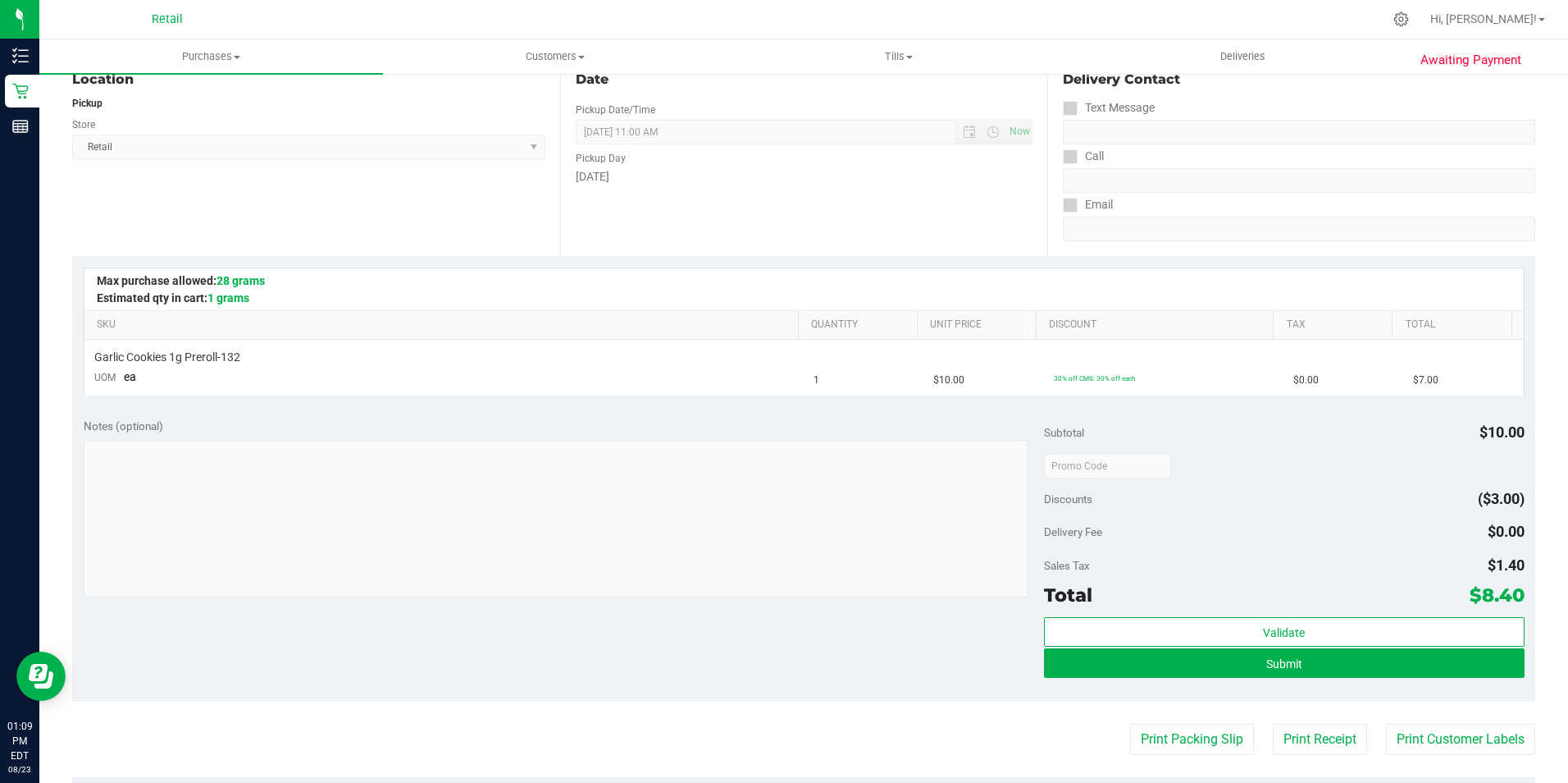
scroll to position [328, 0]
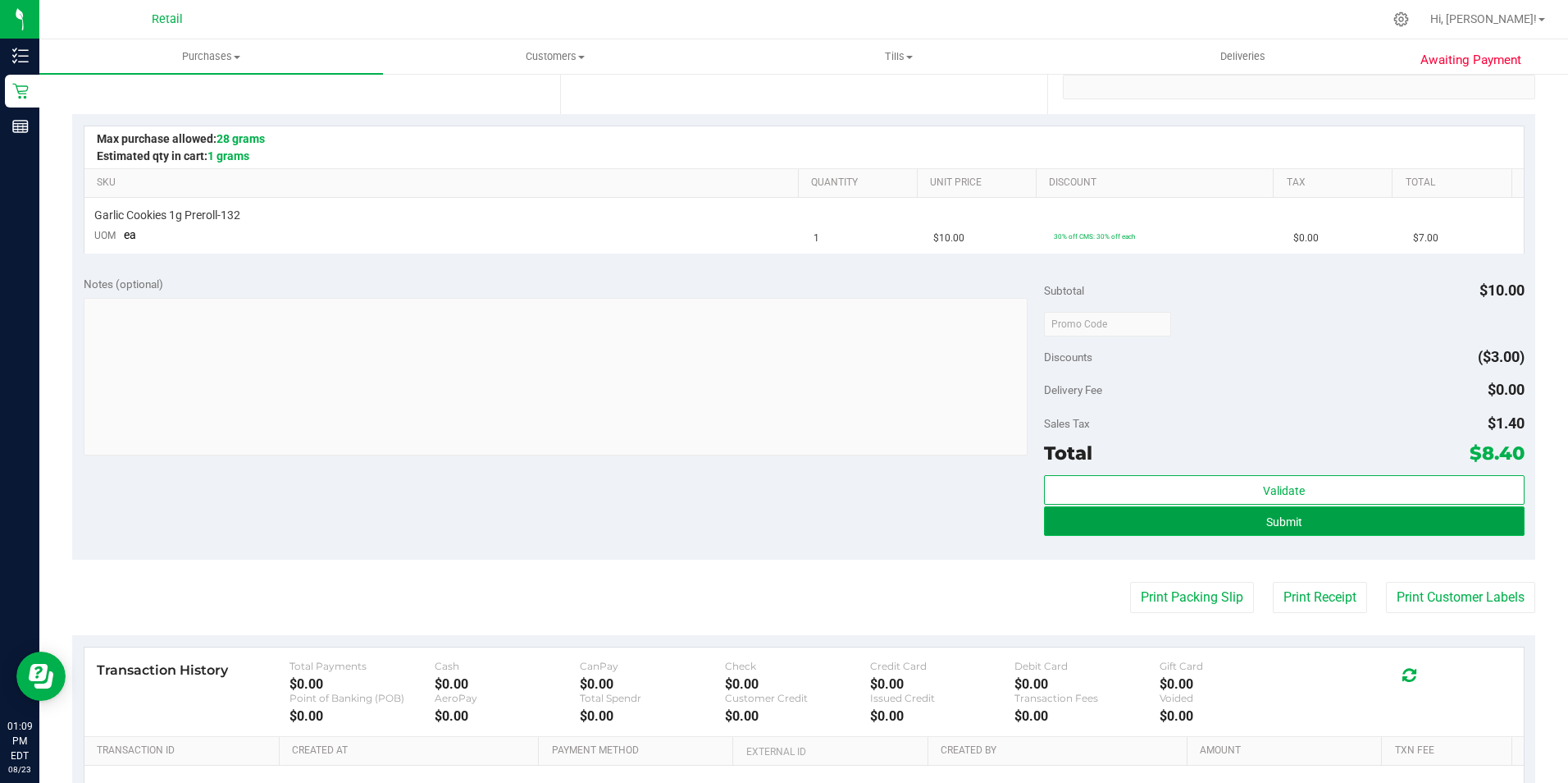
click at [1205, 507] on button "Submit" at bounding box center [1283, 521] width 480 height 30
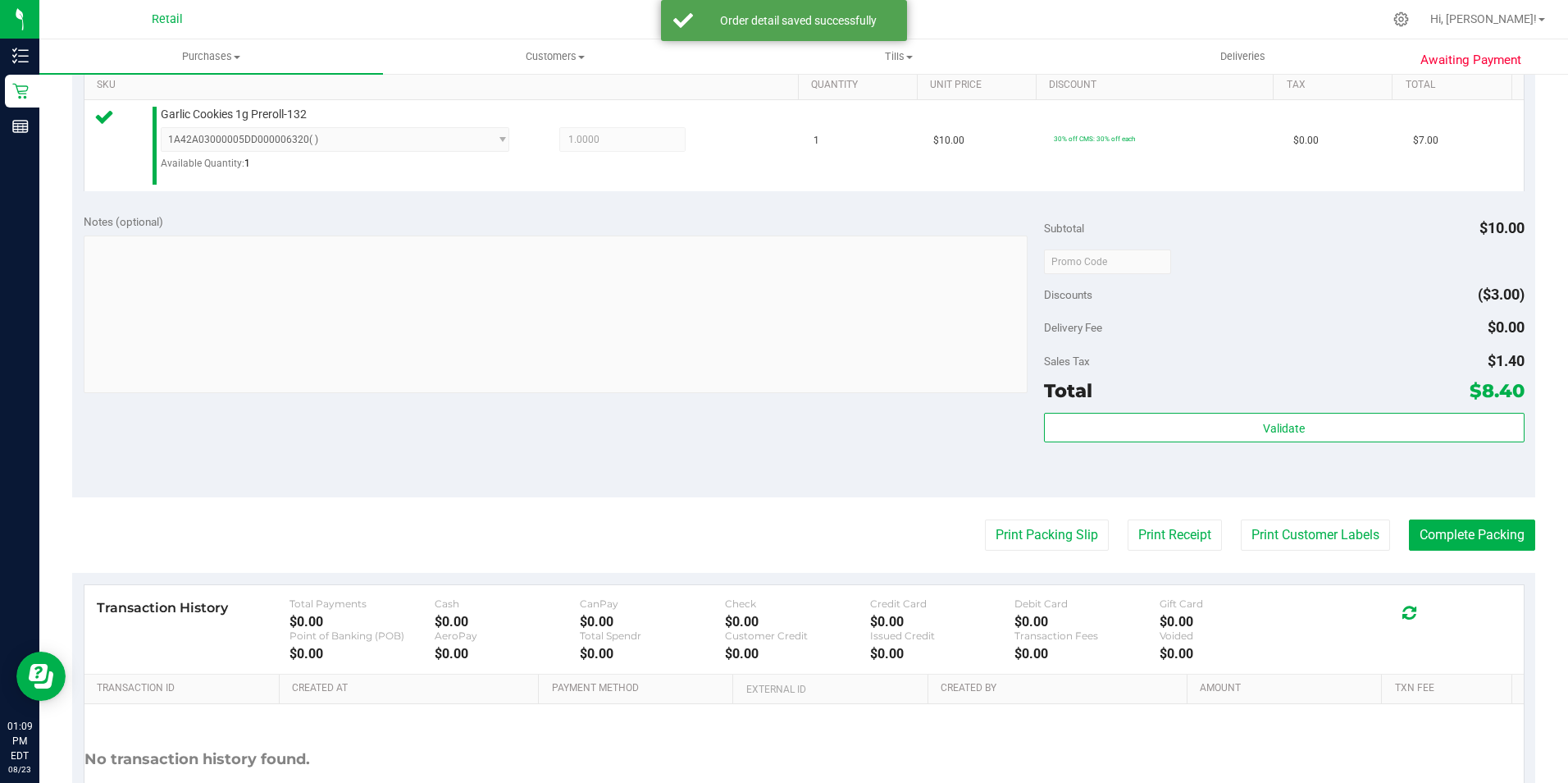
scroll to position [556, 0]
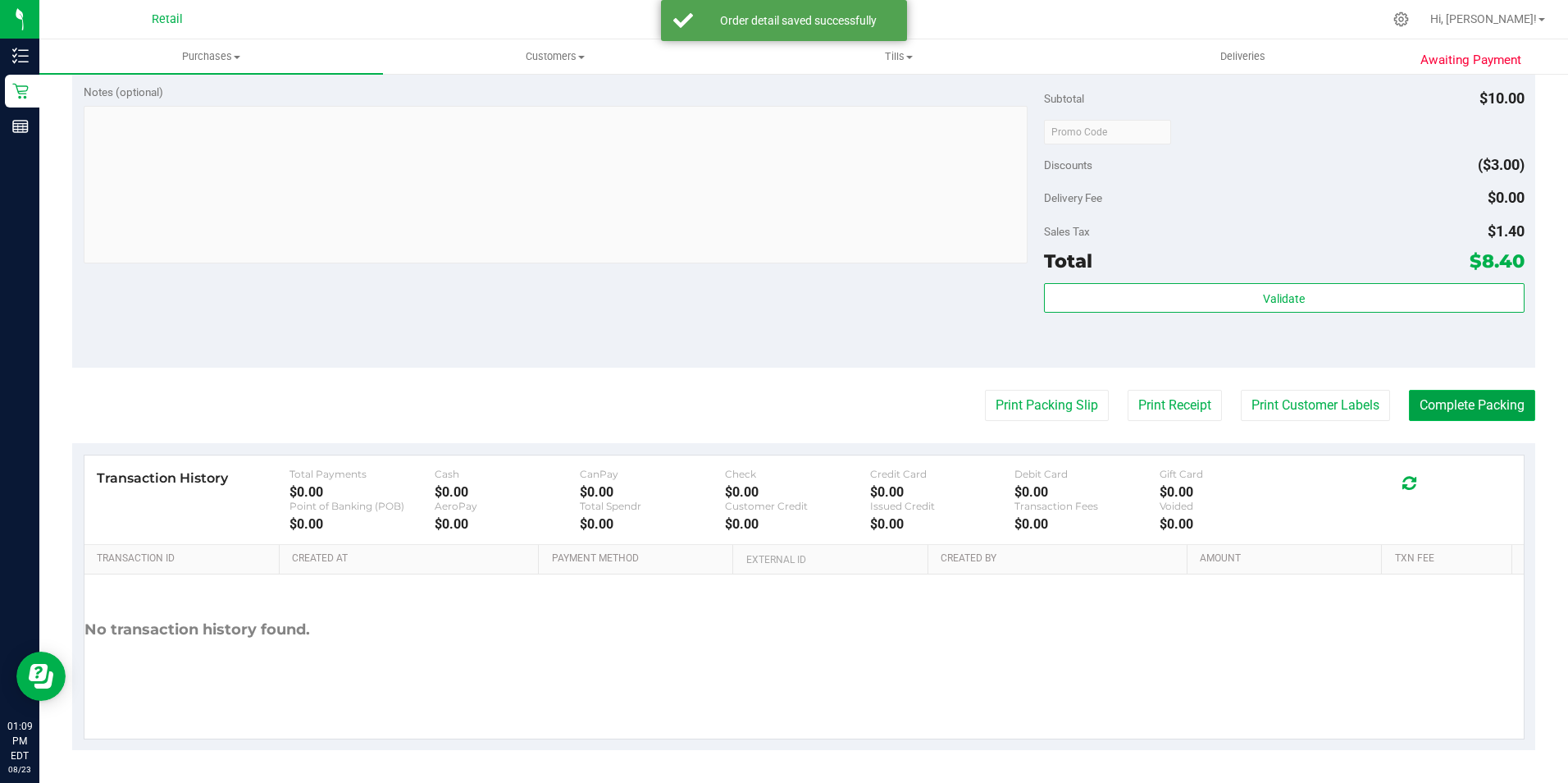
click at [1450, 420] on button "Complete Packing" at bounding box center [1471, 405] width 127 height 31
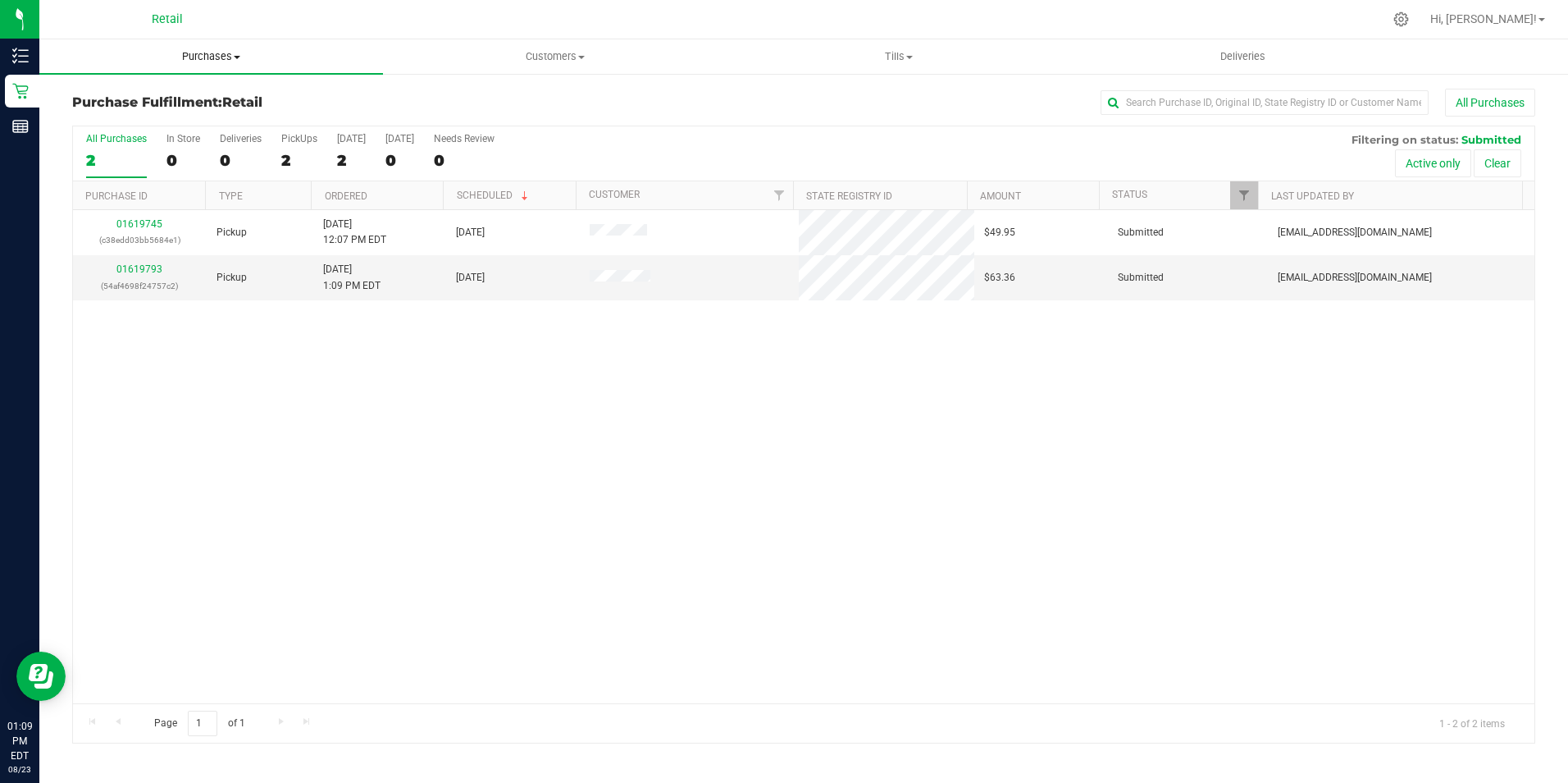
click at [230, 55] on span "Purchases" at bounding box center [212, 56] width 344 height 14
click at [175, 101] on span "Summary of purchases" at bounding box center [124, 99] width 168 height 14
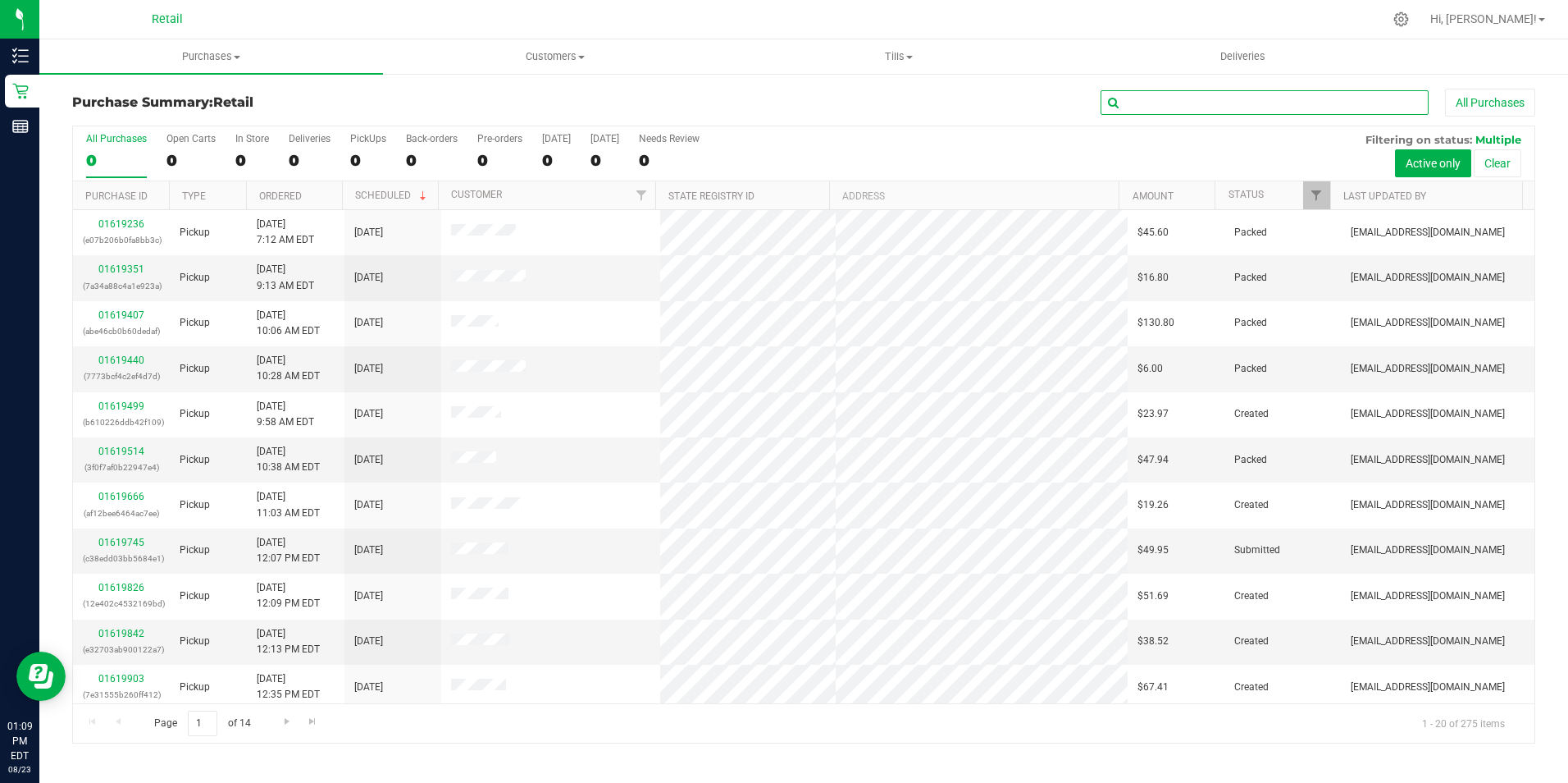
click at [1190, 102] on input "text" at bounding box center [1264, 102] width 328 height 24
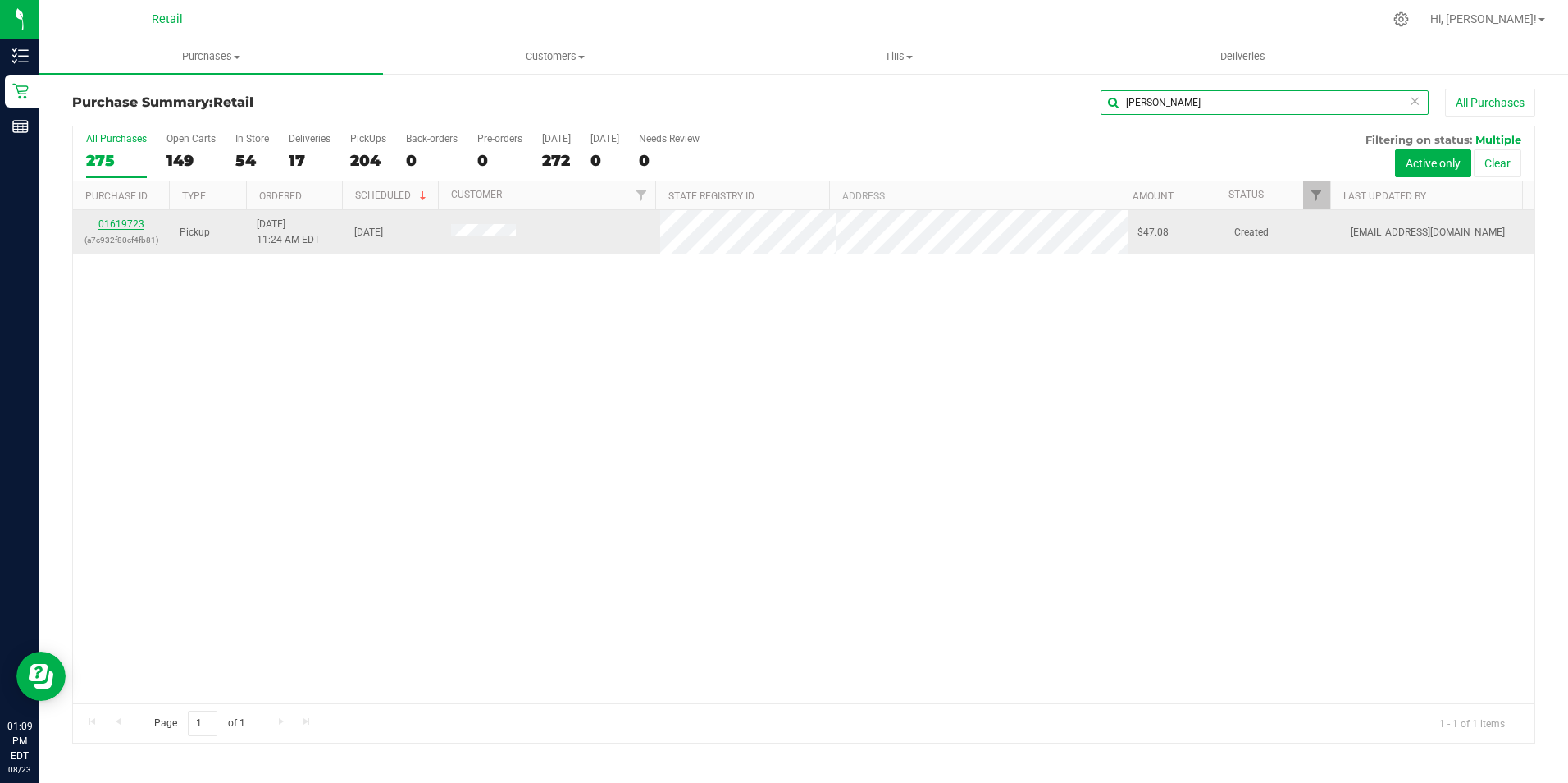
type input "[PERSON_NAME]"
click at [119, 220] on link "01619723" at bounding box center [122, 224] width 46 height 12
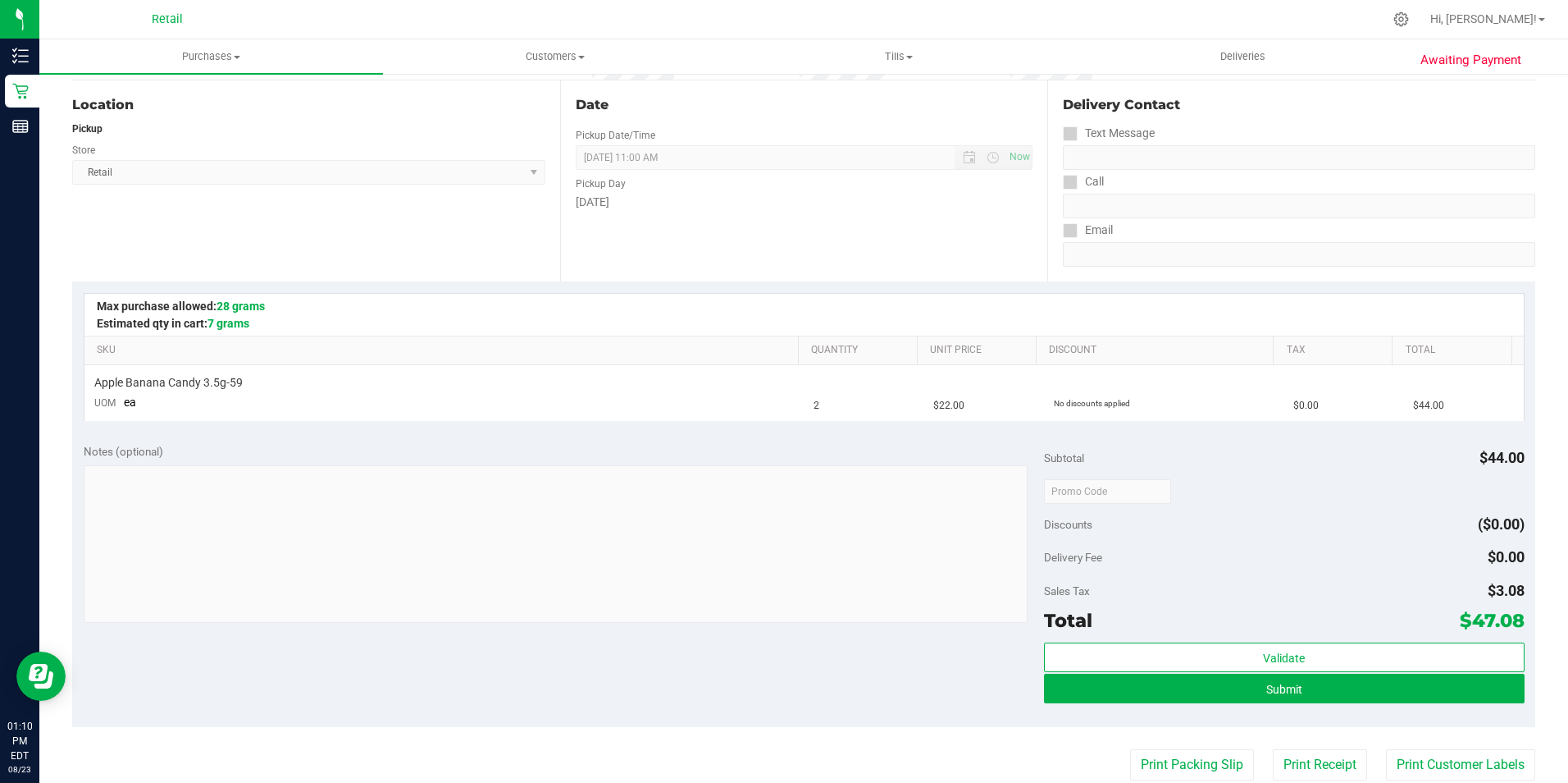
scroll to position [164, 0]
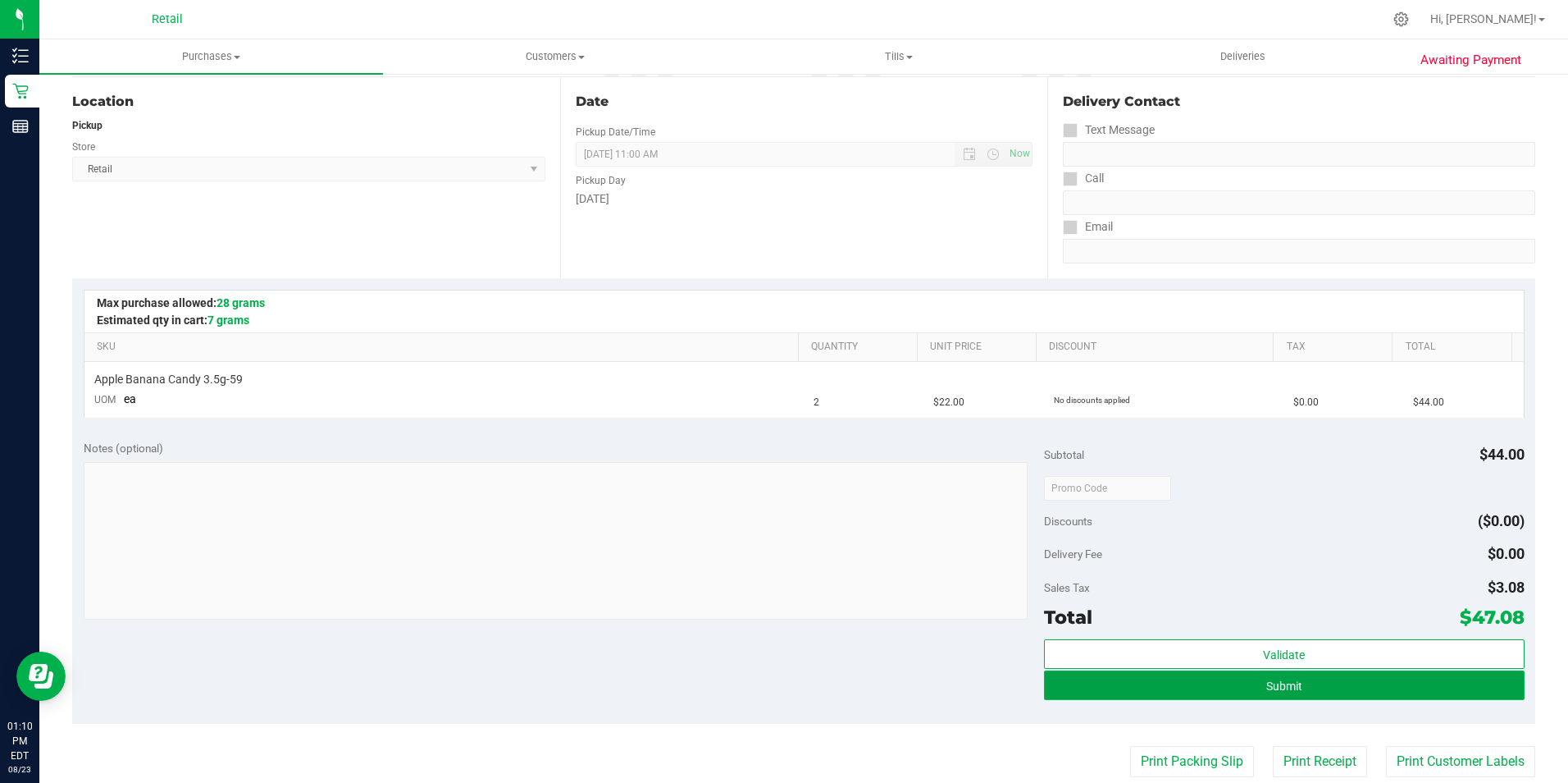
click at [1231, 682] on button "Submit" at bounding box center [1283, 684] width 480 height 30
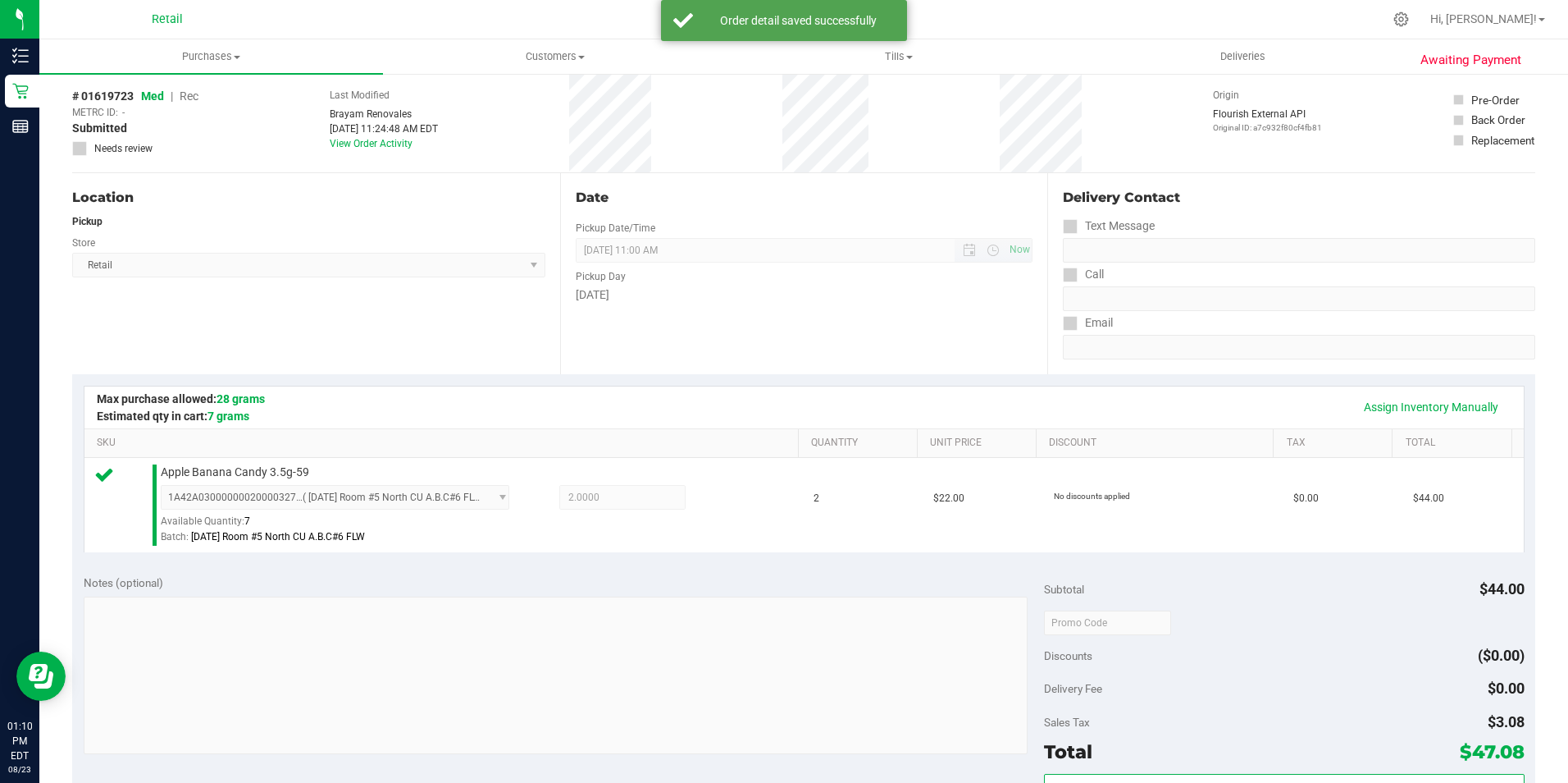
scroll to position [0, 0]
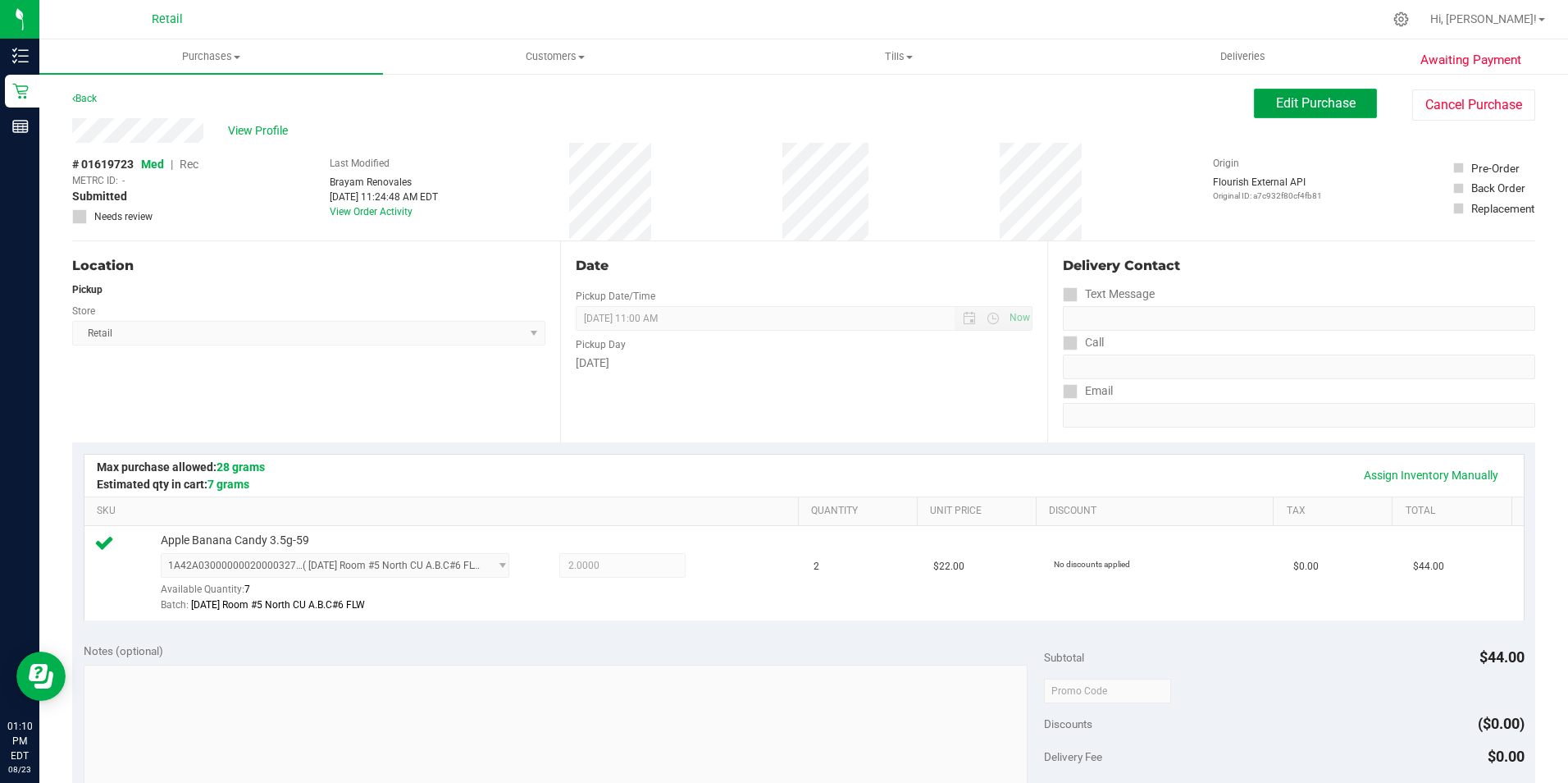
click at [1313, 106] on span "Edit Purchase" at bounding box center [1316, 102] width 79 height 15
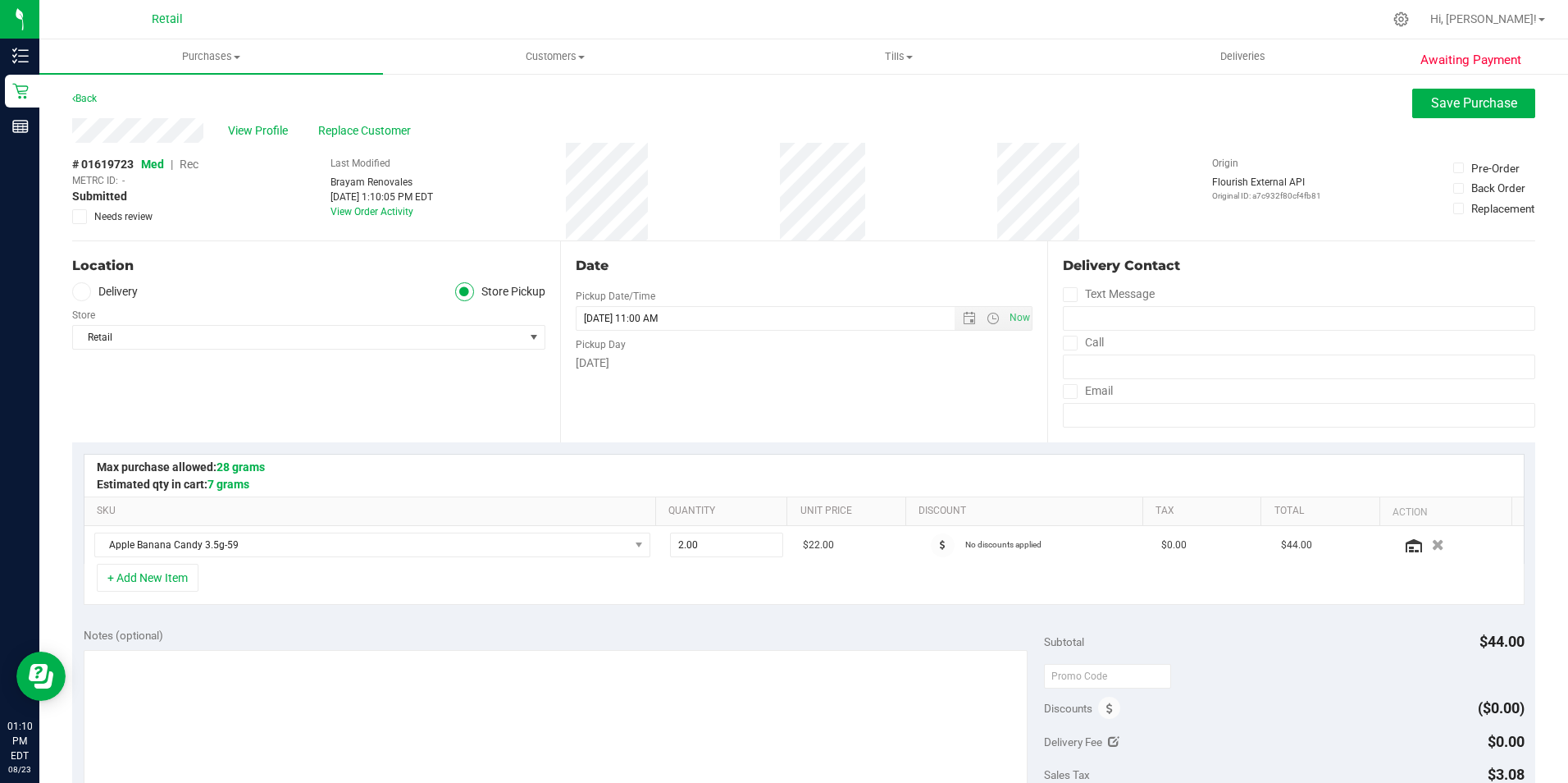
click at [192, 162] on span "Rec" at bounding box center [189, 164] width 19 height 14
click at [1460, 114] on button "Save Purchase" at bounding box center [1473, 103] width 123 height 30
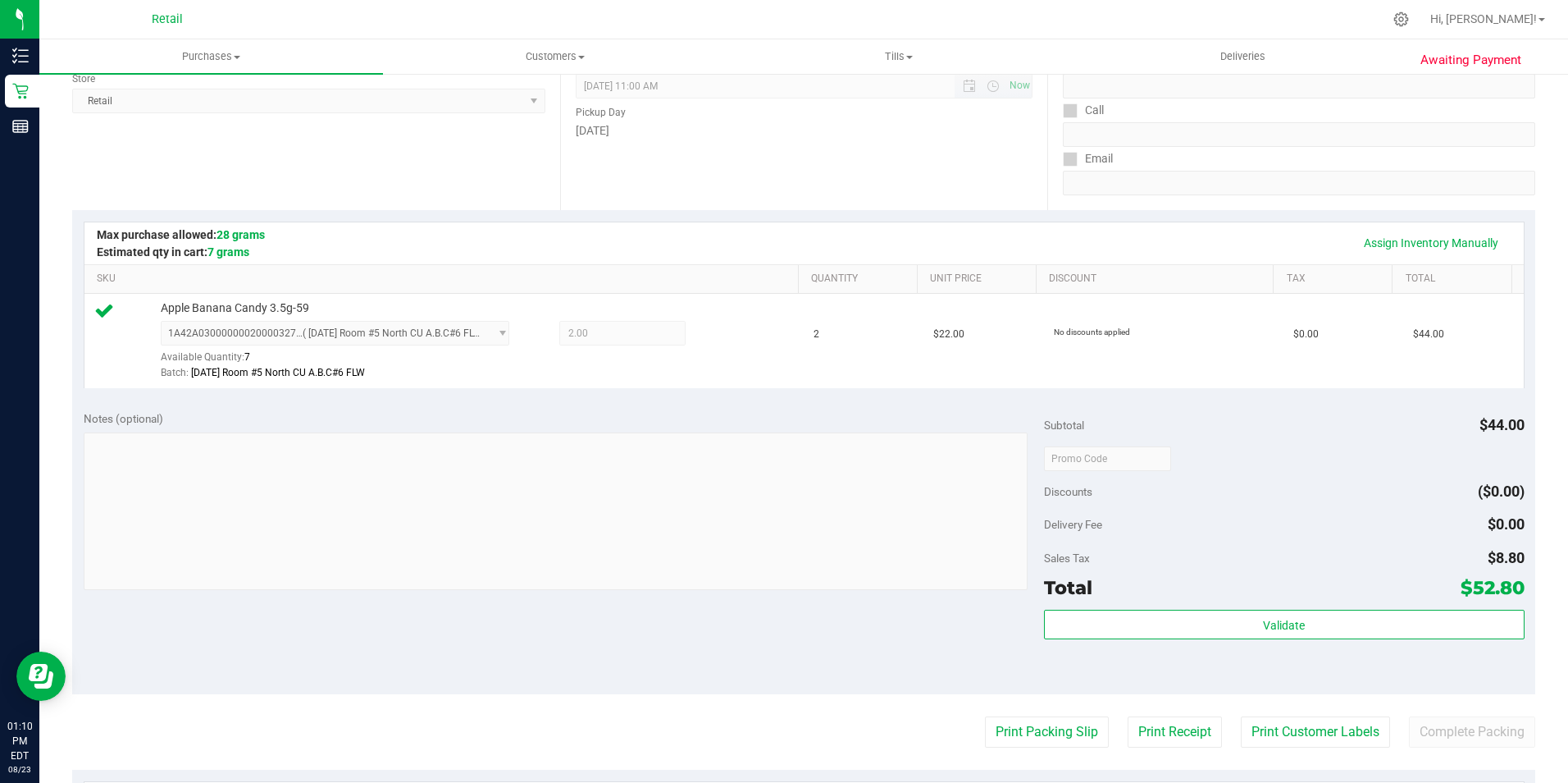
scroll to position [559, 0]
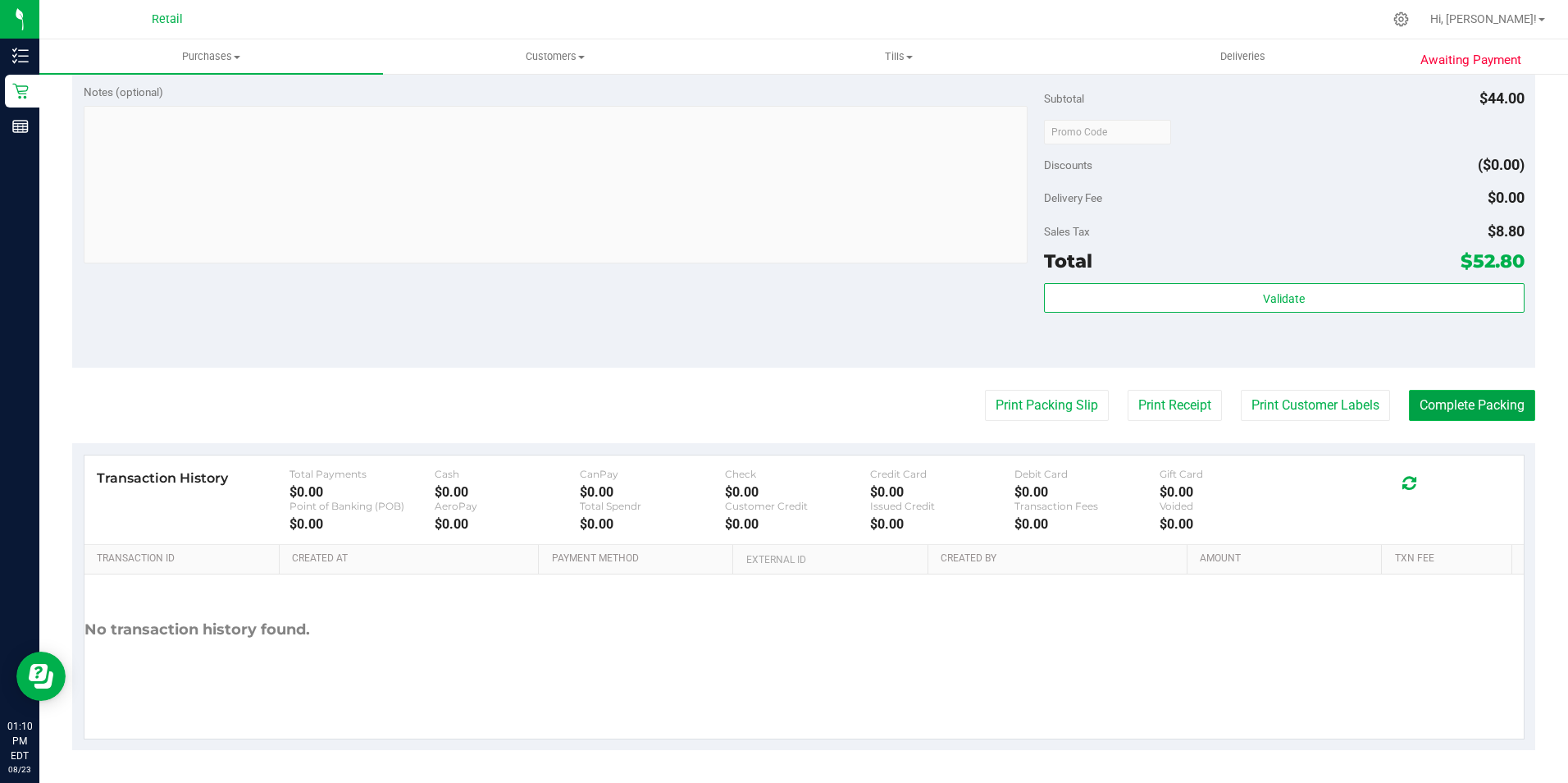
click at [1490, 410] on button "Complete Packing" at bounding box center [1471, 405] width 127 height 31
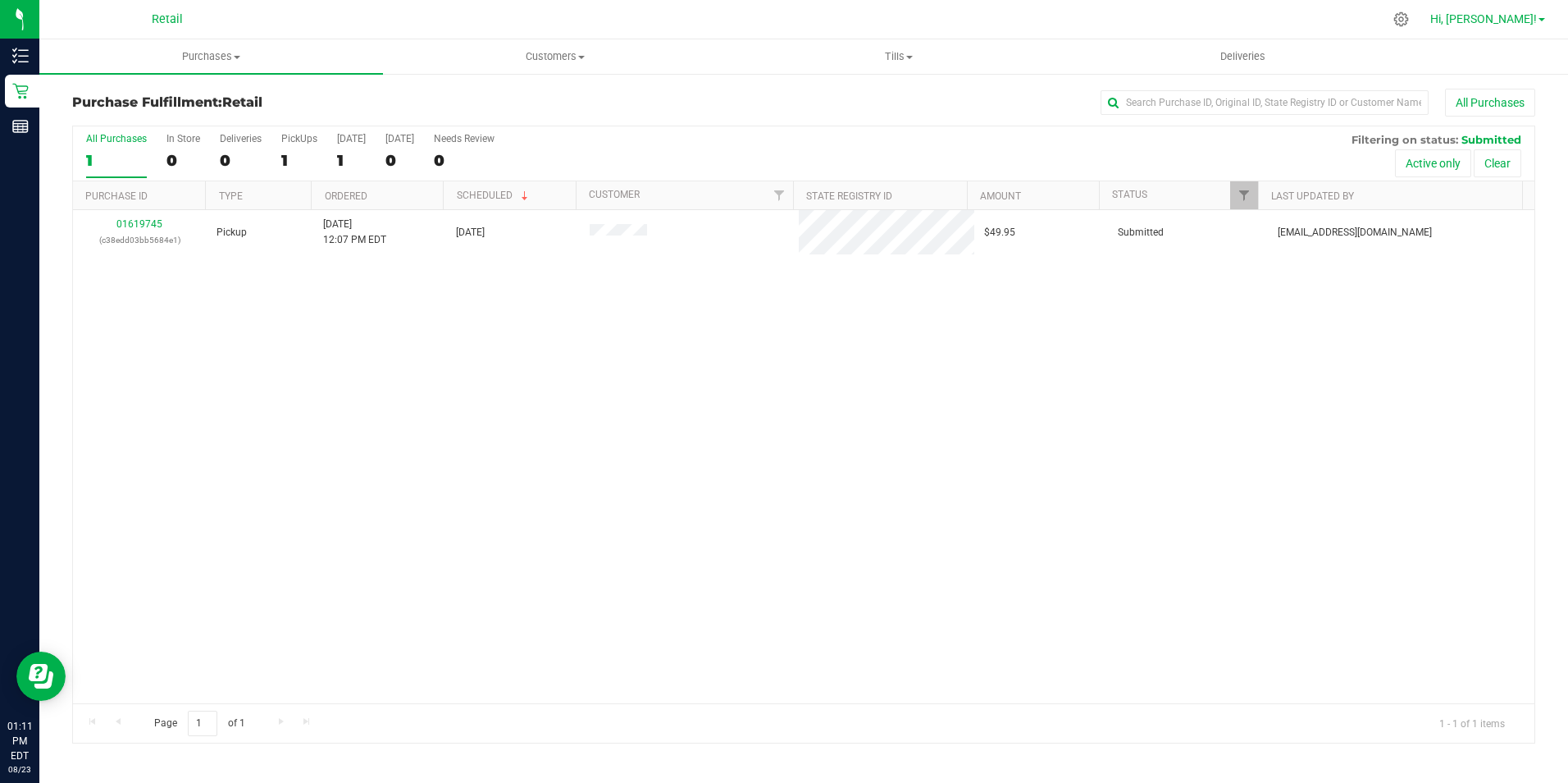
click at [1516, 23] on span "Hi, [PERSON_NAME]!" at bounding box center [1483, 19] width 106 height 14
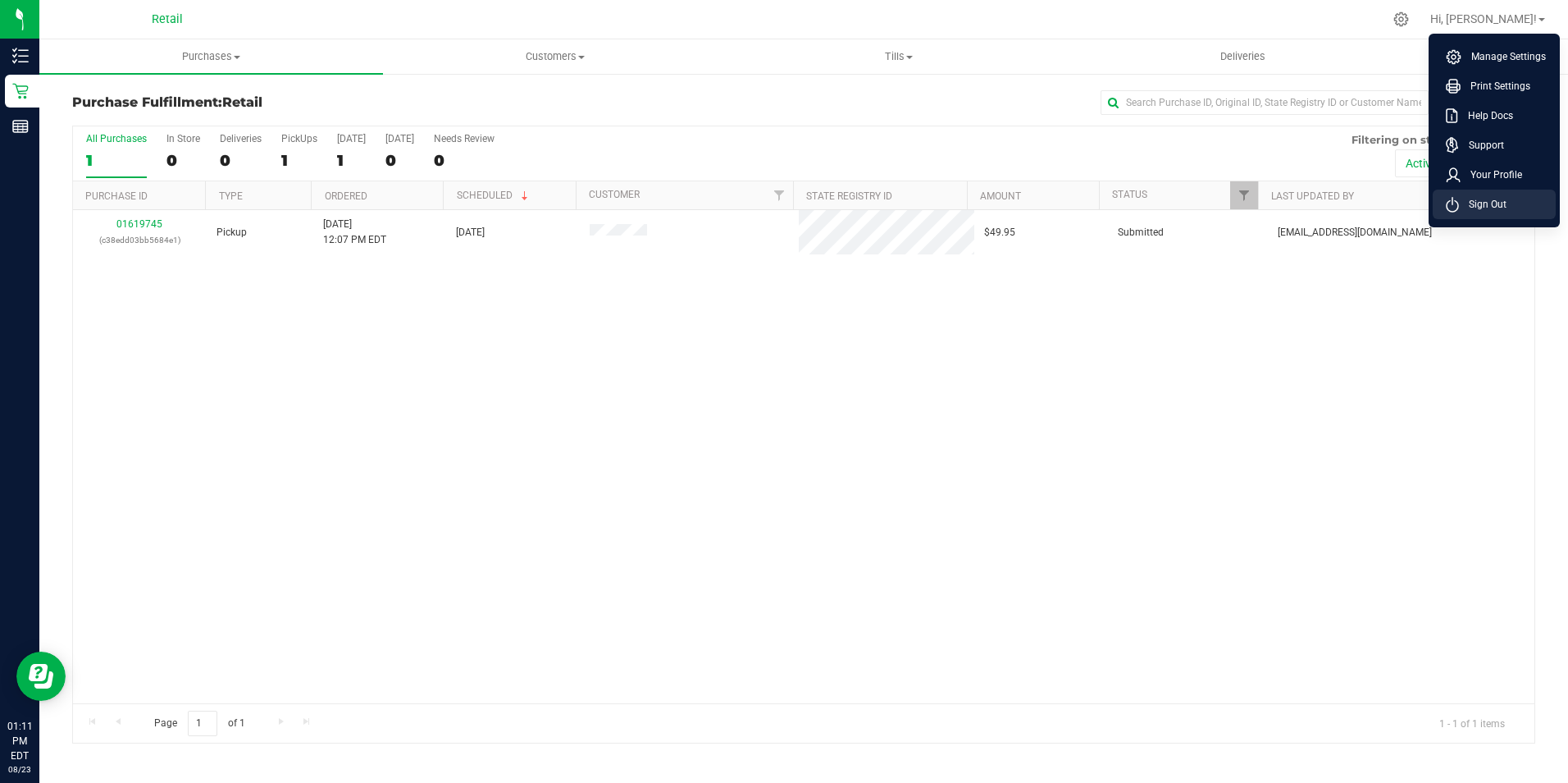
click at [1474, 203] on span "Sign Out" at bounding box center [1482, 204] width 47 height 16
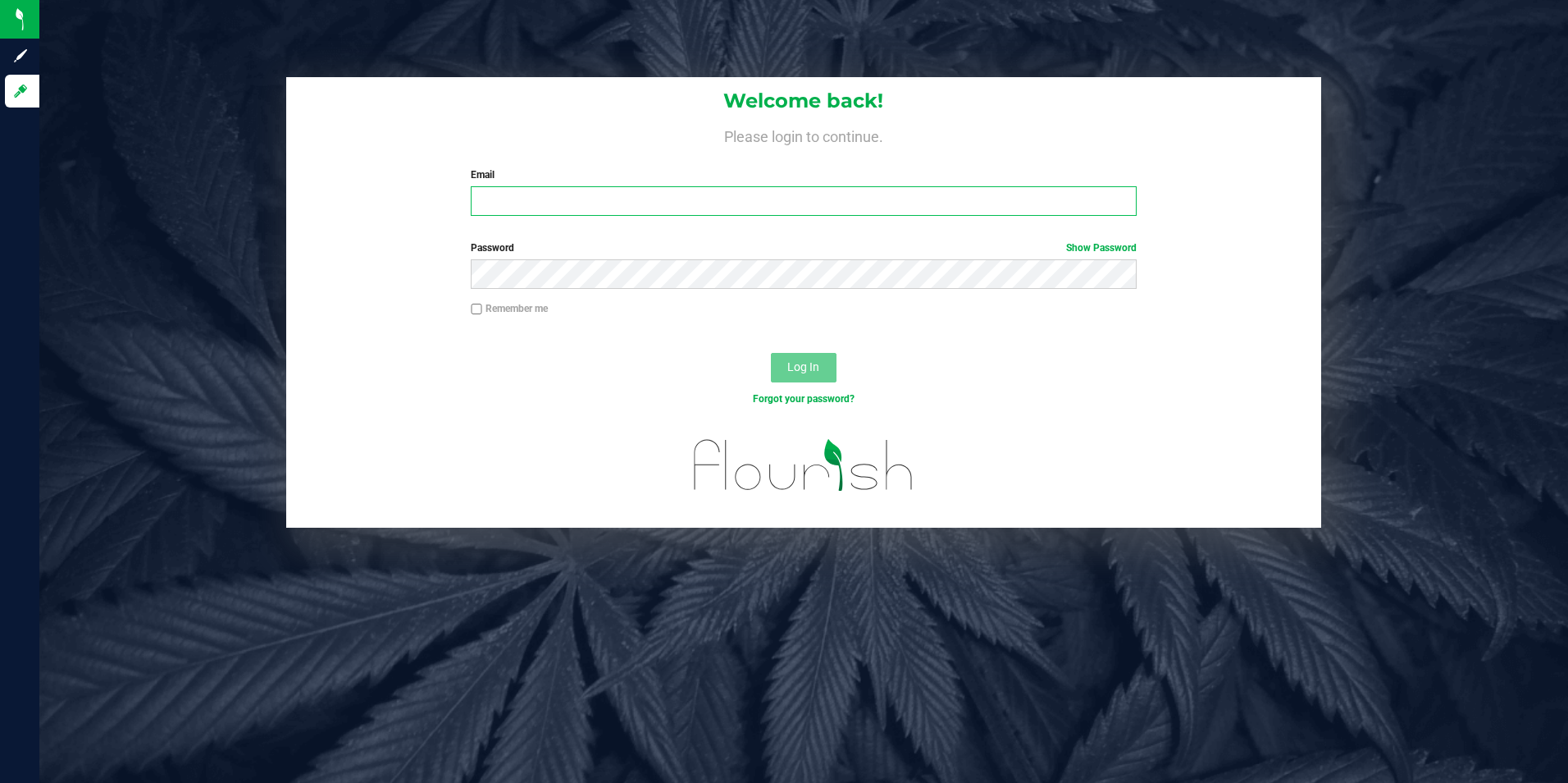
type input "[EMAIL_ADDRESS][DOMAIN_NAME]"
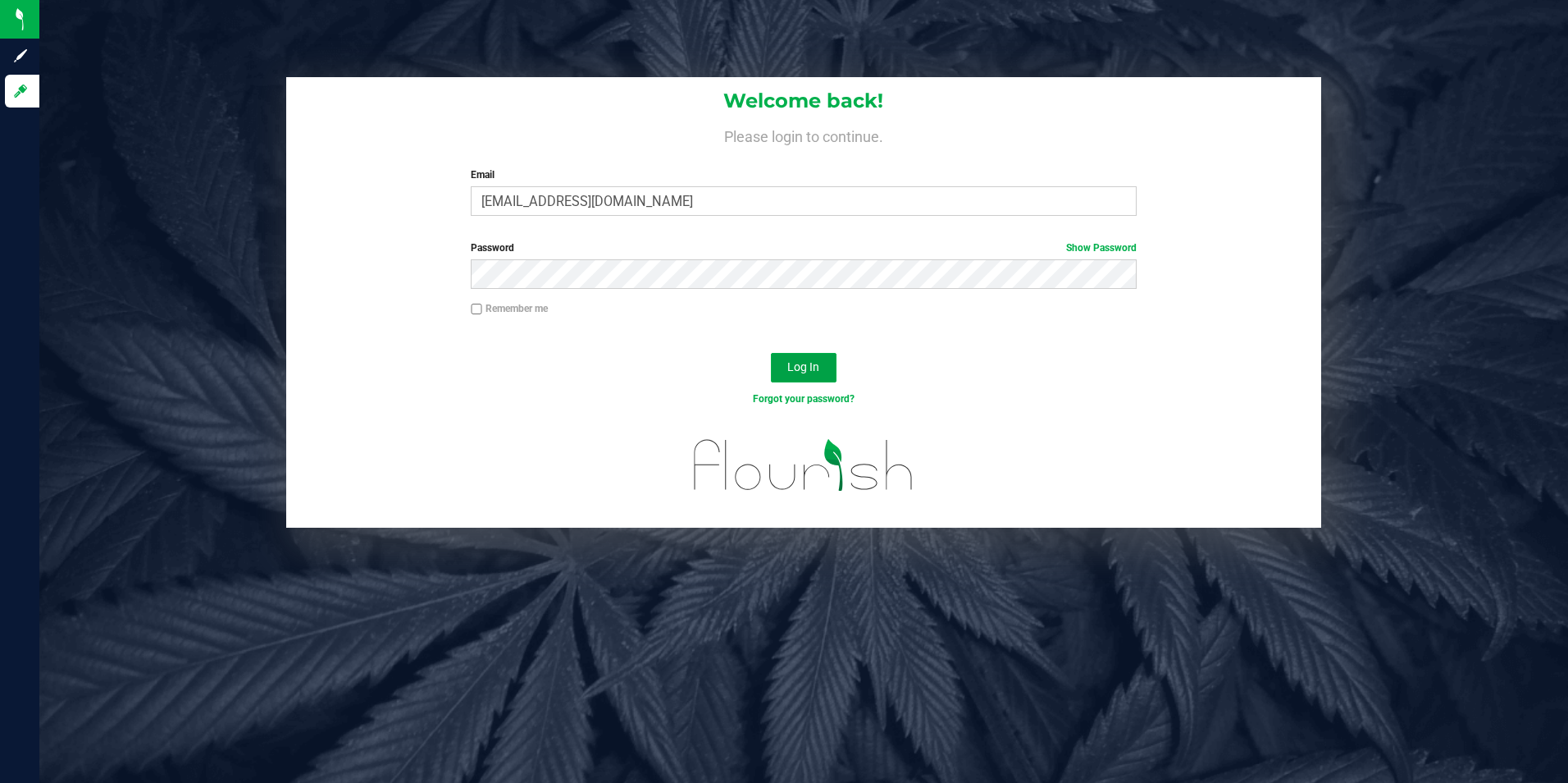
drag, startPoint x: 794, startPoint y: 361, endPoint x: 793, endPoint y: 325, distance: 36.0
click at [793, 325] on form "Welcome back! Please login to continue. Email [EMAIL_ADDRESS][DOMAIN_NAME] Requ…" at bounding box center [804, 303] width 1011 height 450
click at [799, 370] on span "Log In" at bounding box center [803, 367] width 32 height 14
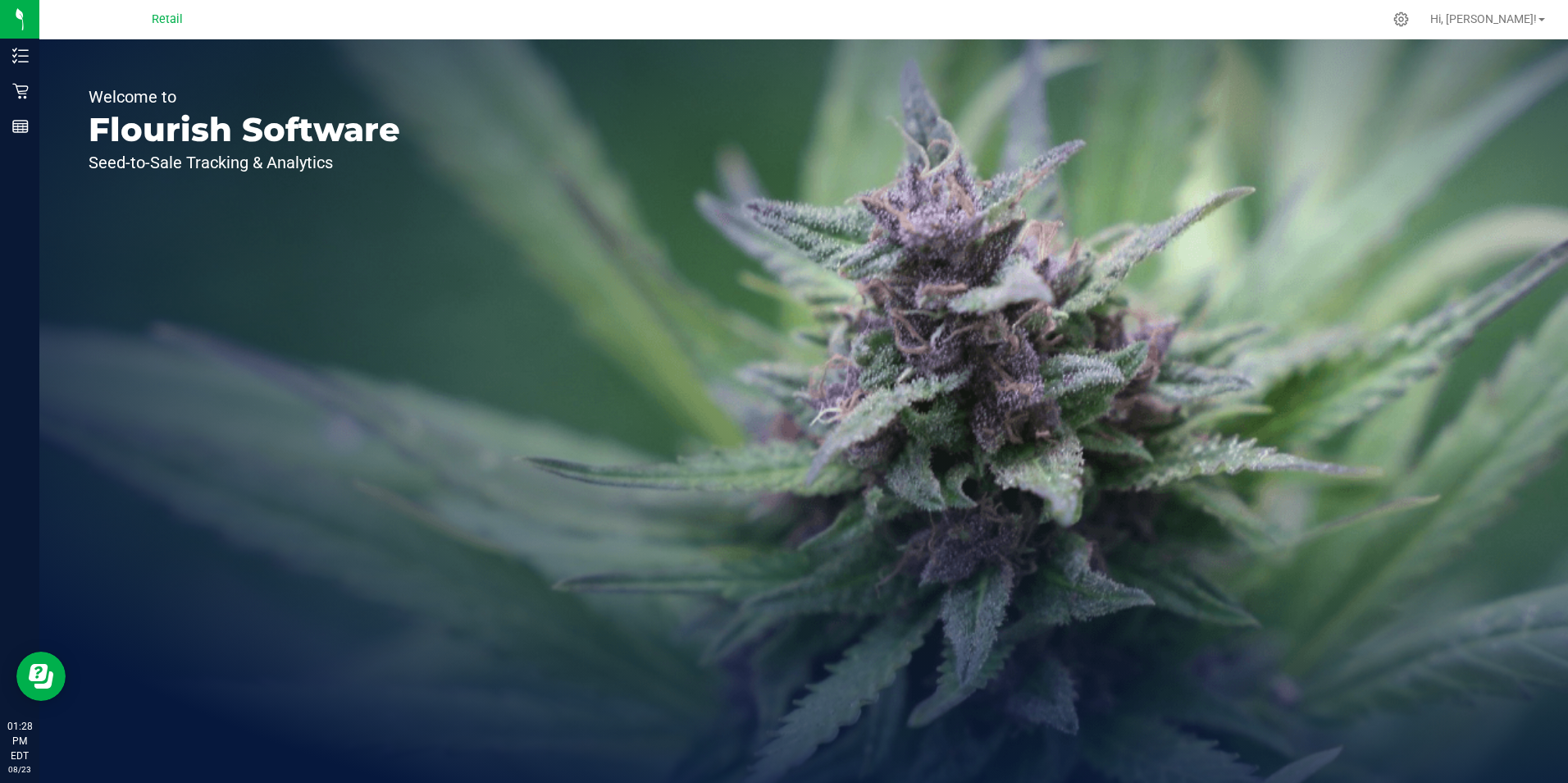
click at [171, 9] on div "Retail" at bounding box center [167, 18] width 31 height 19
click at [166, 14] on span "Retail" at bounding box center [167, 19] width 31 height 14
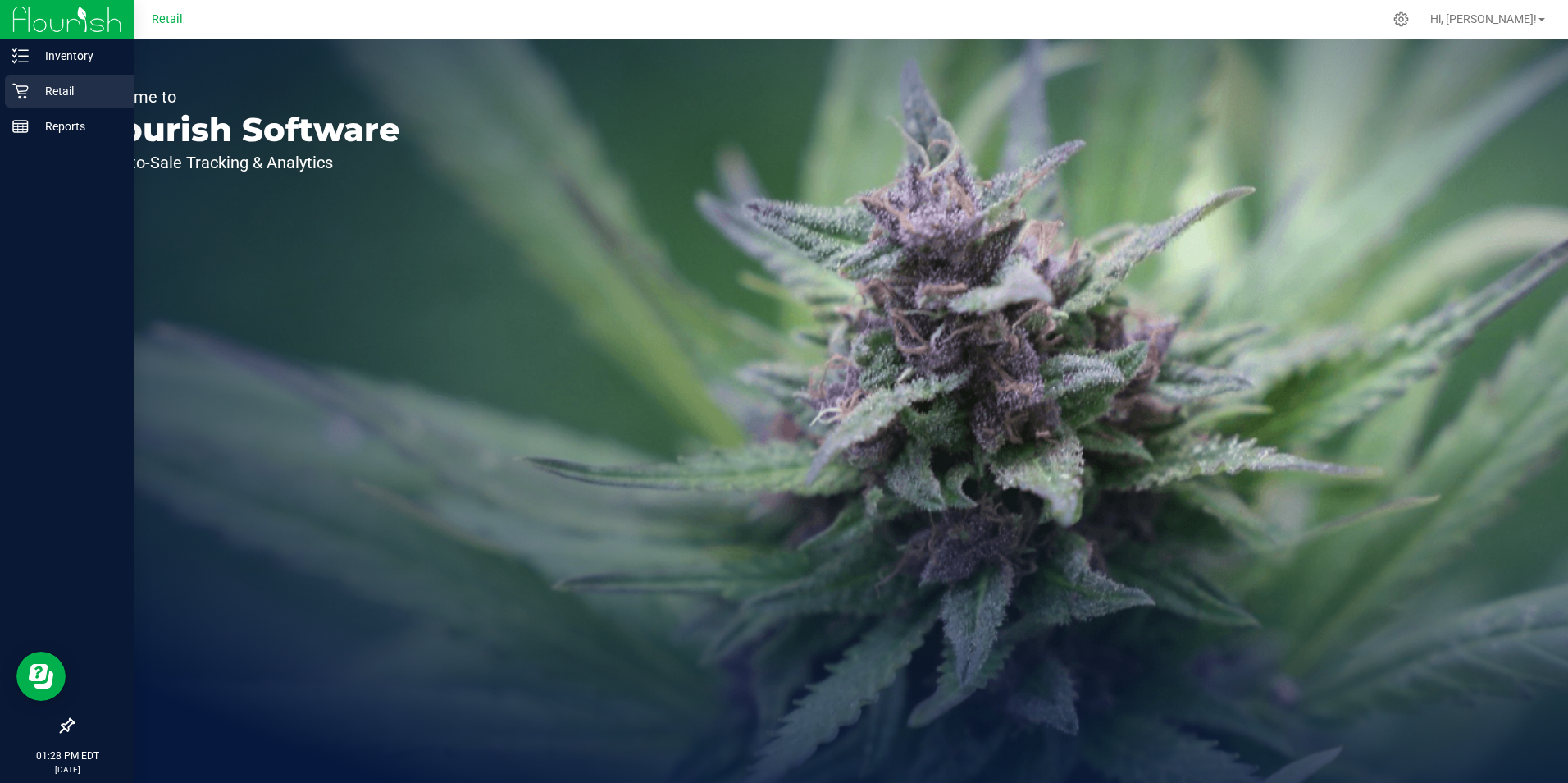
click at [39, 94] on p "Retail" at bounding box center [78, 91] width 99 height 19
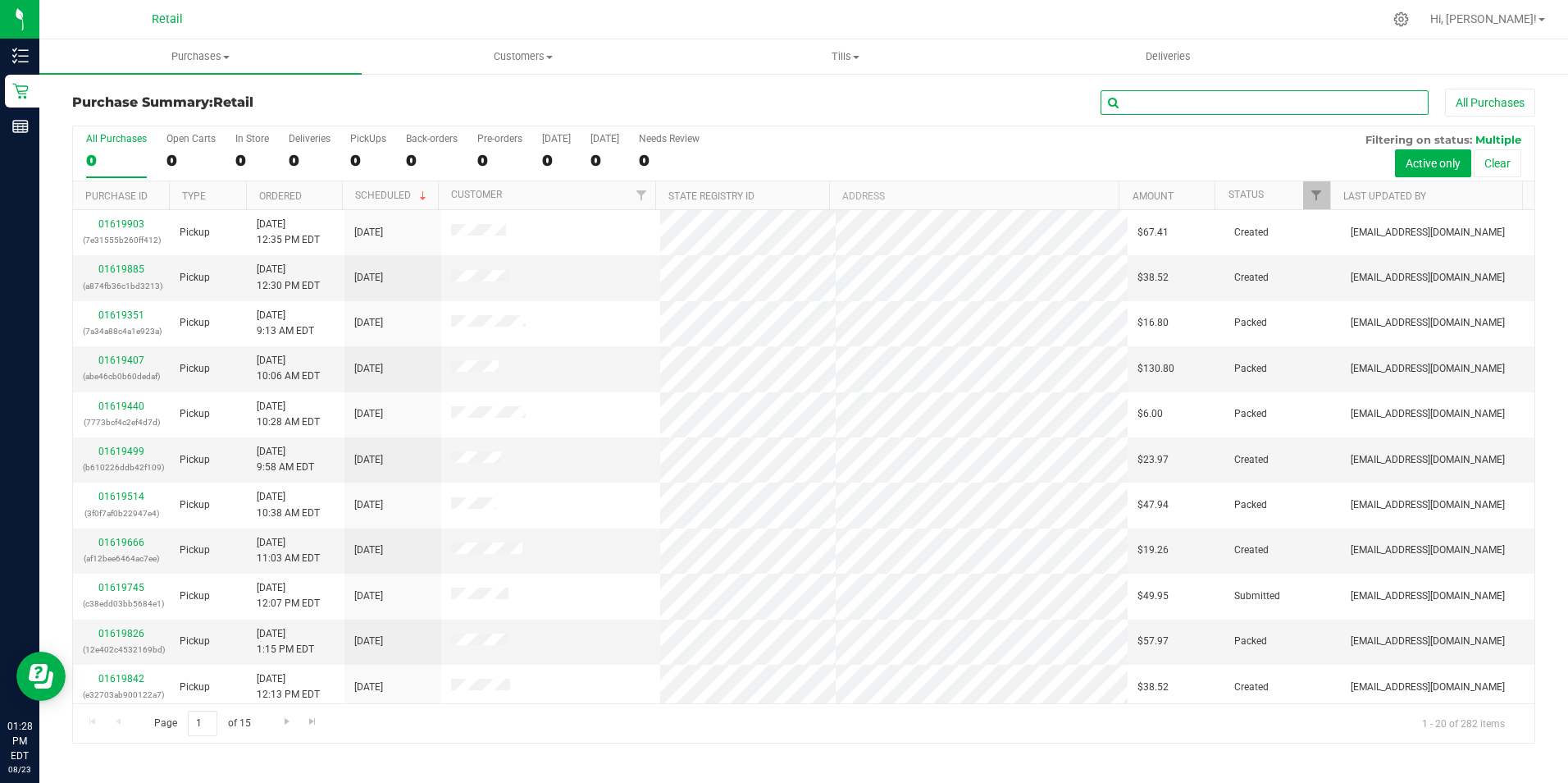
click at [1223, 101] on input "text" at bounding box center [1264, 102] width 328 height 24
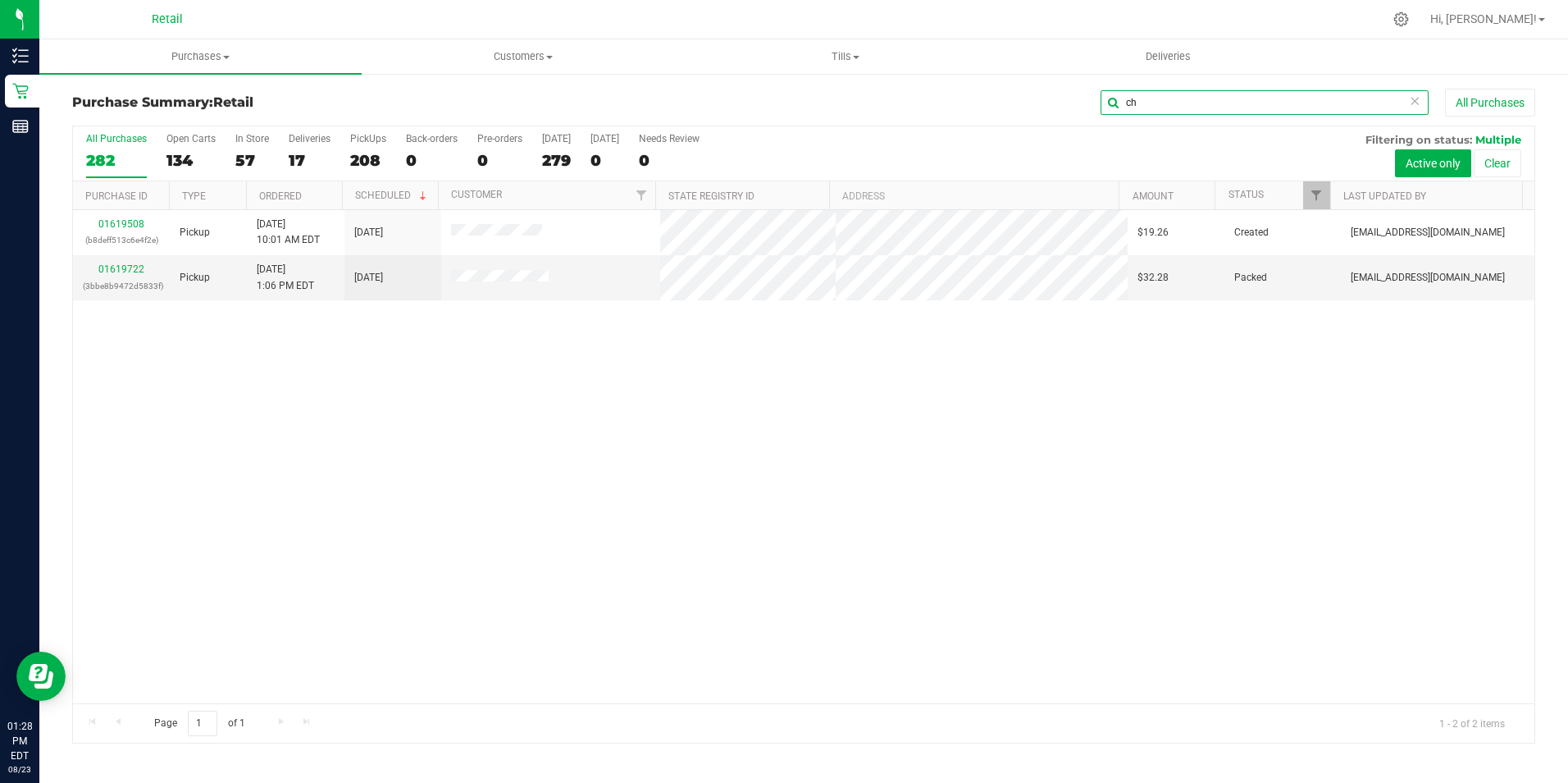
type input "c"
type input "cassit"
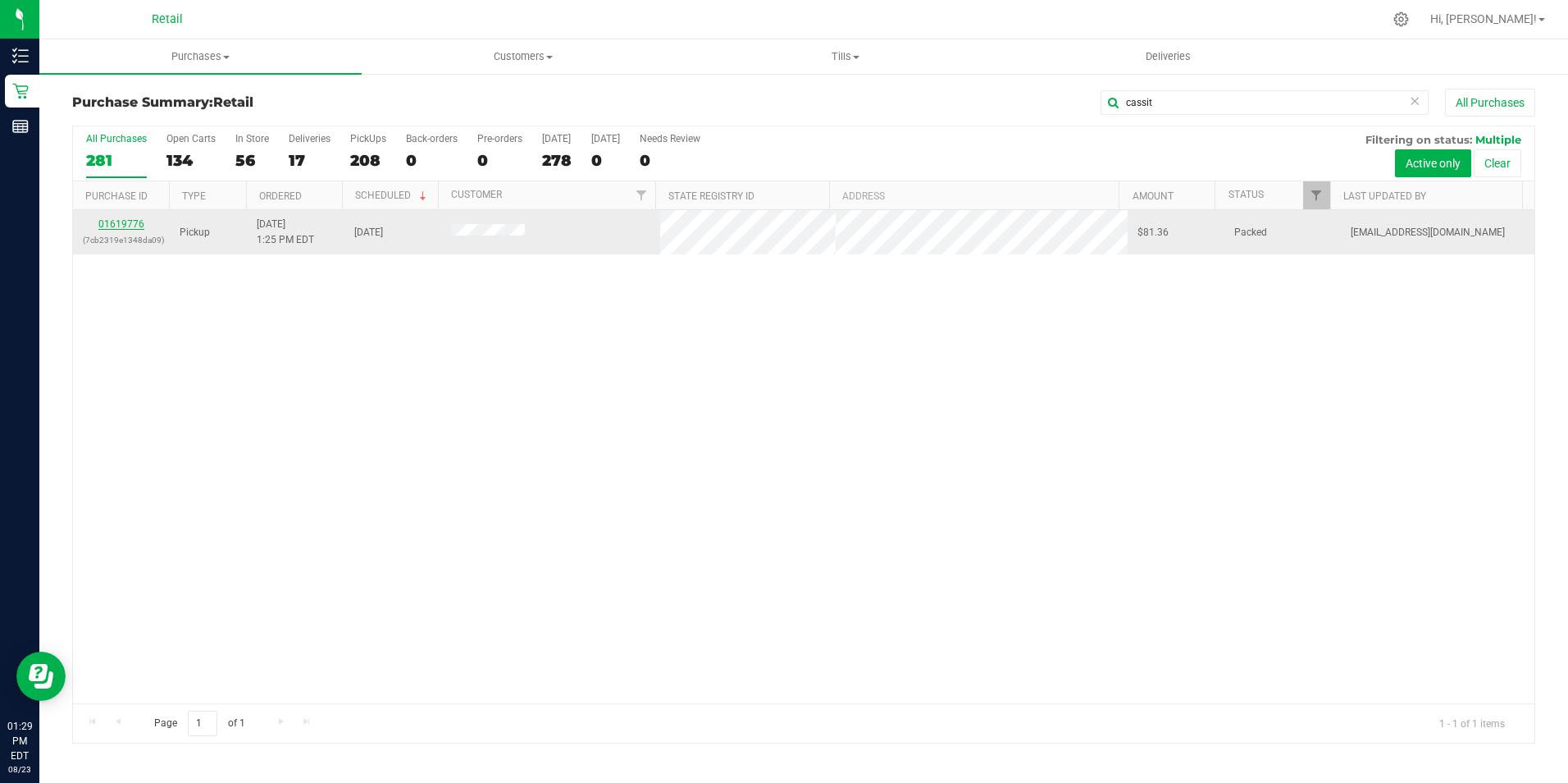
click at [137, 219] on link "01619776" at bounding box center [122, 224] width 46 height 12
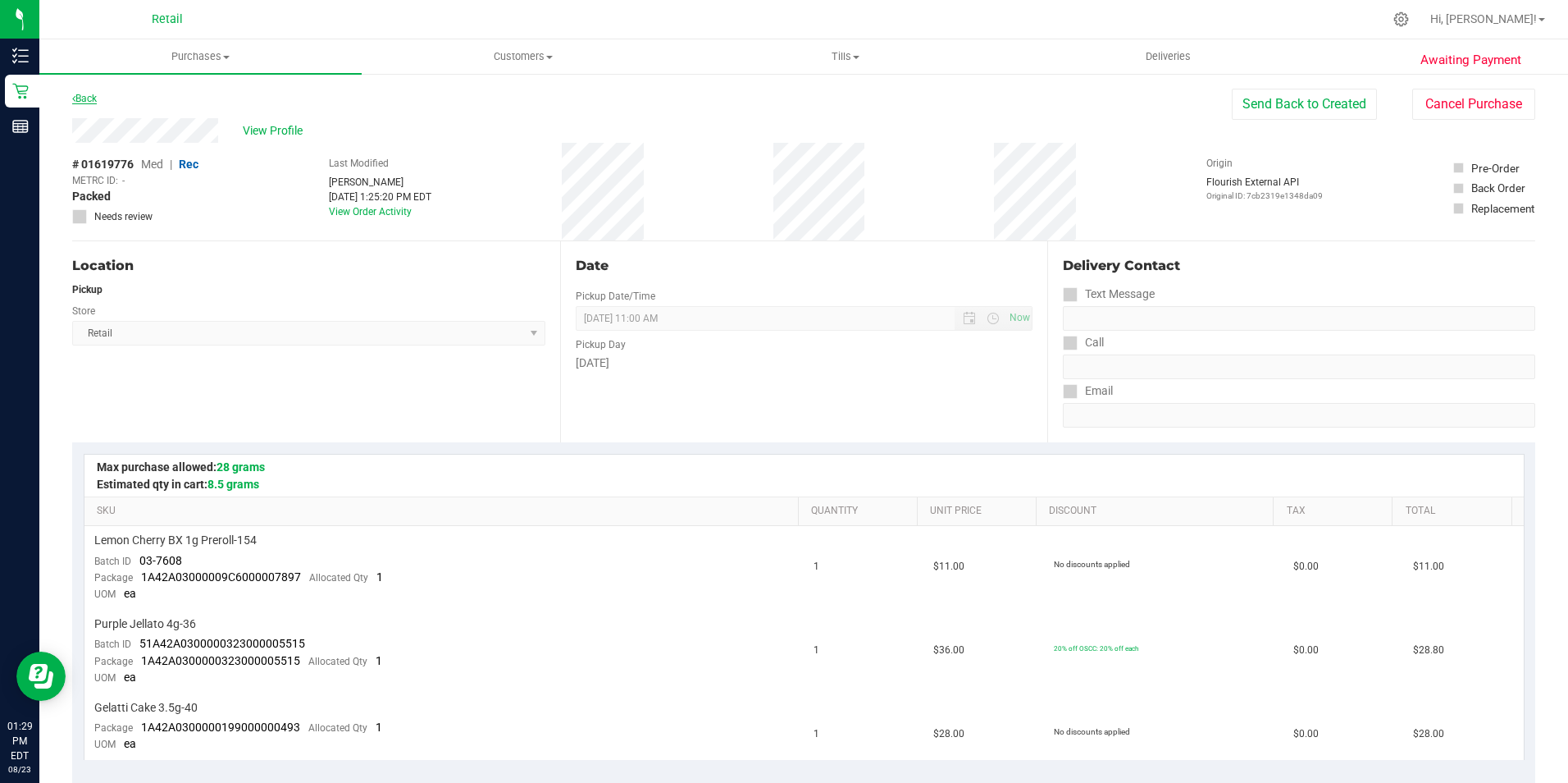
click at [95, 97] on link "Back" at bounding box center [84, 99] width 24 height 12
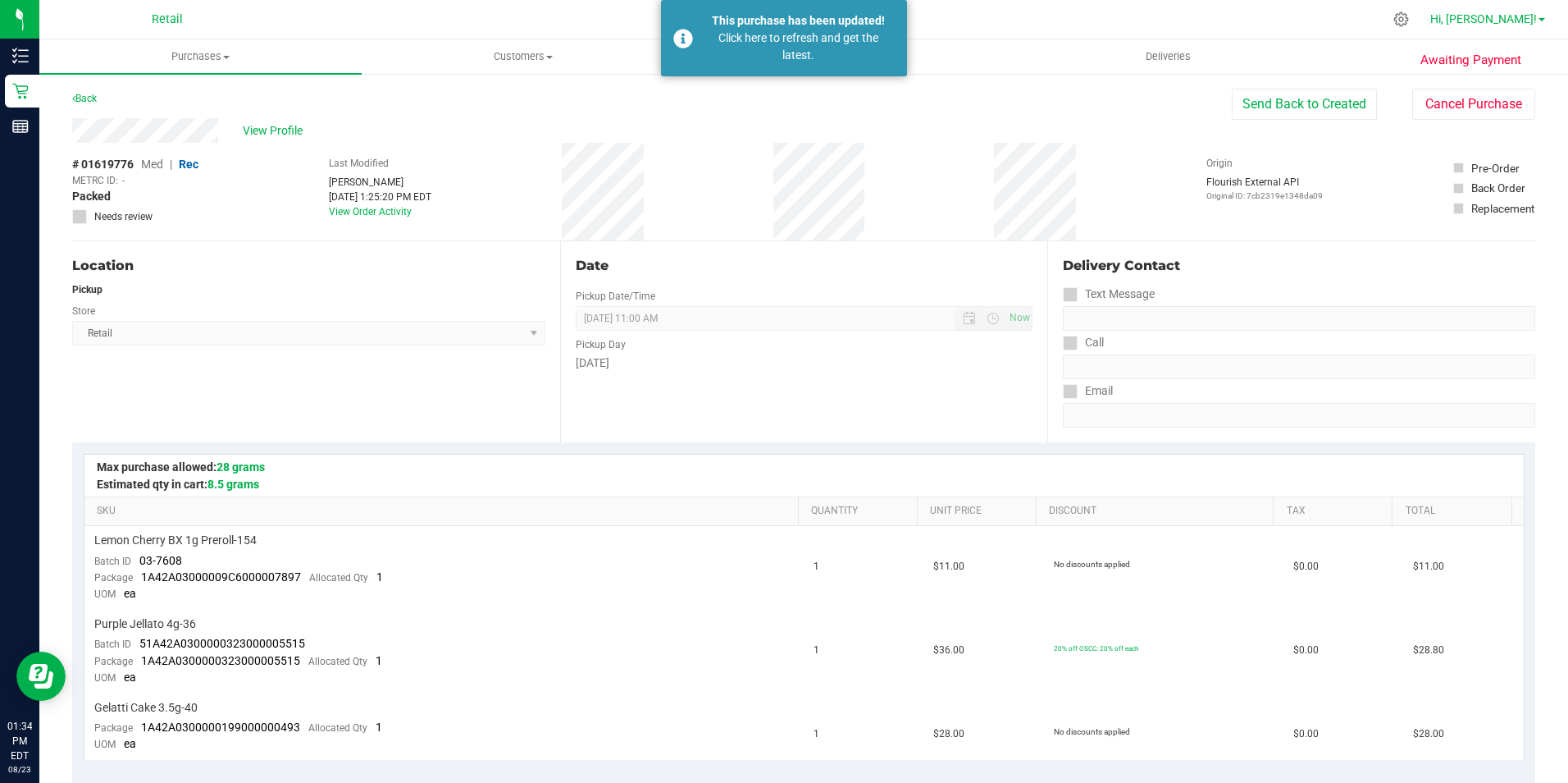
click at [1508, 18] on span "Hi, [PERSON_NAME]!" at bounding box center [1483, 19] width 106 height 14
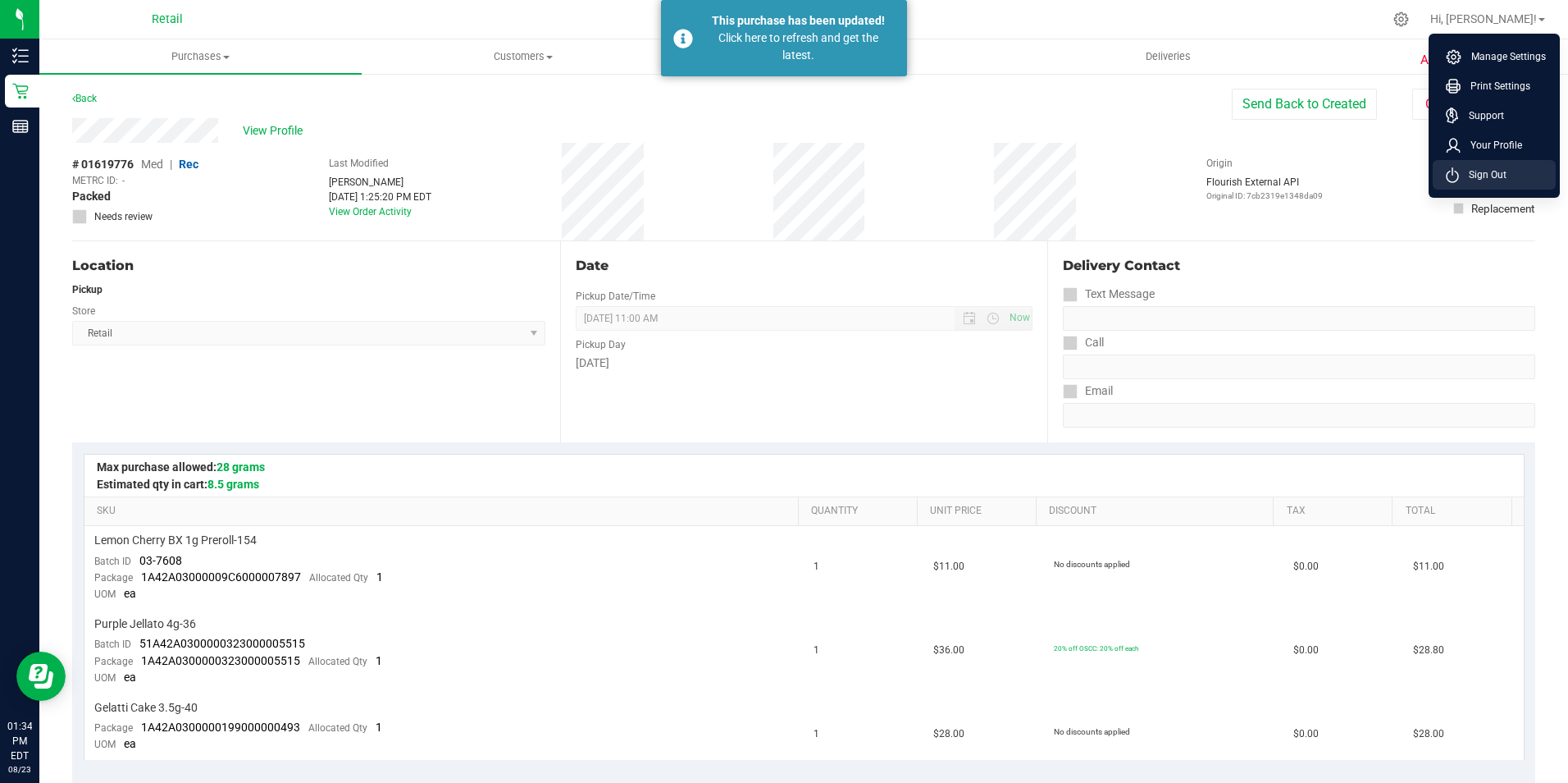
click at [1494, 183] on li "Sign Out" at bounding box center [1494, 175] width 123 height 30
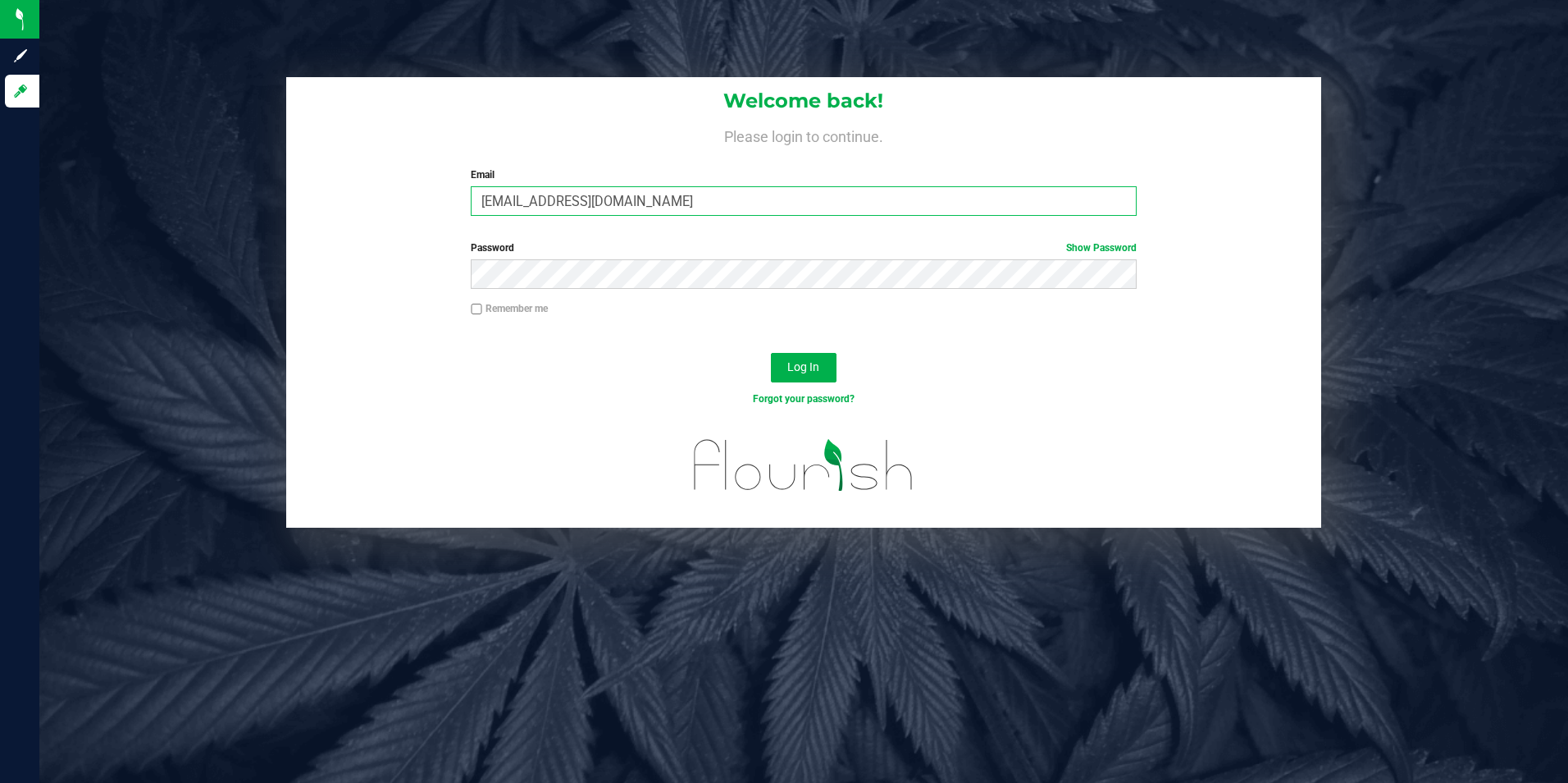
drag, startPoint x: 651, startPoint y: 200, endPoint x: -3, endPoint y: 183, distance: 654.2
click at [0, 183] on html "Sign up Log in Welcome back! Please login to continue. Email [EMAIL_ADDRESS][DO…" at bounding box center [784, 392] width 1568 height 783
type input "[EMAIL_ADDRESS][DOMAIN_NAME]"
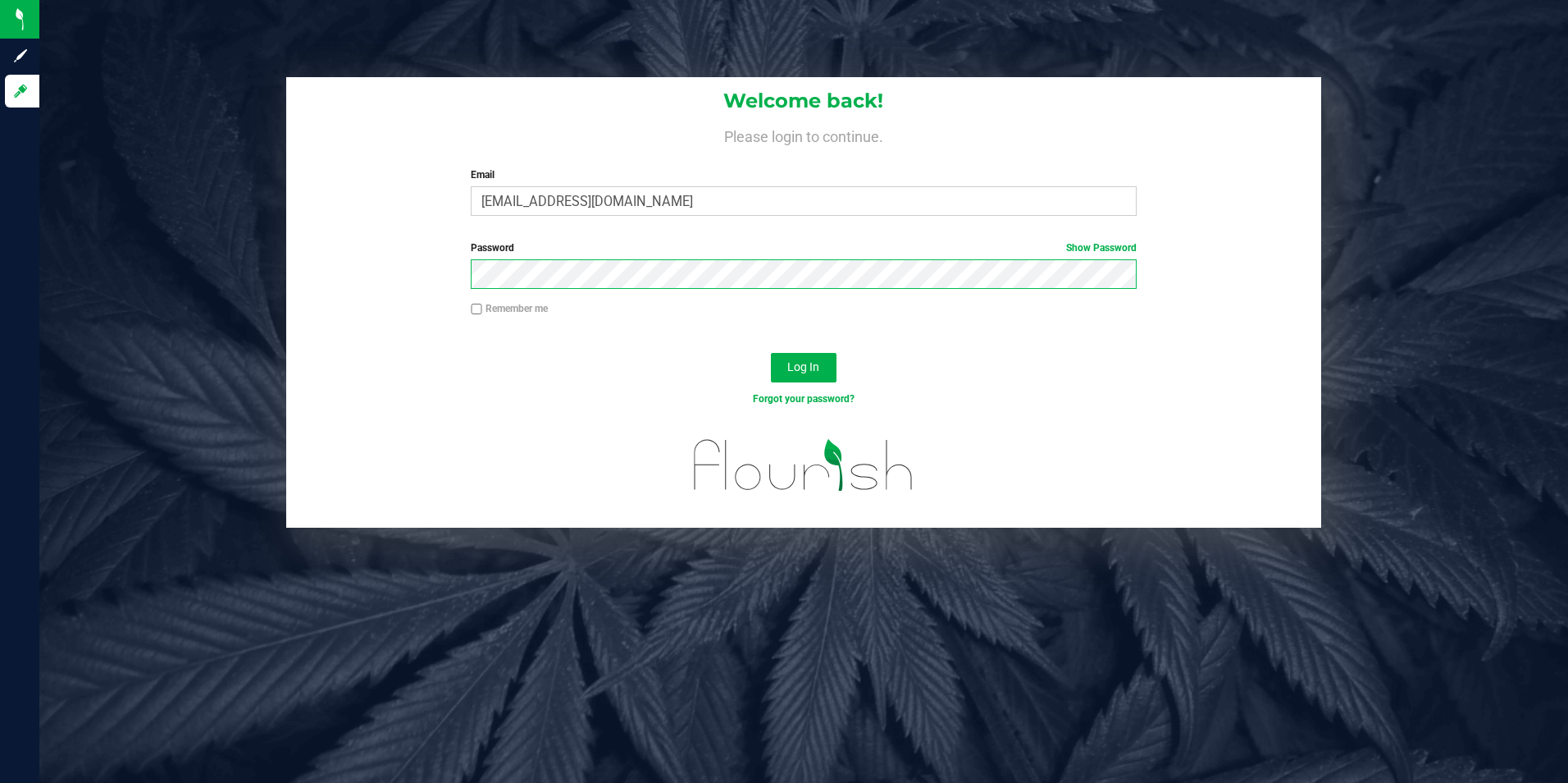
click at [771, 353] on button "Log In" at bounding box center [804, 367] width 66 height 30
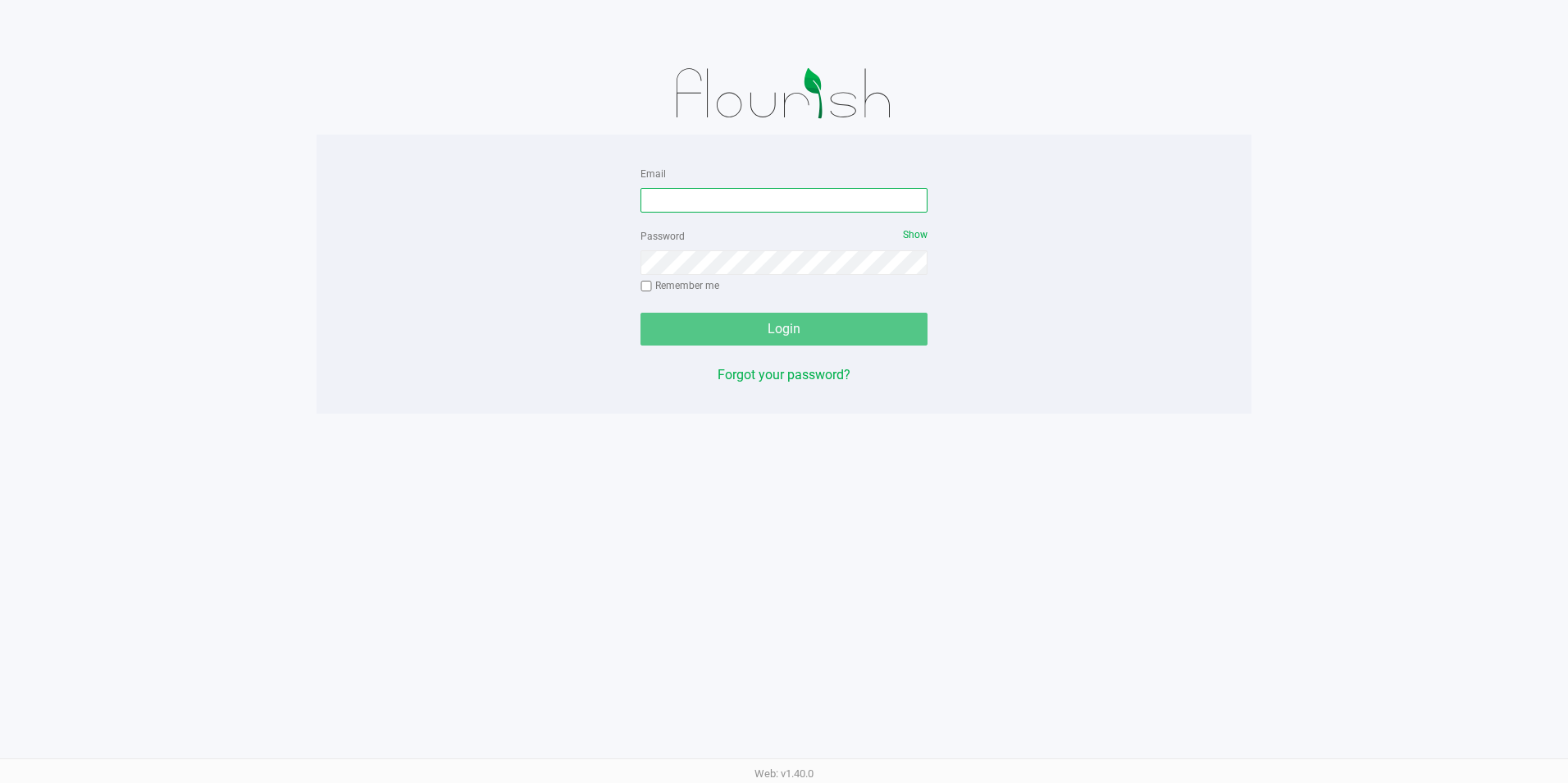
type input "[EMAIL_ADDRESS][DOMAIN_NAME]"
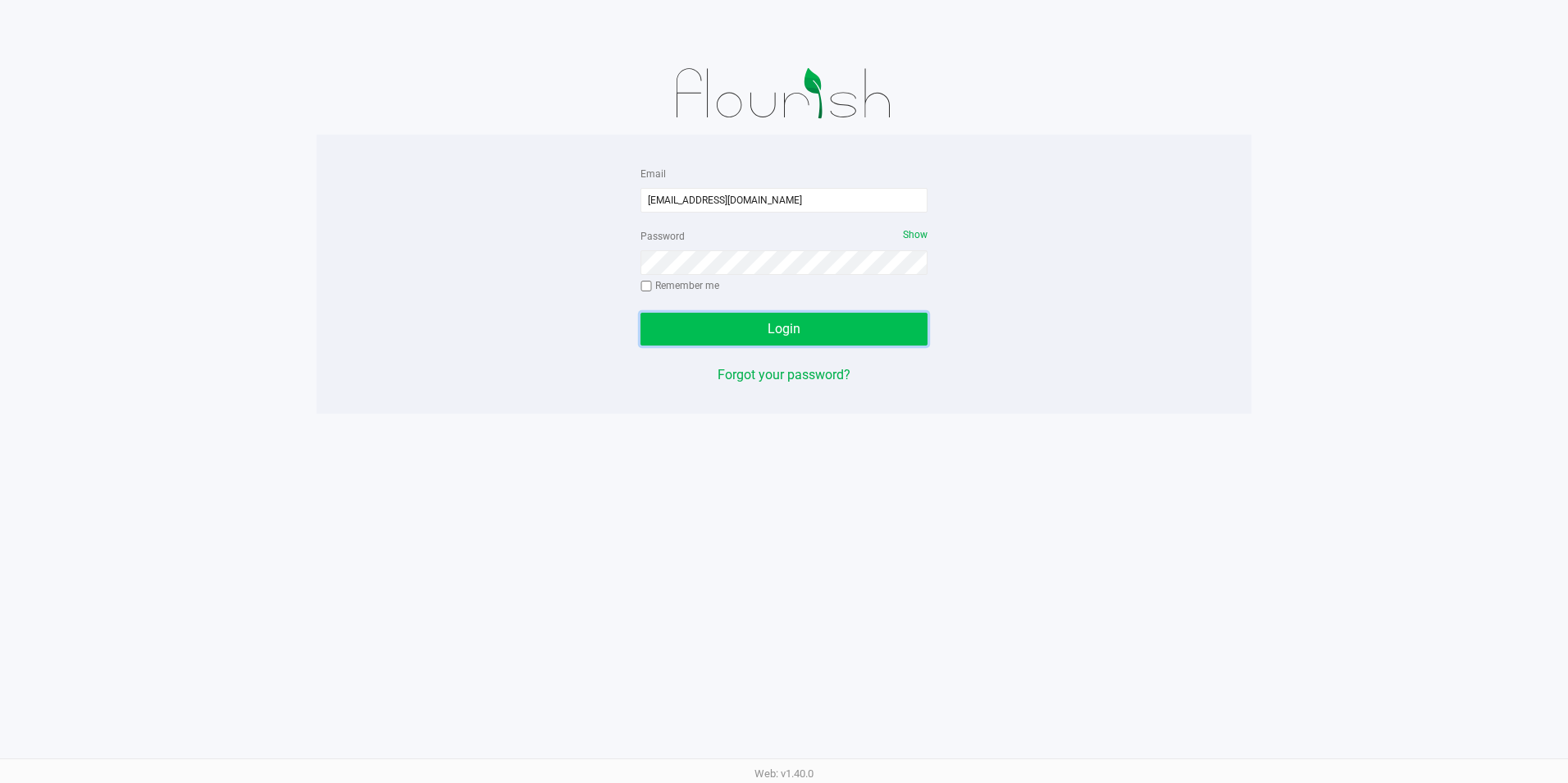
click at [743, 318] on button "Login" at bounding box center [784, 329] width 287 height 33
